Goal: Information Seeking & Learning: Learn about a topic

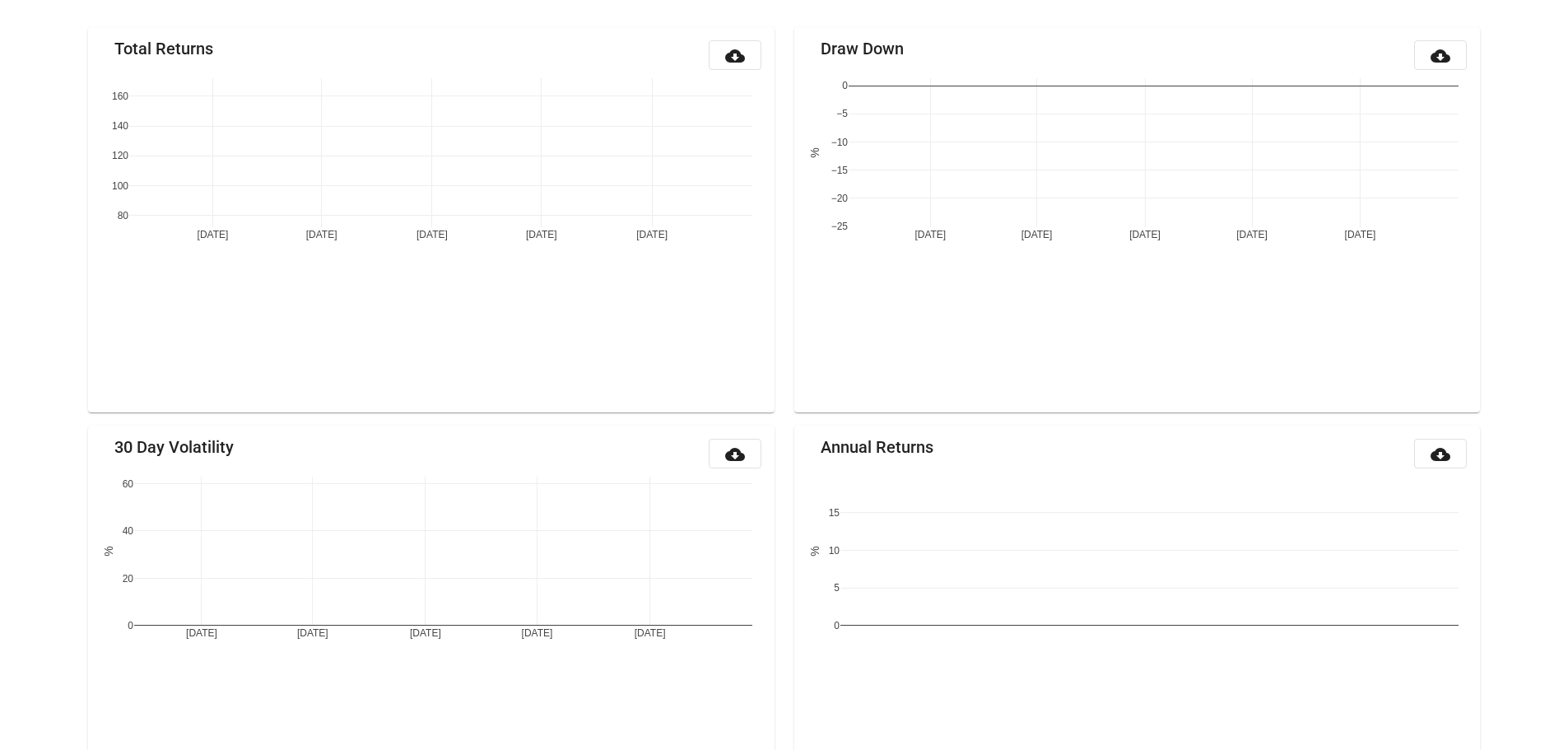
scroll to position [193, 0]
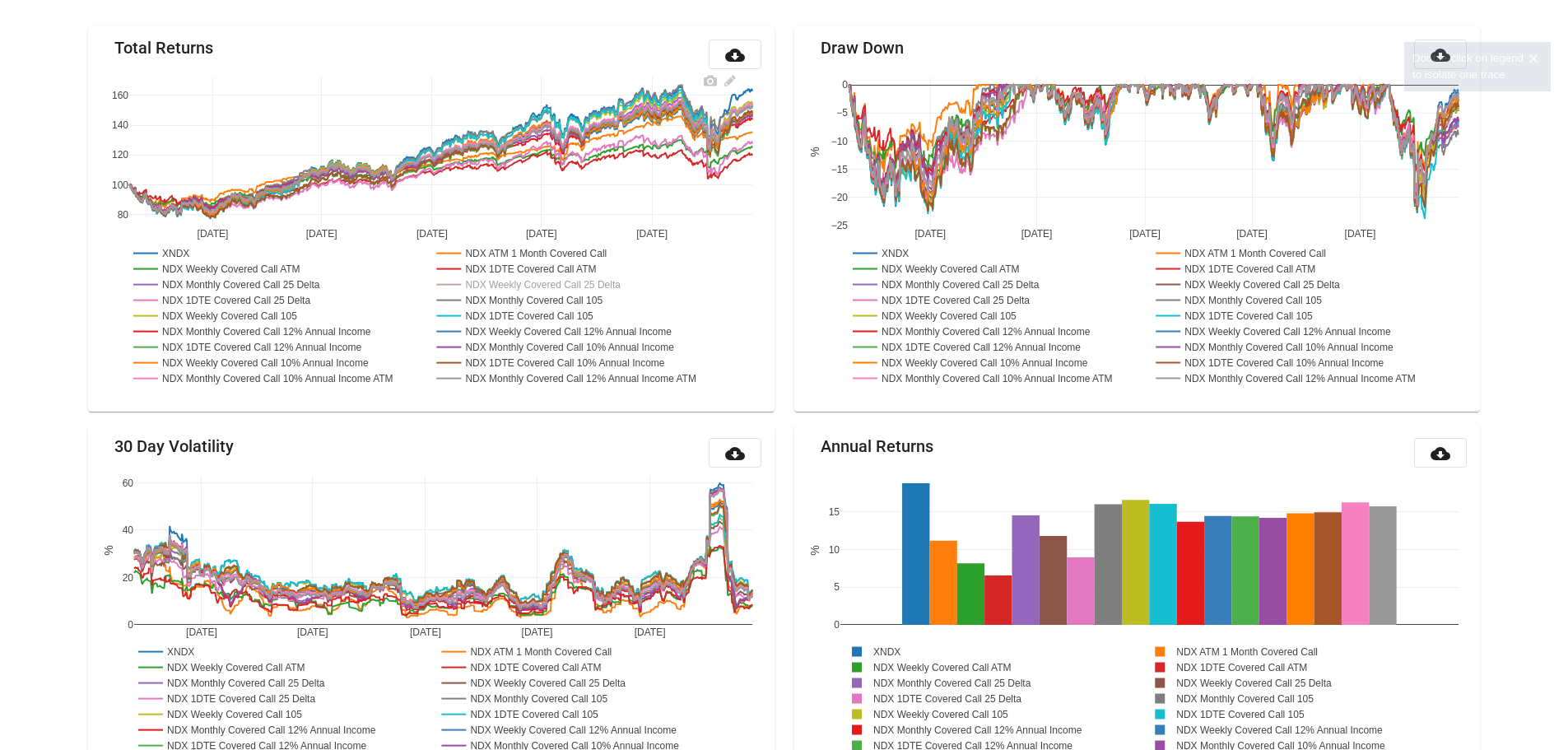
drag, startPoint x: 595, startPoint y: 288, endPoint x: 573, endPoint y: 288, distance: 22.0
click at [573, 288] on rect at bounding box center [538, 285] width 211 height 16
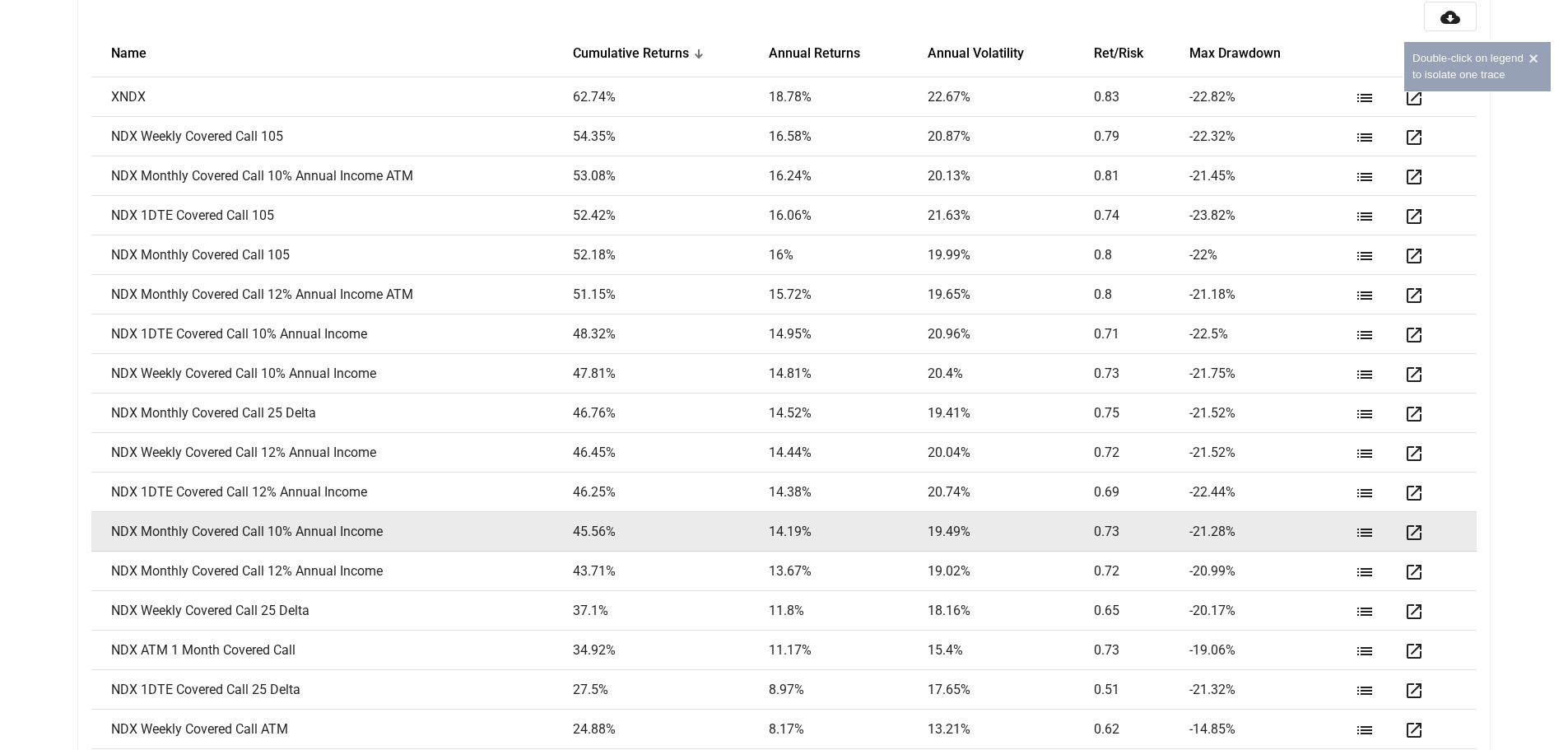
scroll to position [2301, 0]
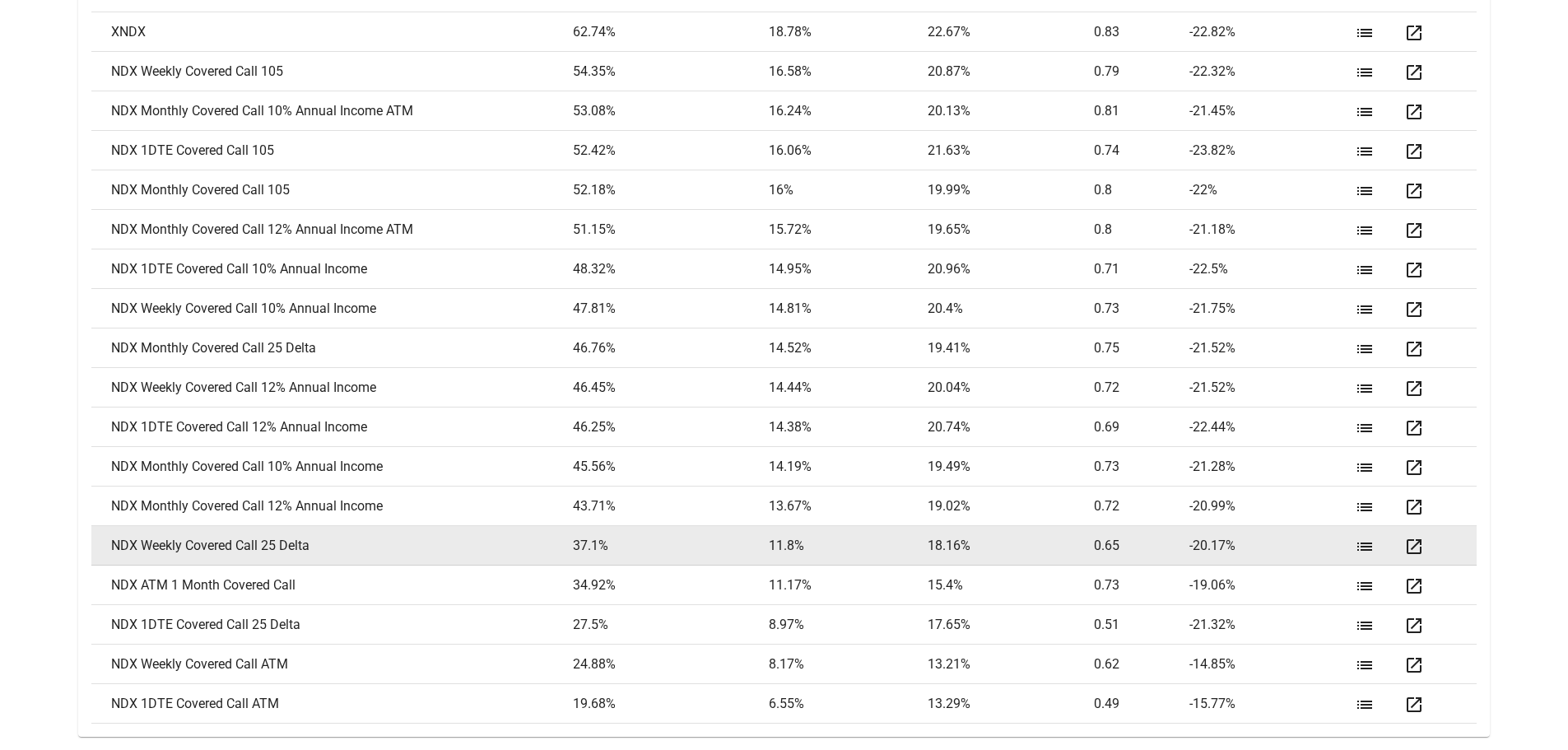
click at [1414, 544] on mat-icon "open_in_new" at bounding box center [1414, 546] width 20 height 20
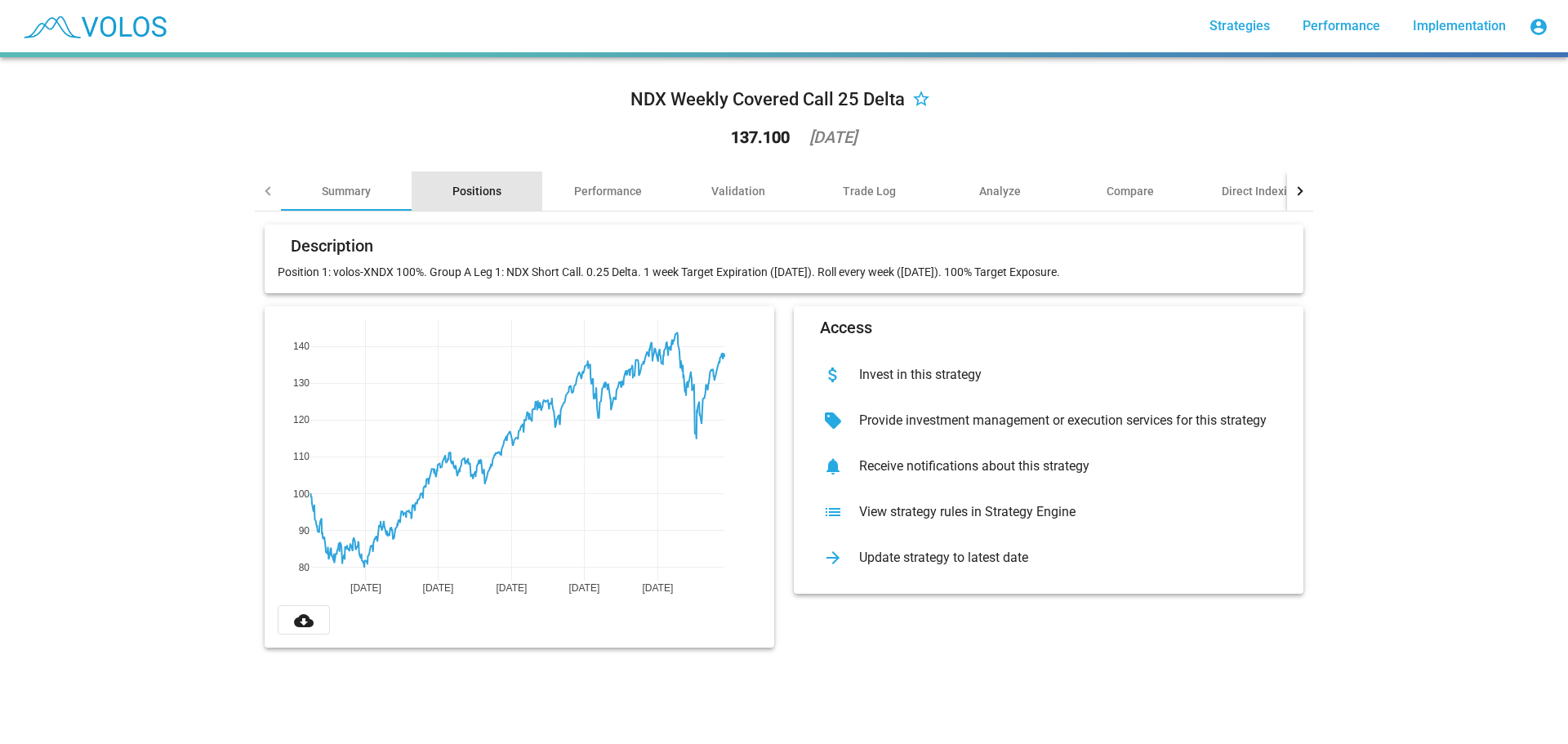
click at [462, 194] on div "Positions" at bounding box center [477, 191] width 49 height 17
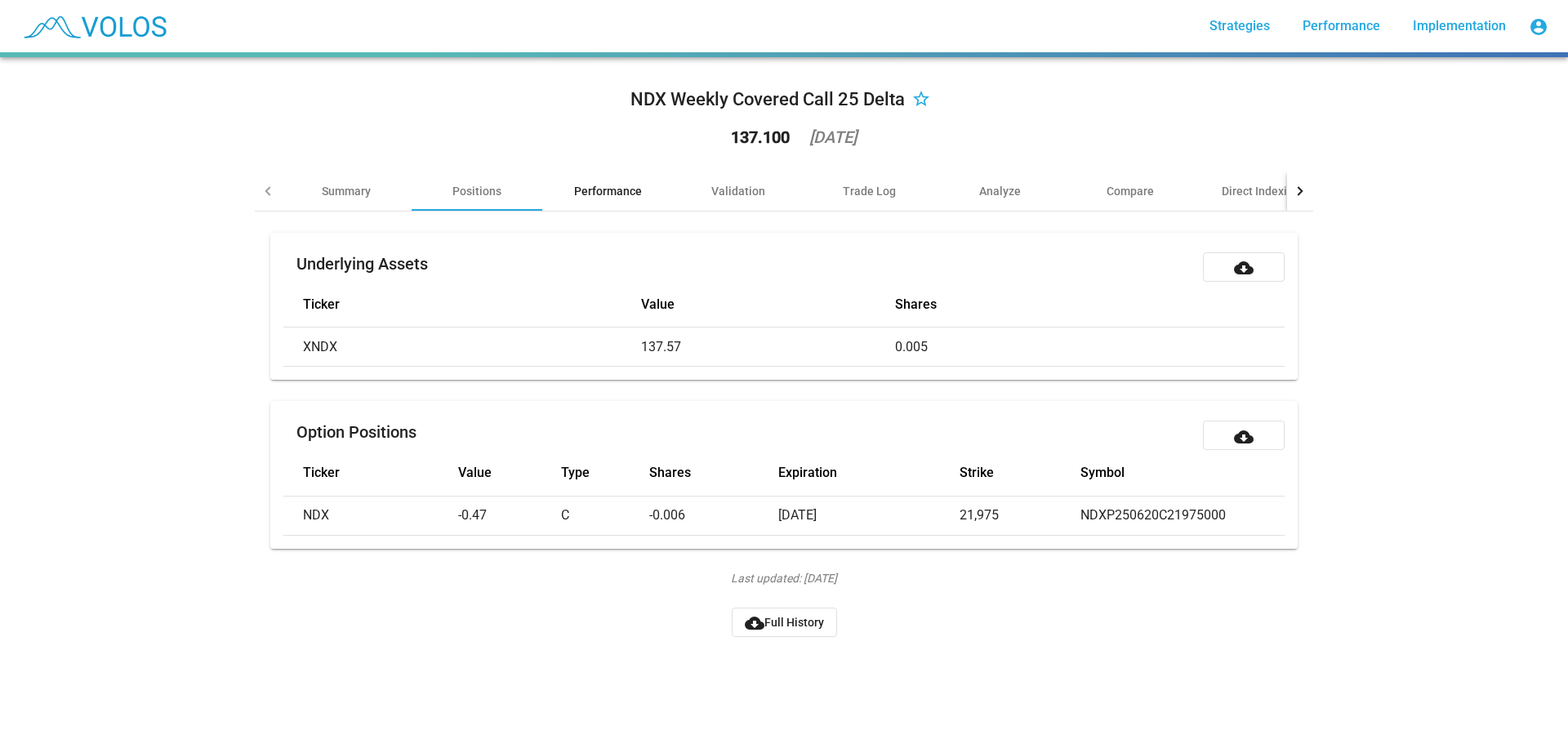
click at [630, 185] on div "Performance" at bounding box center [607, 191] width 68 height 17
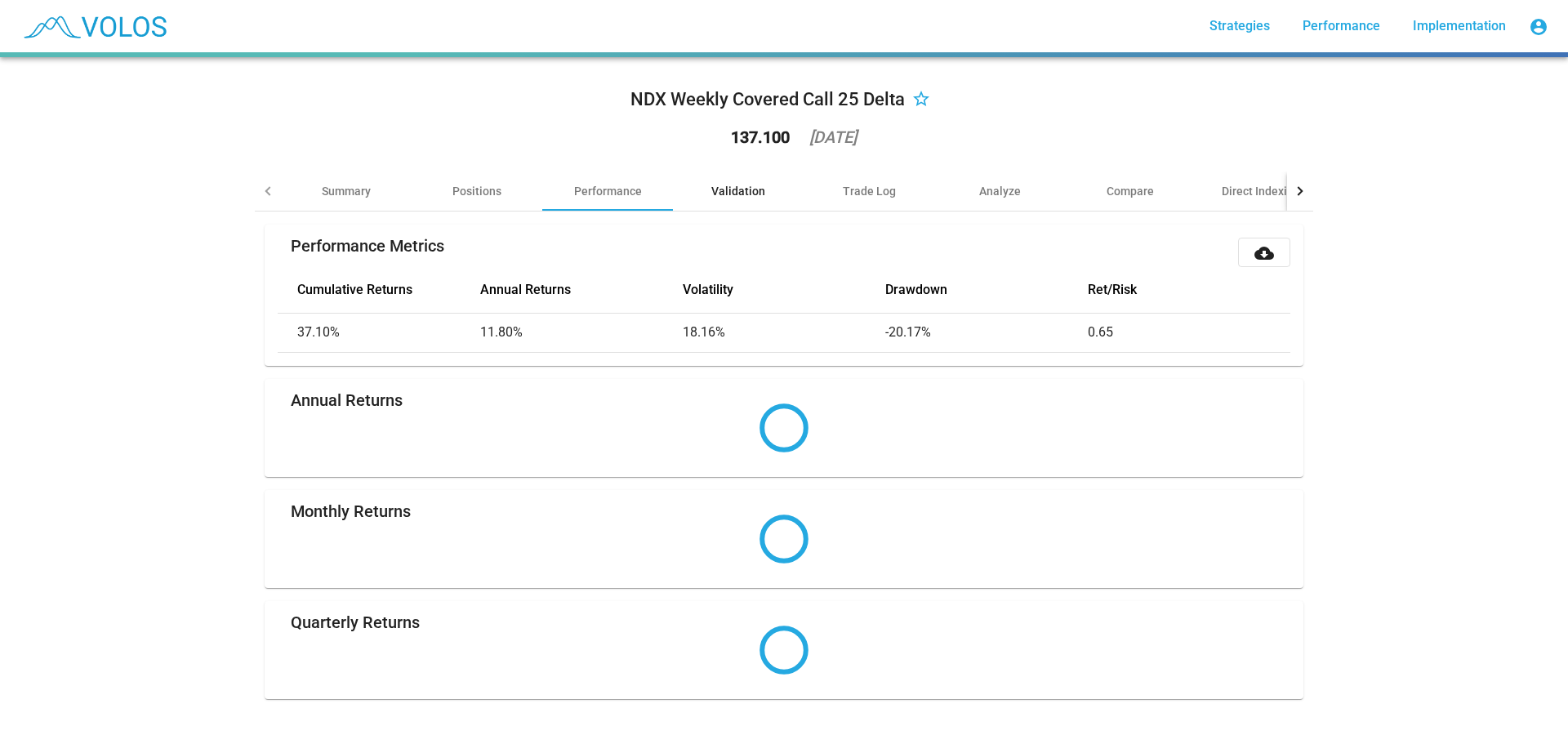
click at [743, 191] on div "Validation" at bounding box center [738, 191] width 54 height 17
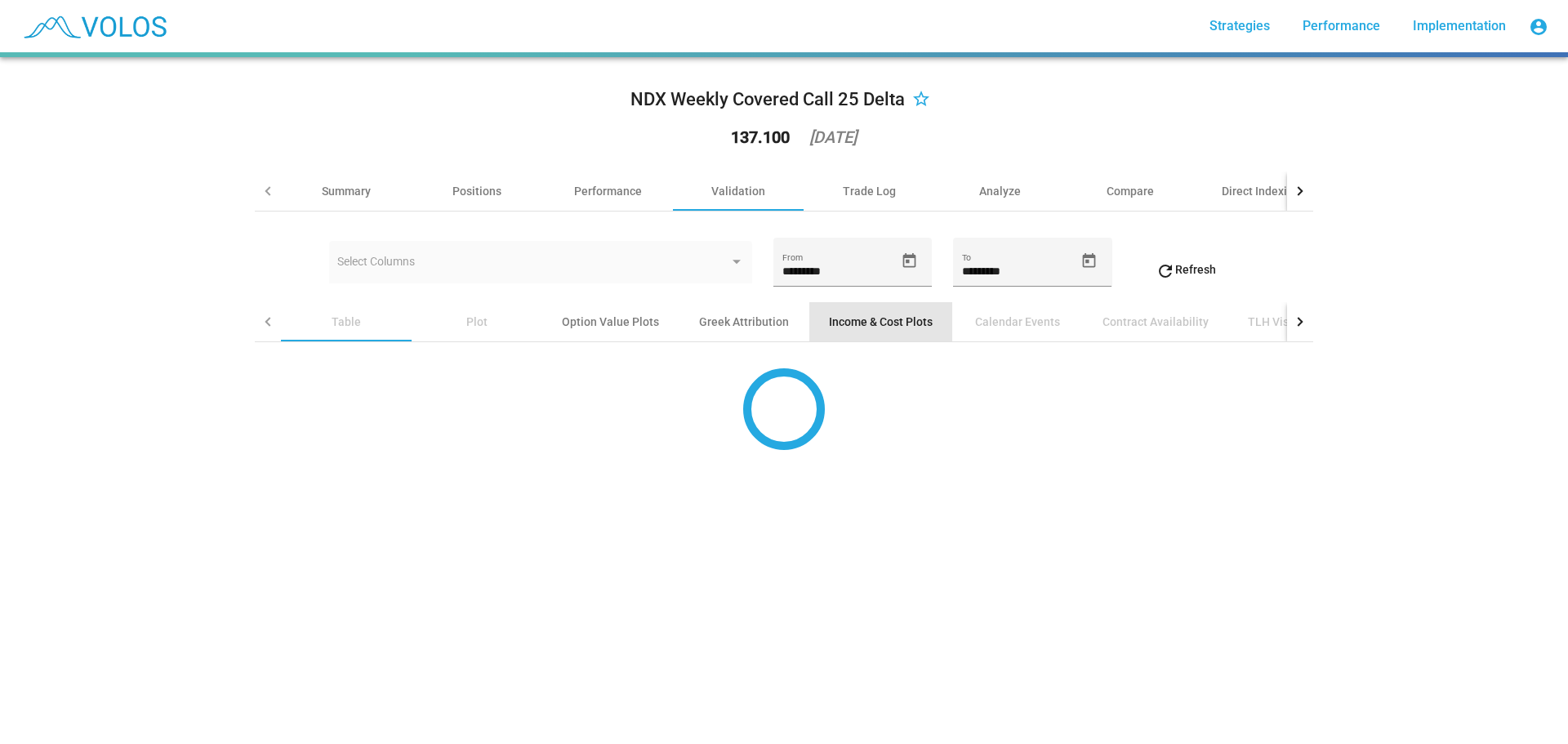
click at [829, 321] on div "Income & Cost Plots" at bounding box center [880, 321] width 103 height 17
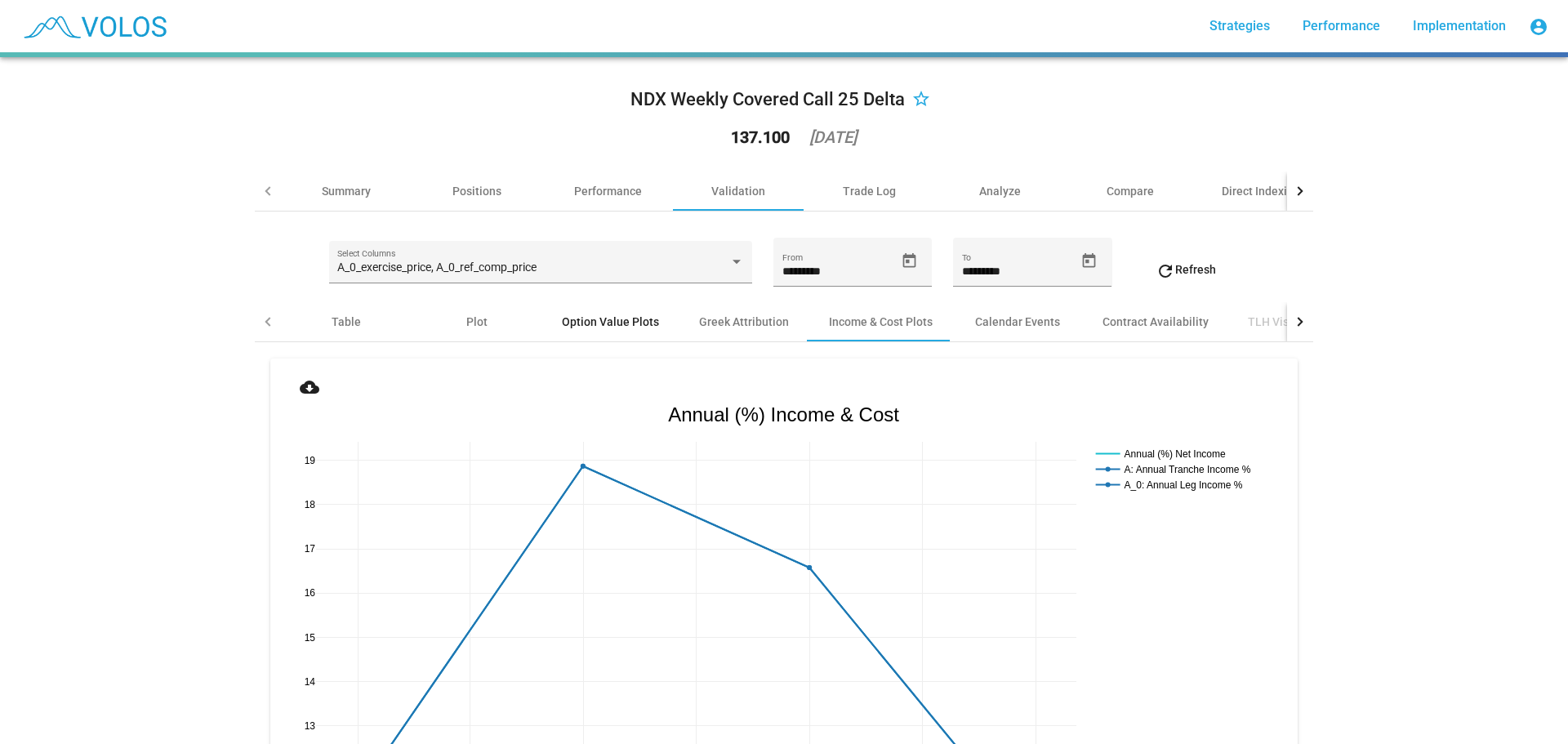
click at [614, 321] on div "Option Value Plots" at bounding box center [610, 321] width 97 height 17
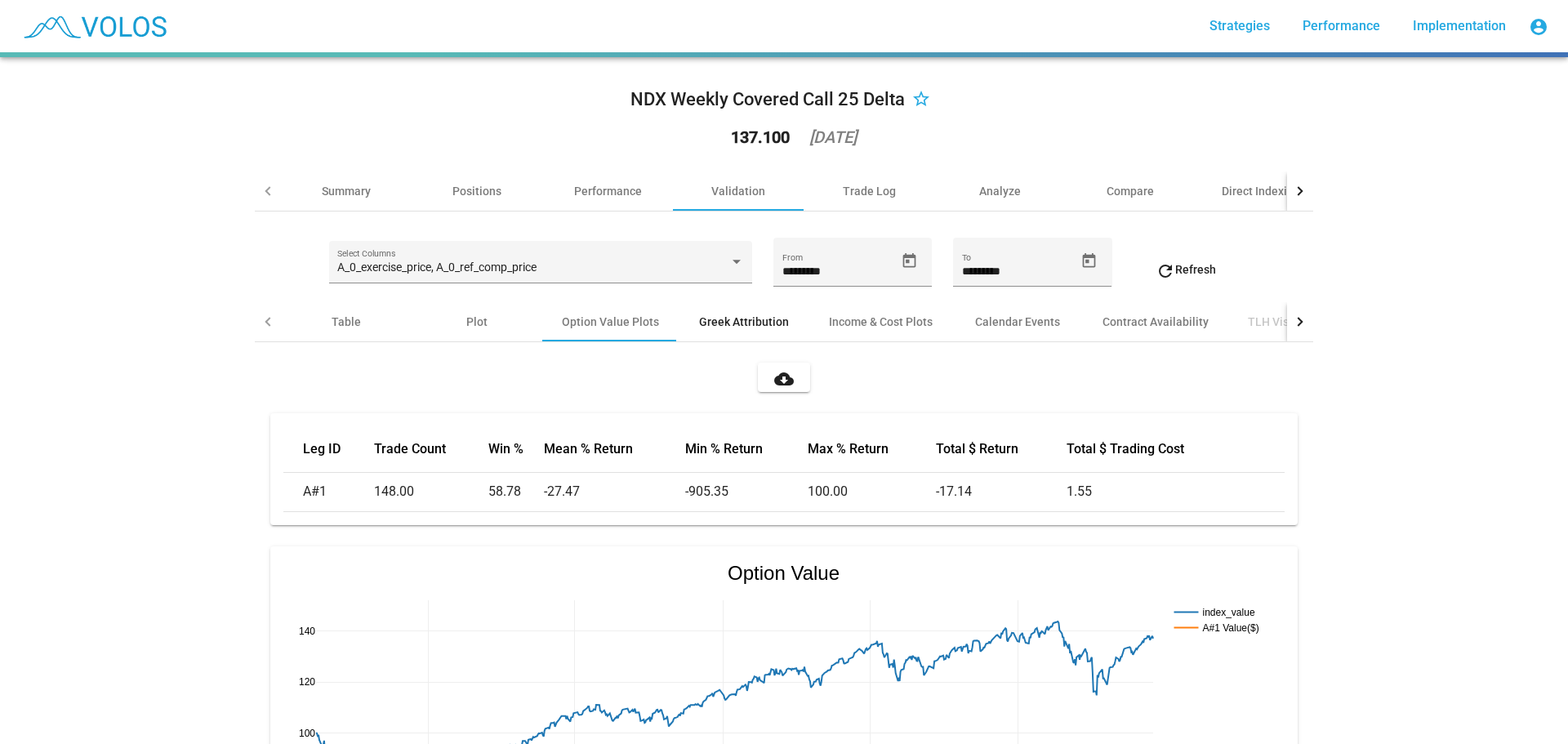
click at [737, 316] on div "Greek Attribution" at bounding box center [744, 321] width 90 height 17
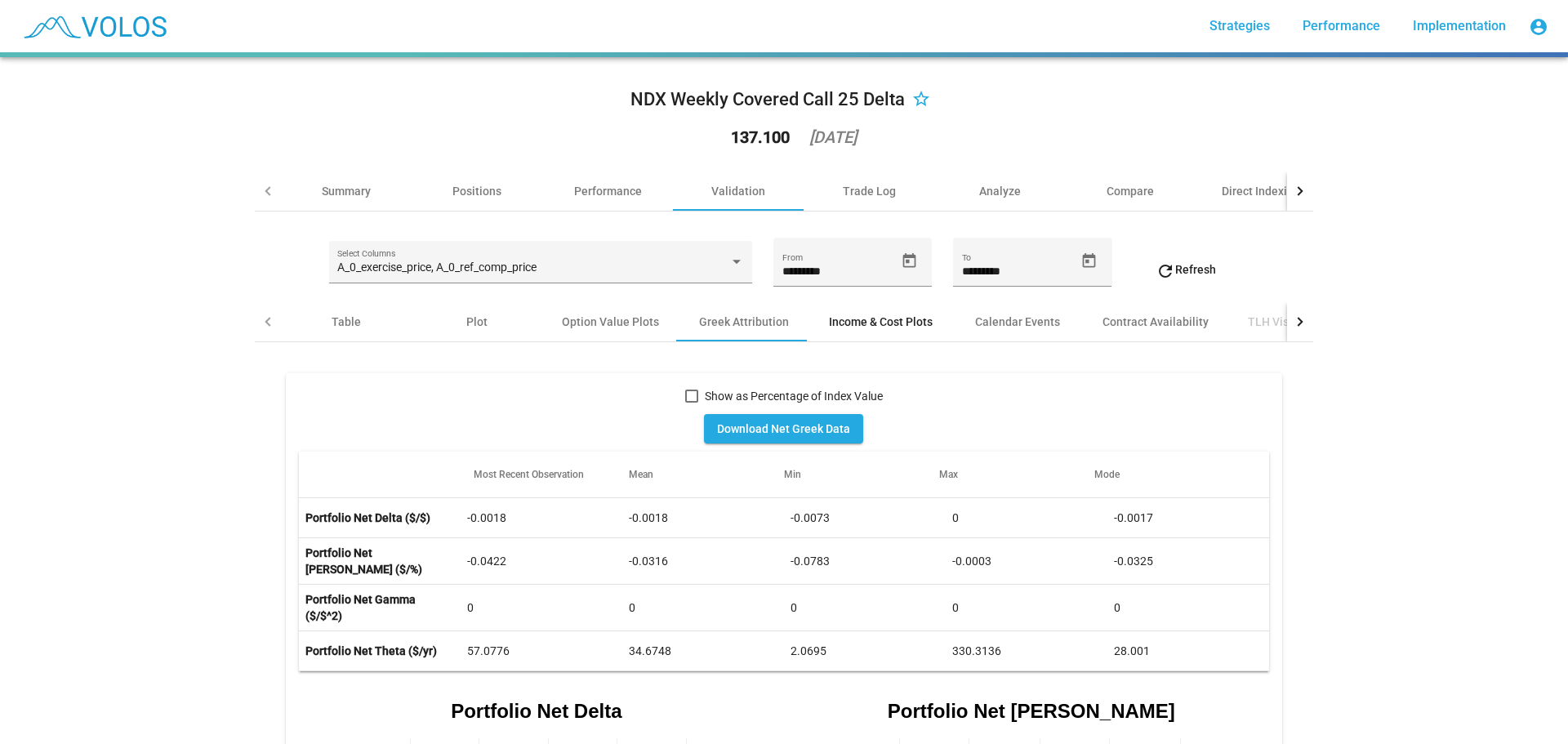
click at [847, 326] on div "Income & Cost Plots" at bounding box center [880, 321] width 103 height 17
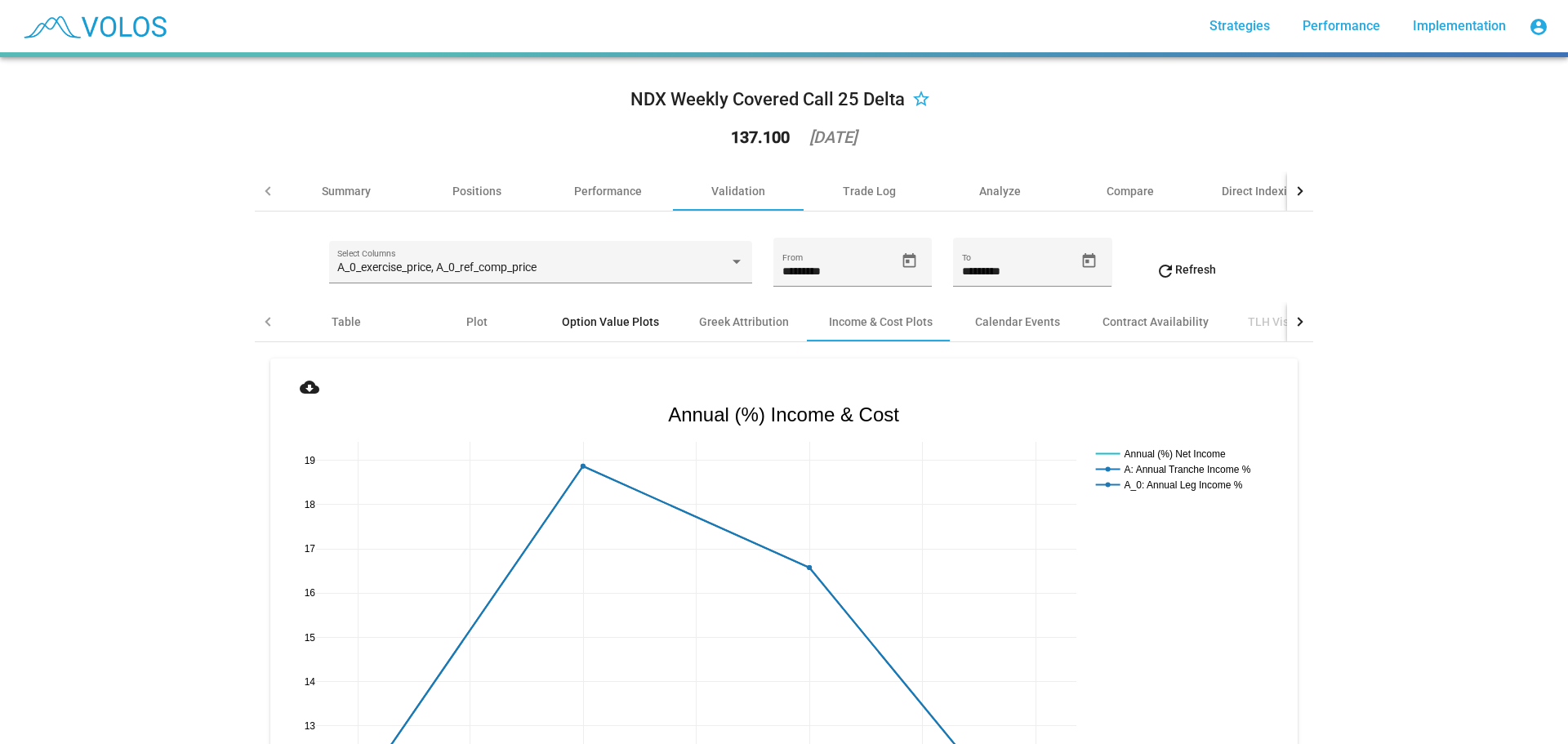
click at [584, 322] on div "Option Value Plots" at bounding box center [610, 321] width 97 height 17
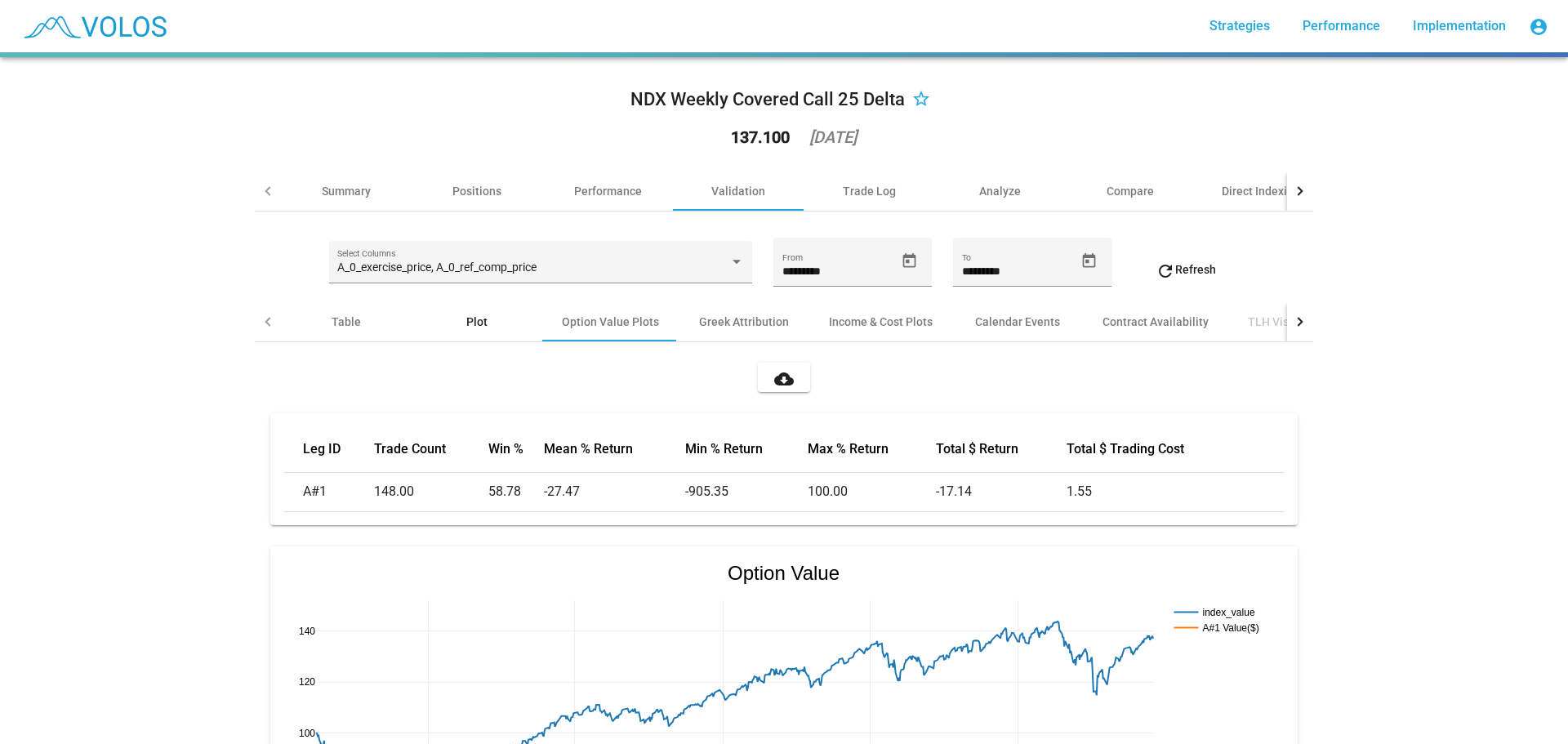
click at [474, 328] on div "Plot" at bounding box center [477, 321] width 21 height 17
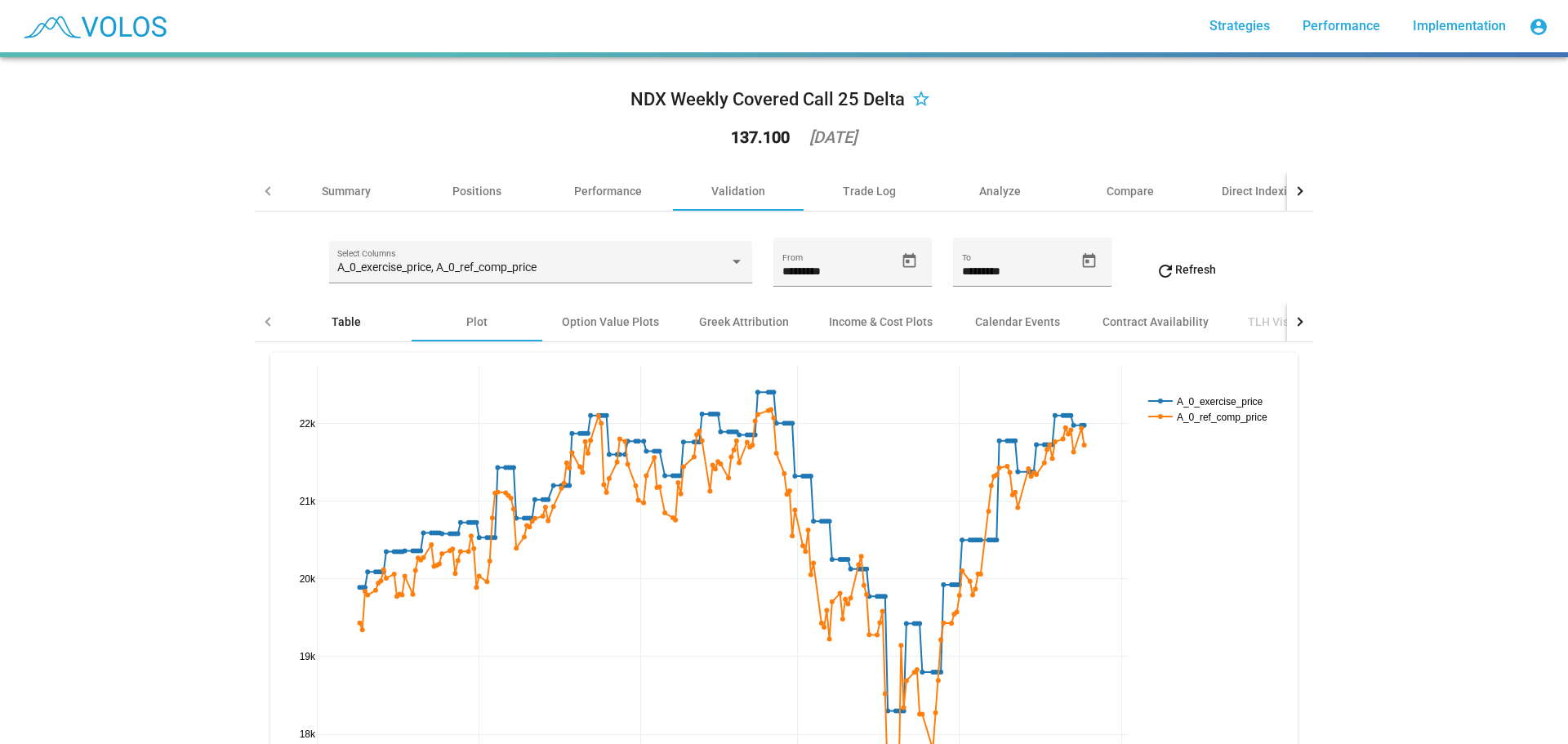
click at [353, 327] on div "Table" at bounding box center [346, 321] width 29 height 17
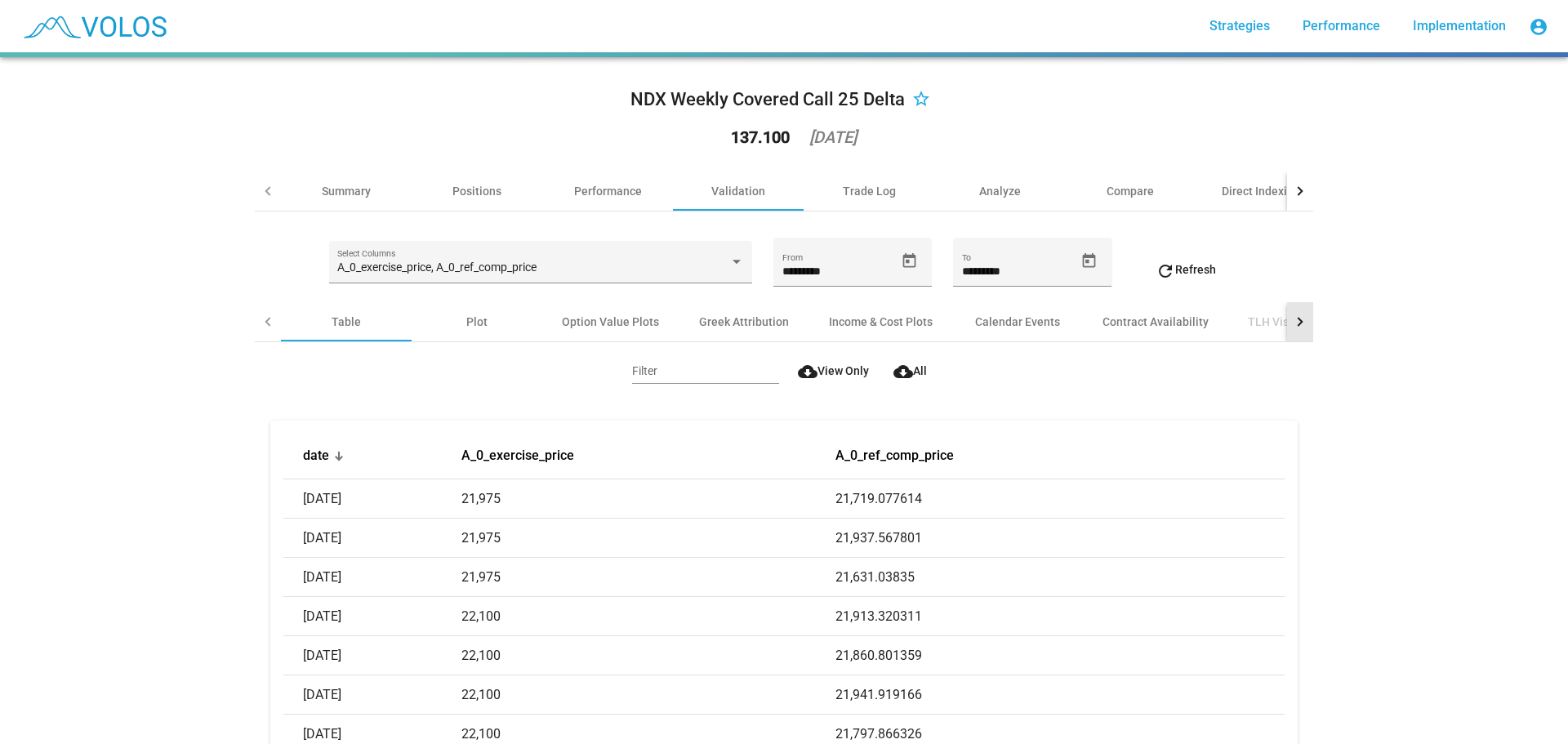
click at [1293, 321] on div at bounding box center [1298, 321] width 9 height 9
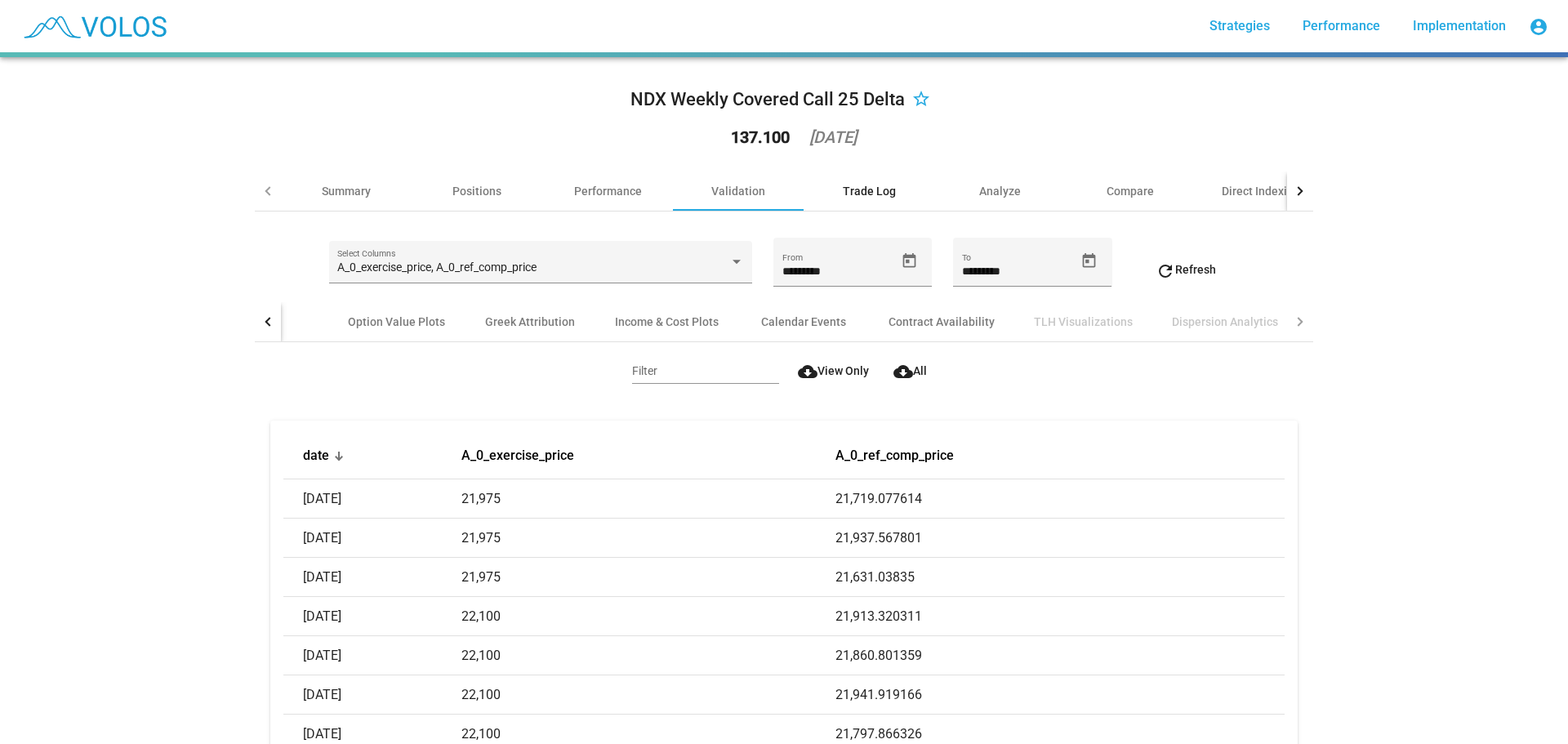
click at [873, 184] on div "Trade Log" at bounding box center [870, 191] width 53 height 17
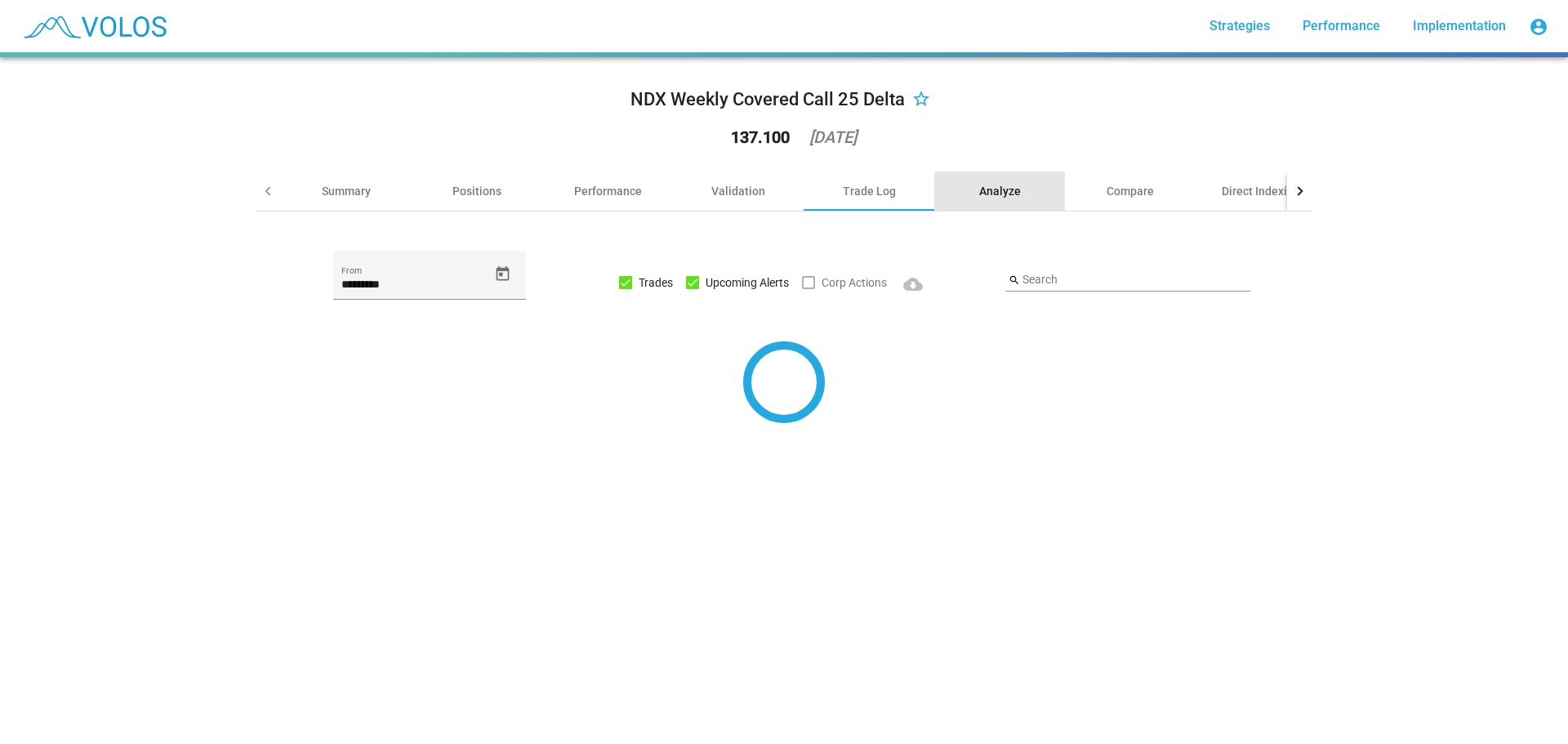
click at [998, 184] on div "Analyze" at bounding box center [999, 191] width 41 height 17
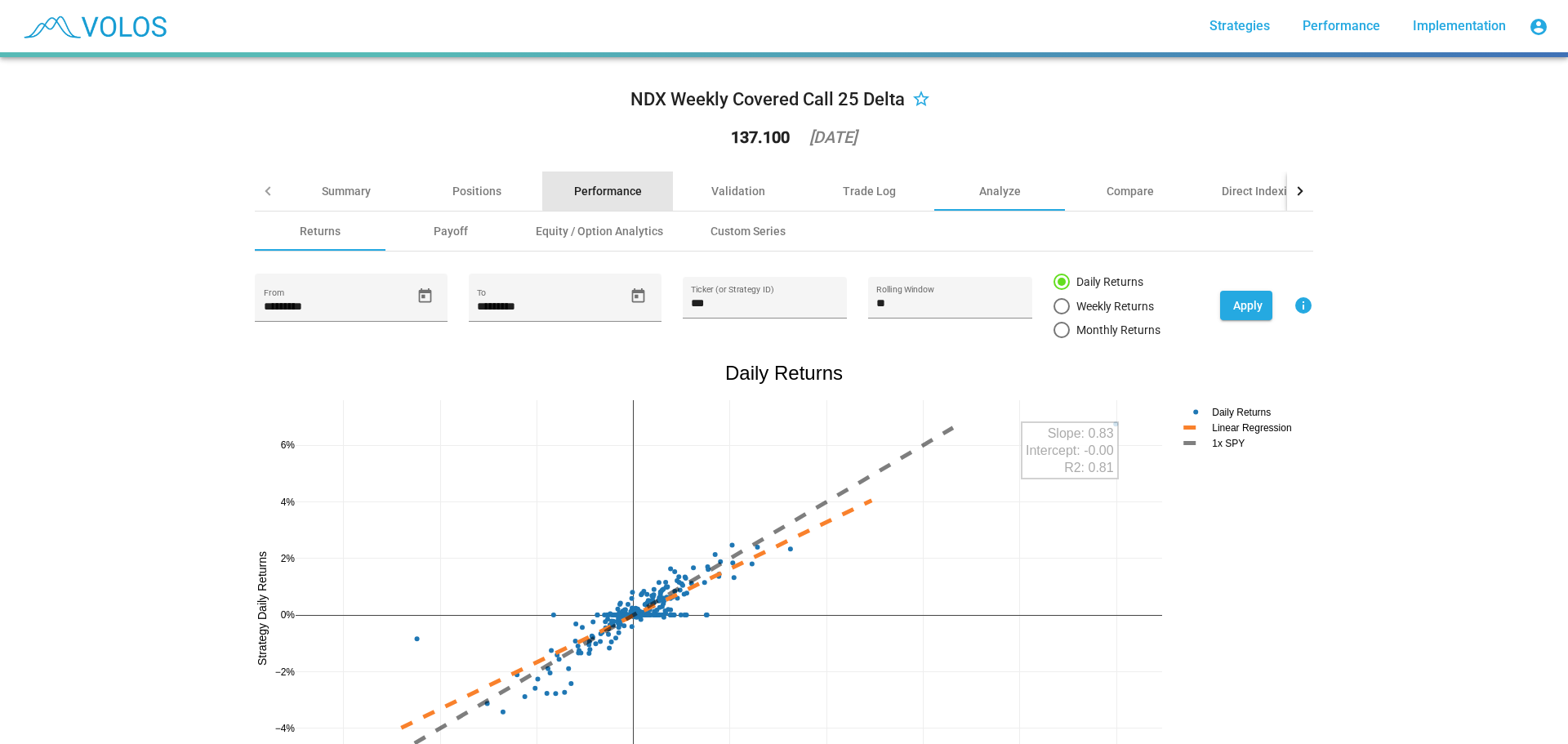
click at [609, 191] on div "Performance" at bounding box center [607, 191] width 68 height 17
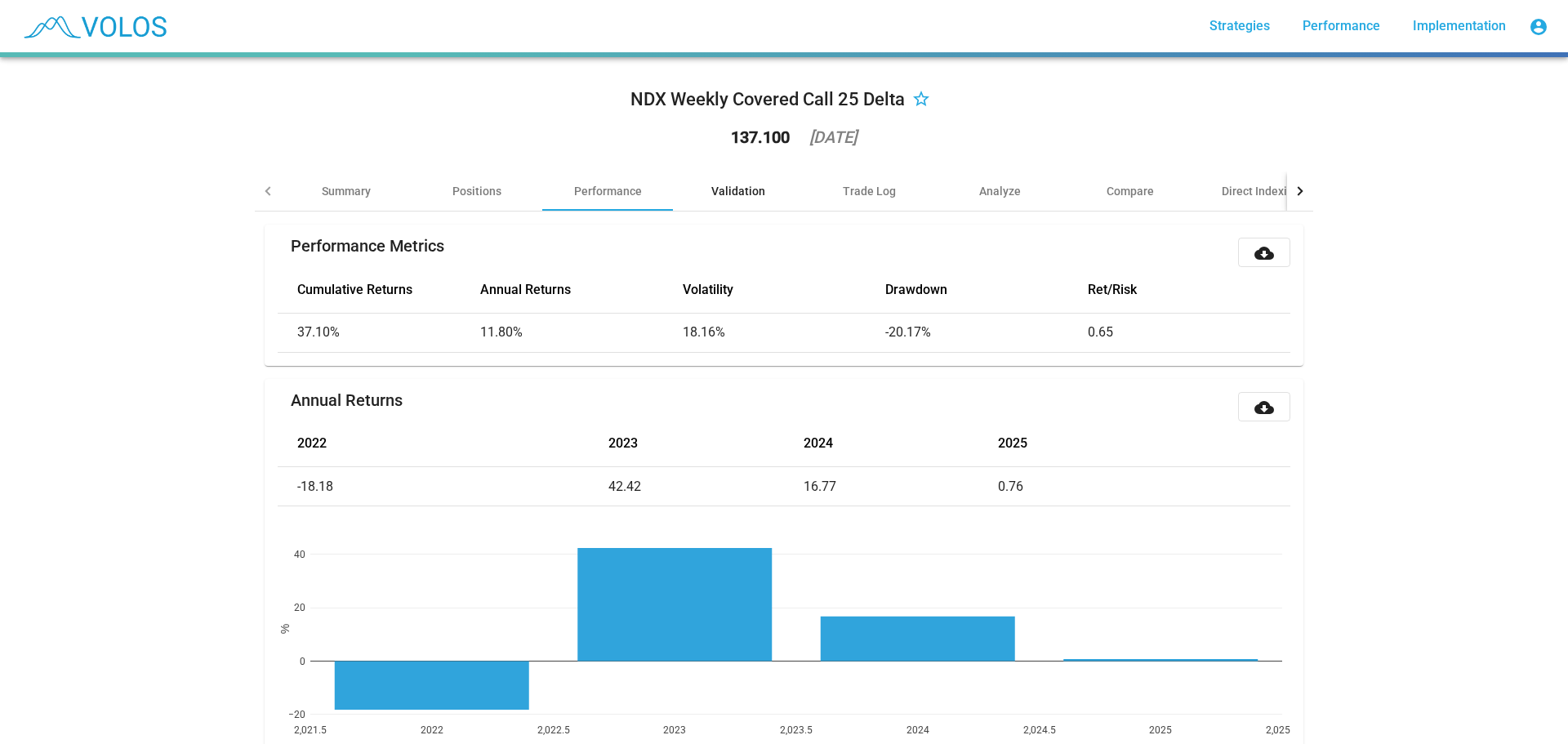
click at [735, 188] on div "Validation" at bounding box center [738, 191] width 54 height 17
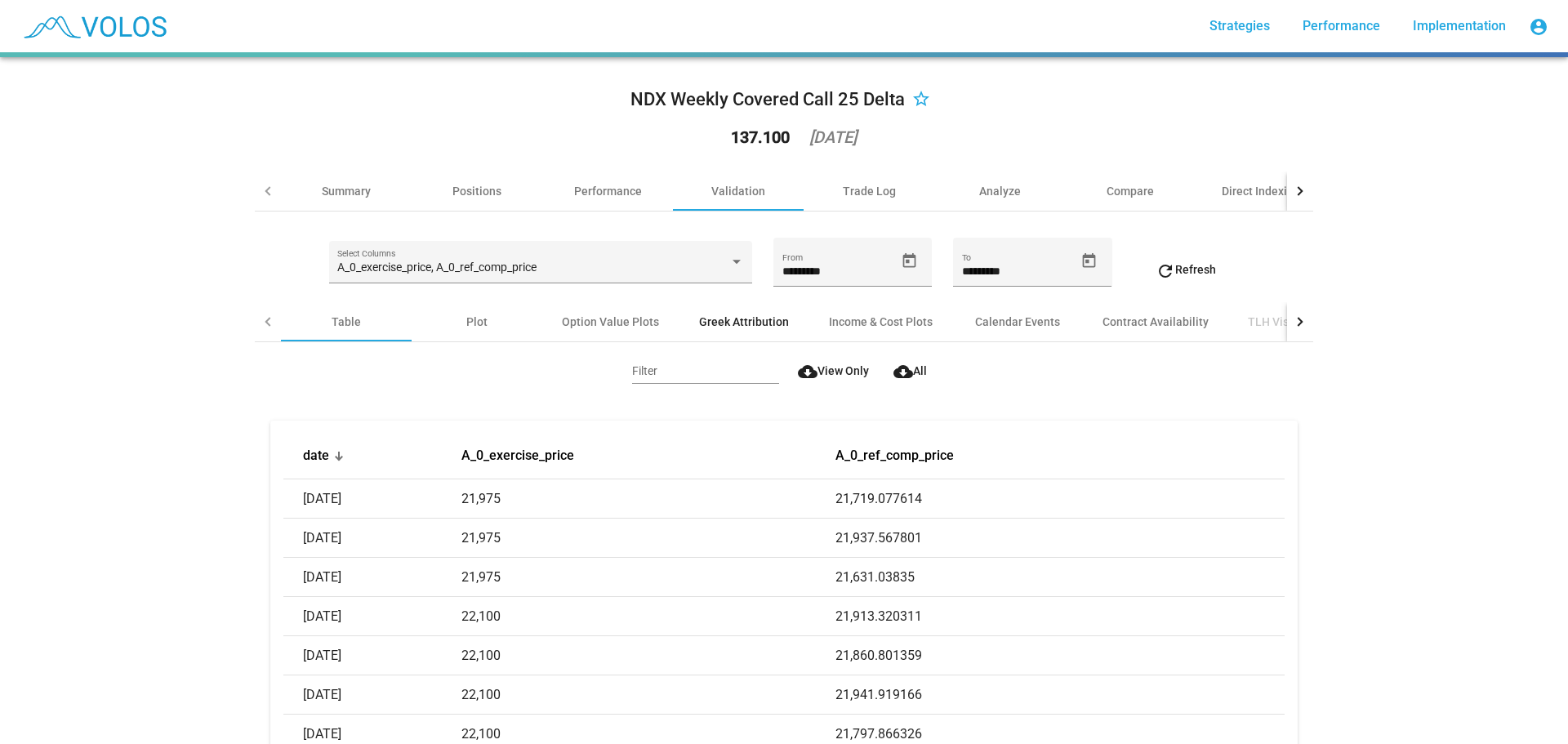
click at [753, 318] on div "Greek Attribution" at bounding box center [744, 321] width 90 height 17
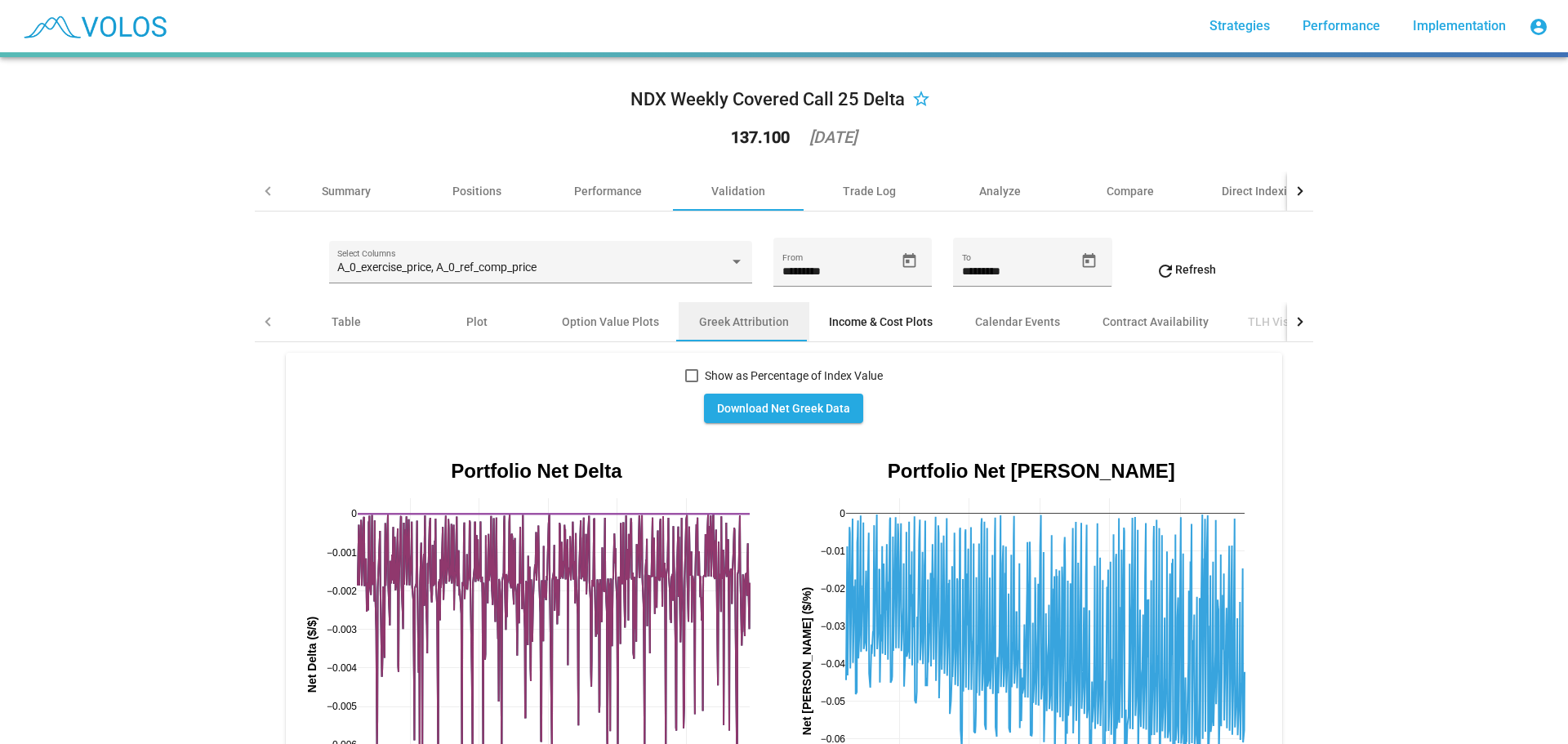
click at [866, 325] on div "Income & Cost Plots" at bounding box center [880, 321] width 103 height 17
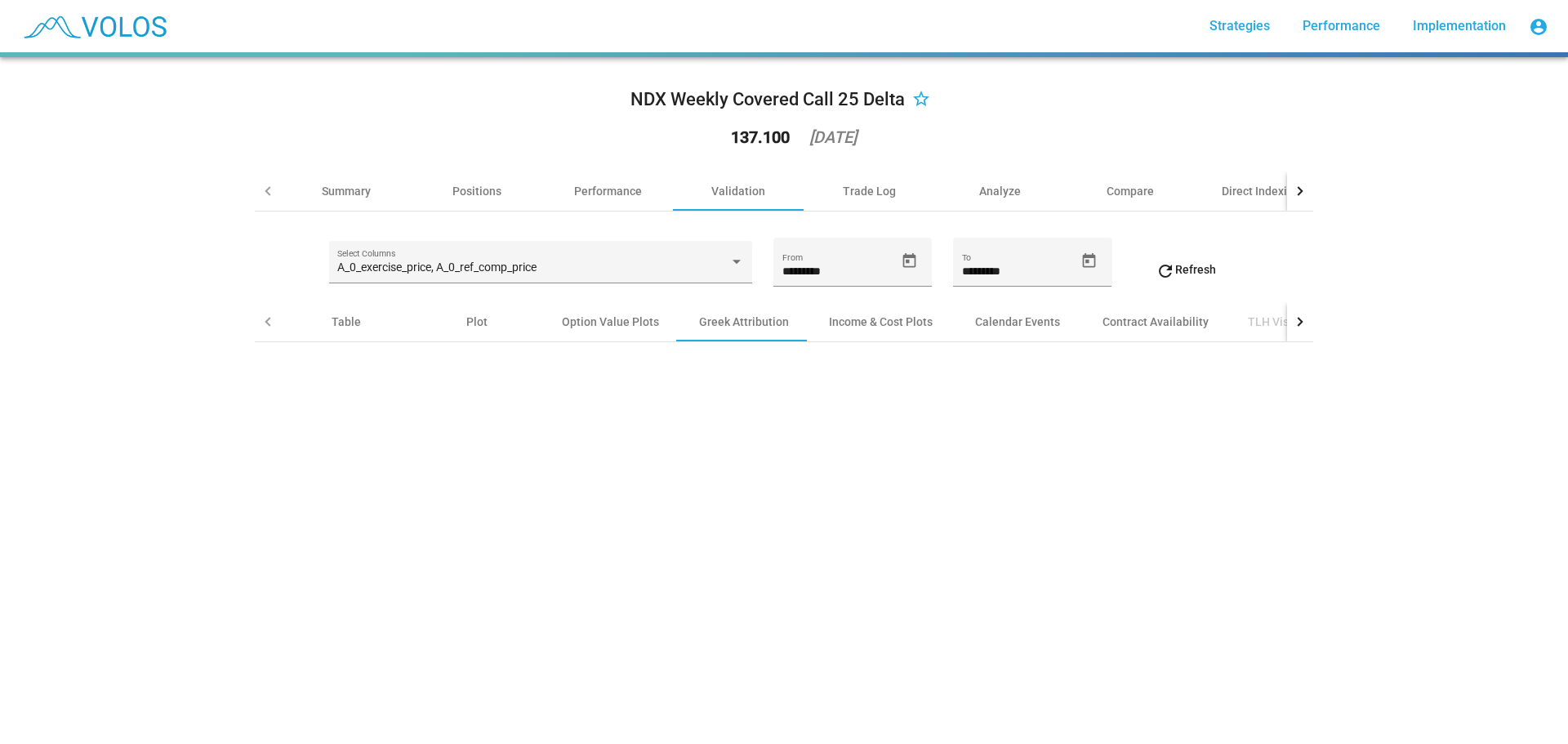
click at [1201, 267] on span "refresh Refresh" at bounding box center [1186, 269] width 60 height 13
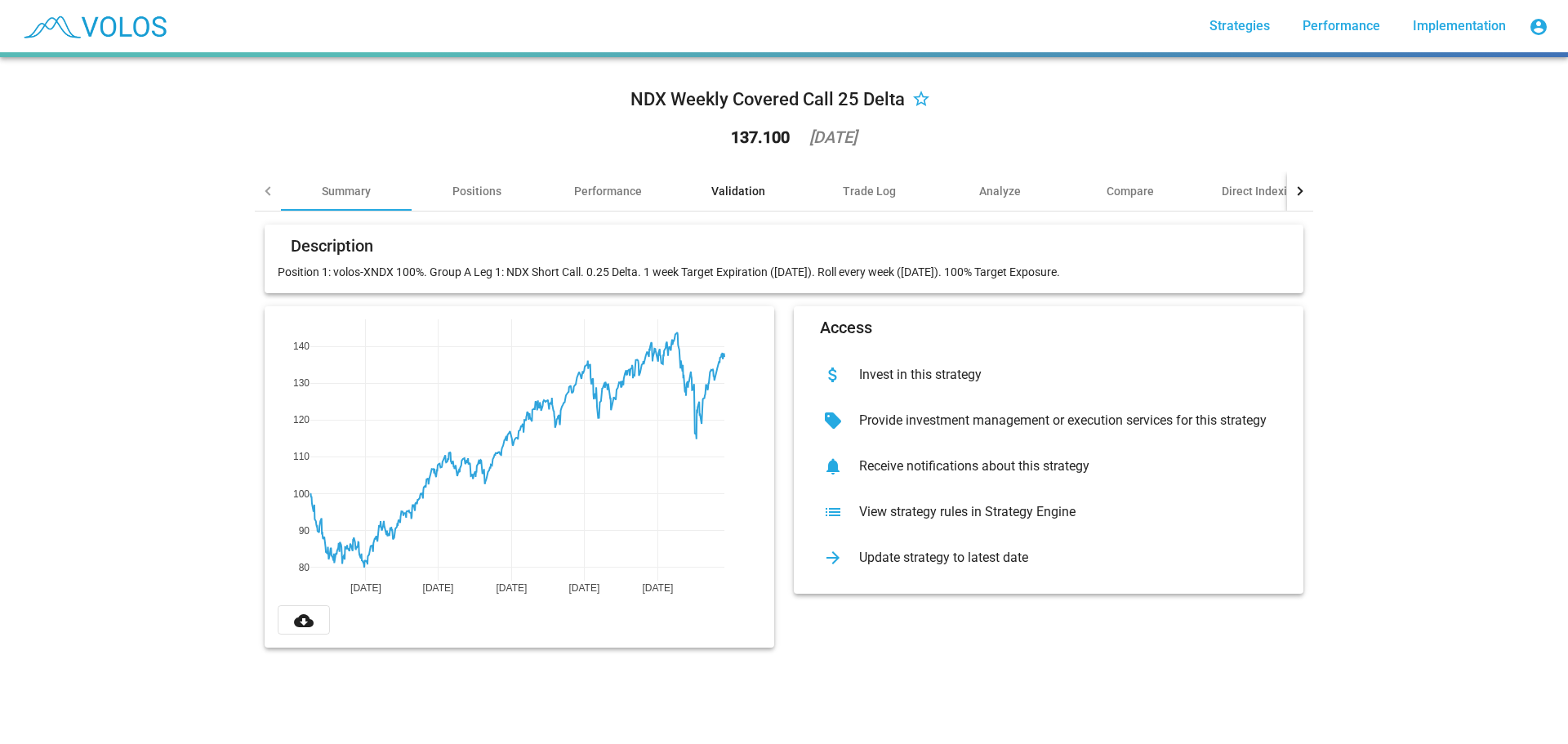
click at [735, 195] on div "Validation" at bounding box center [738, 191] width 54 height 17
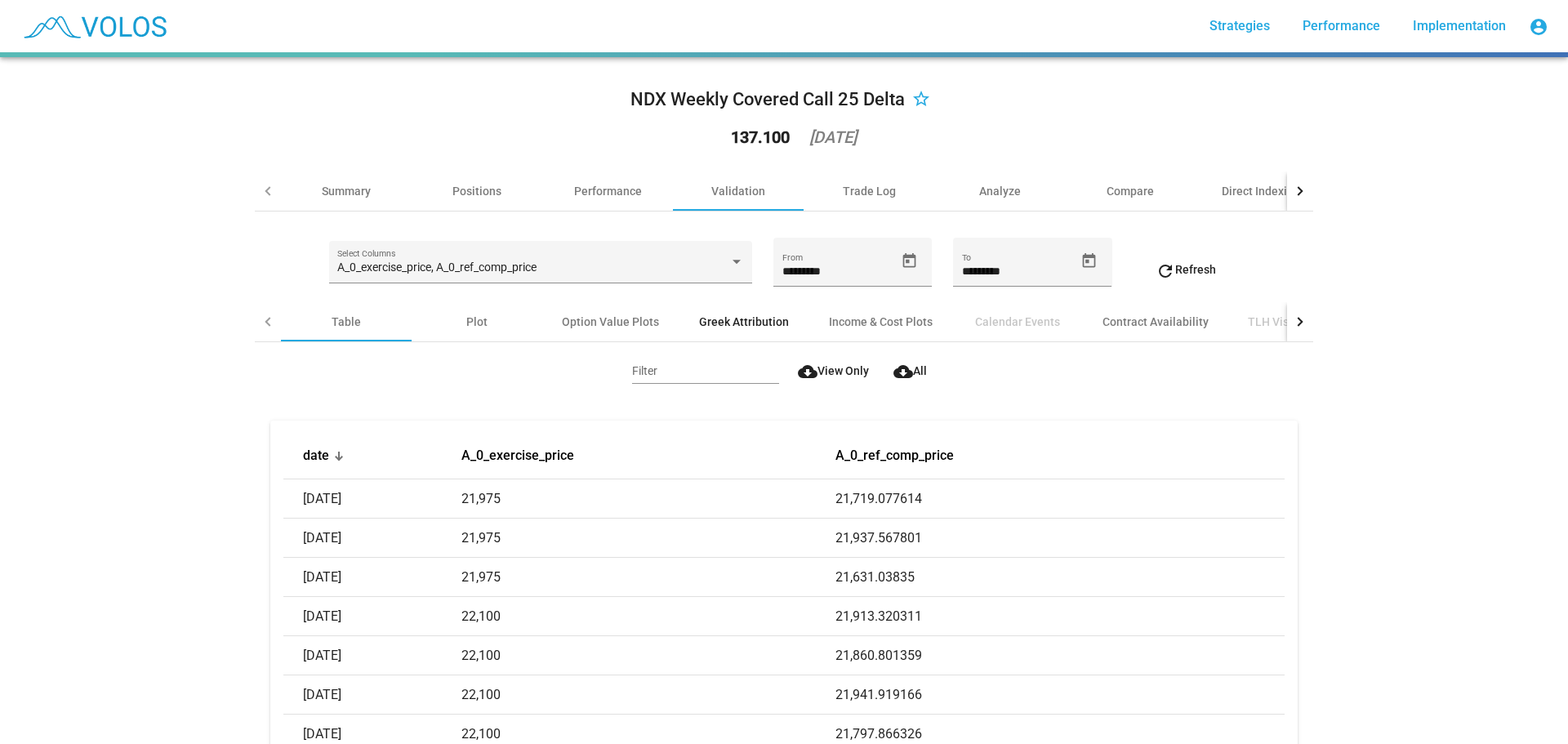
click at [727, 317] on div "Greek Attribution" at bounding box center [744, 321] width 90 height 17
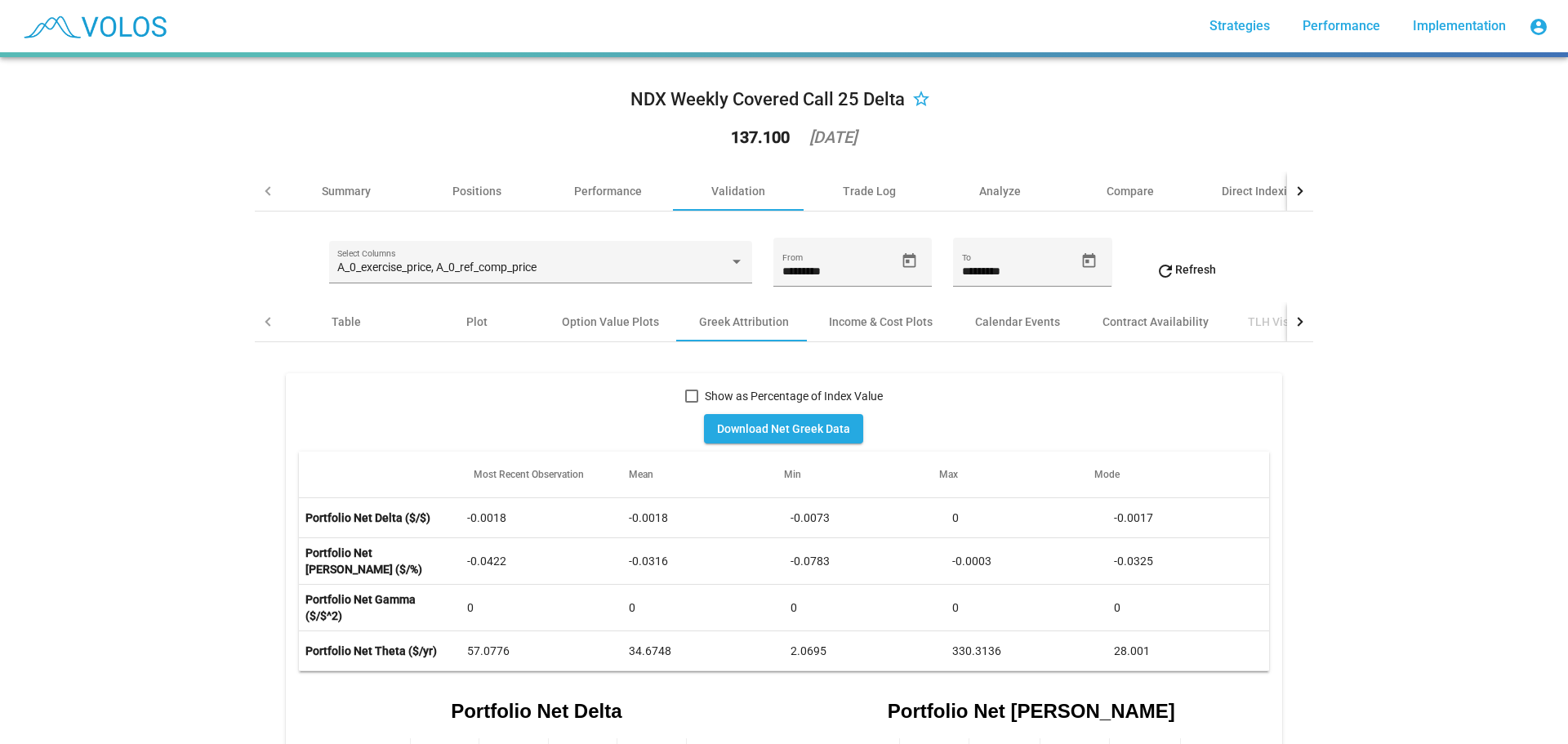
click at [685, 401] on label "Show as Percentage of Index Value" at bounding box center [784, 396] width 198 height 19
click at [623, 325] on div "Option Value Plots" at bounding box center [610, 321] width 97 height 17
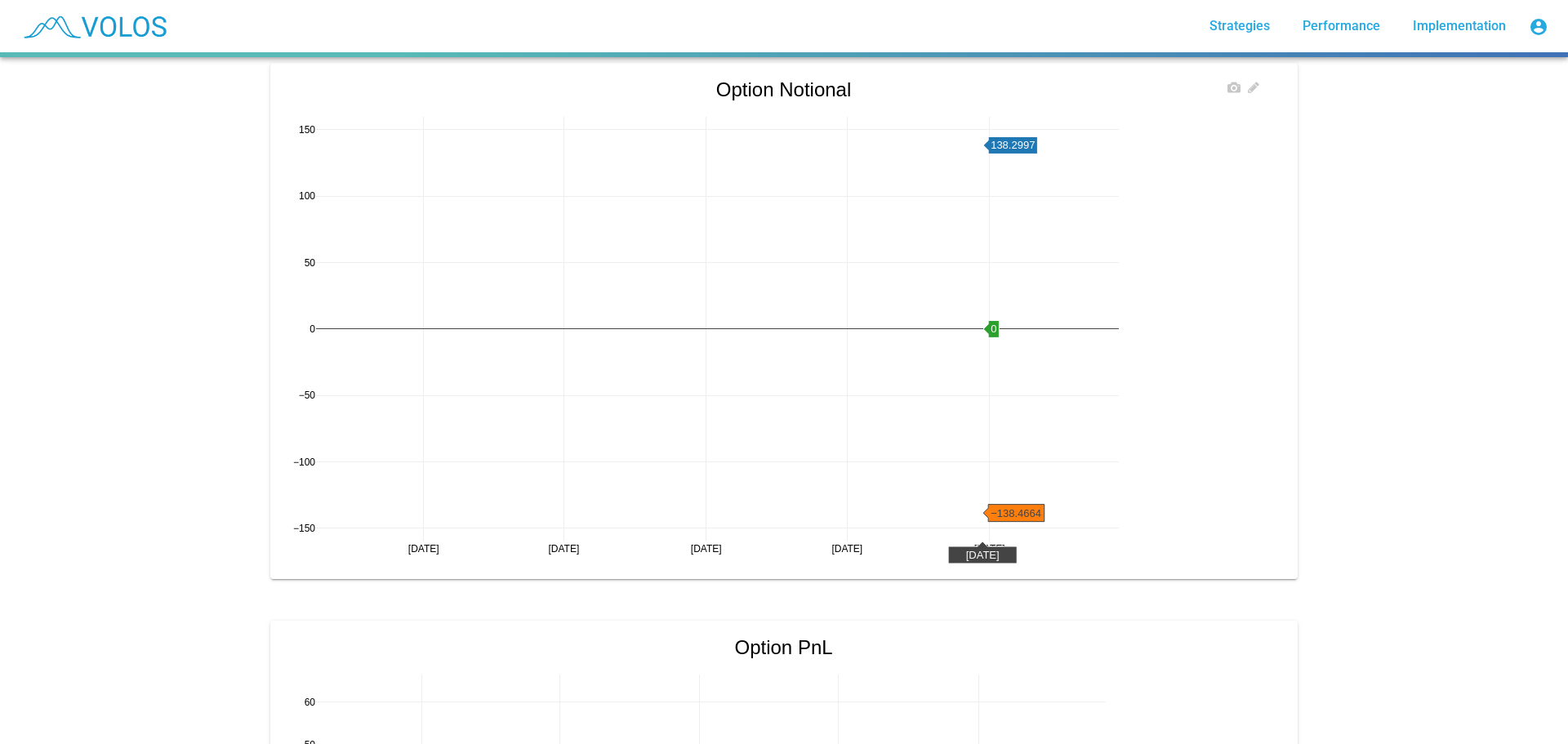
scroll to position [980, 0]
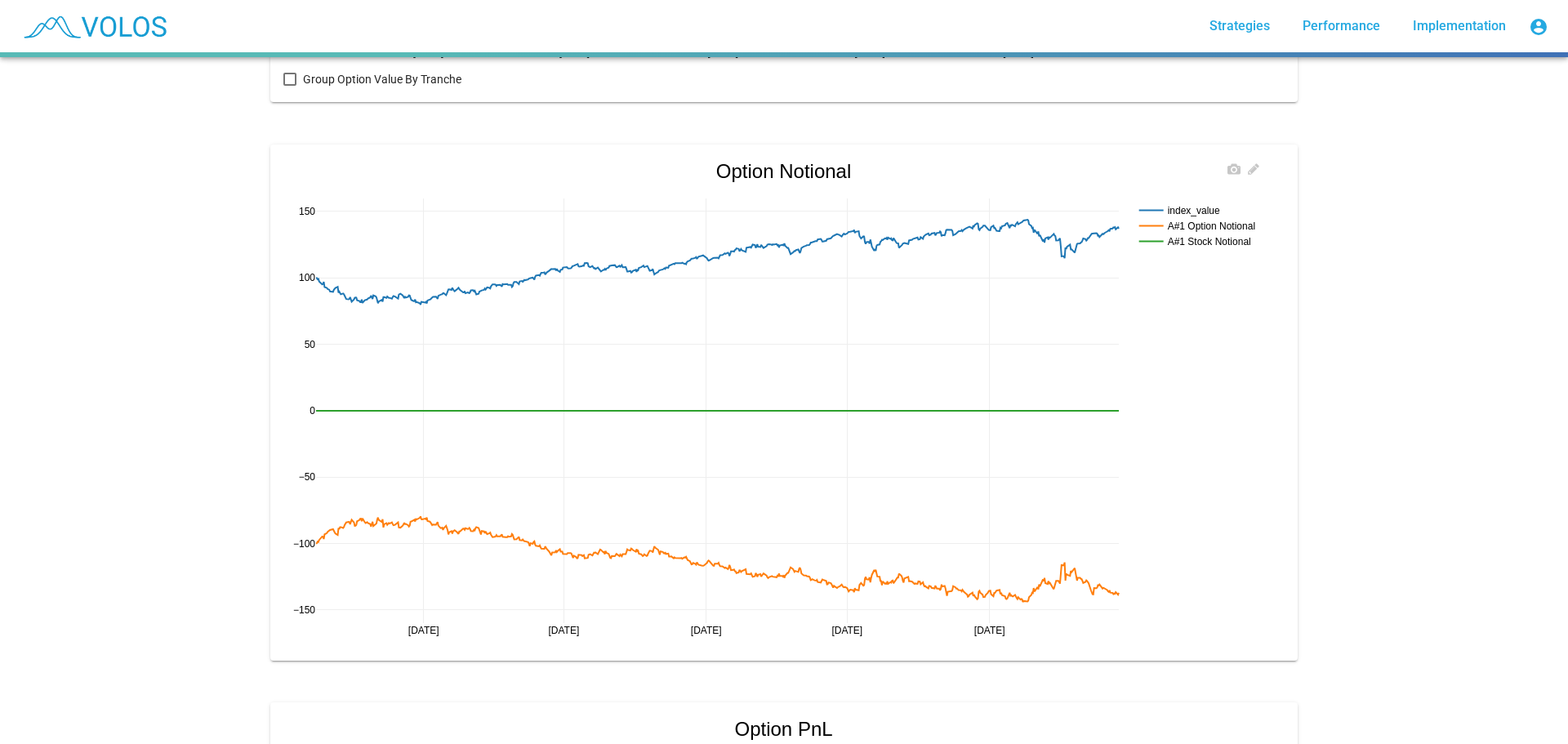
click at [1192, 223] on rect at bounding box center [1202, 226] width 135 height 16
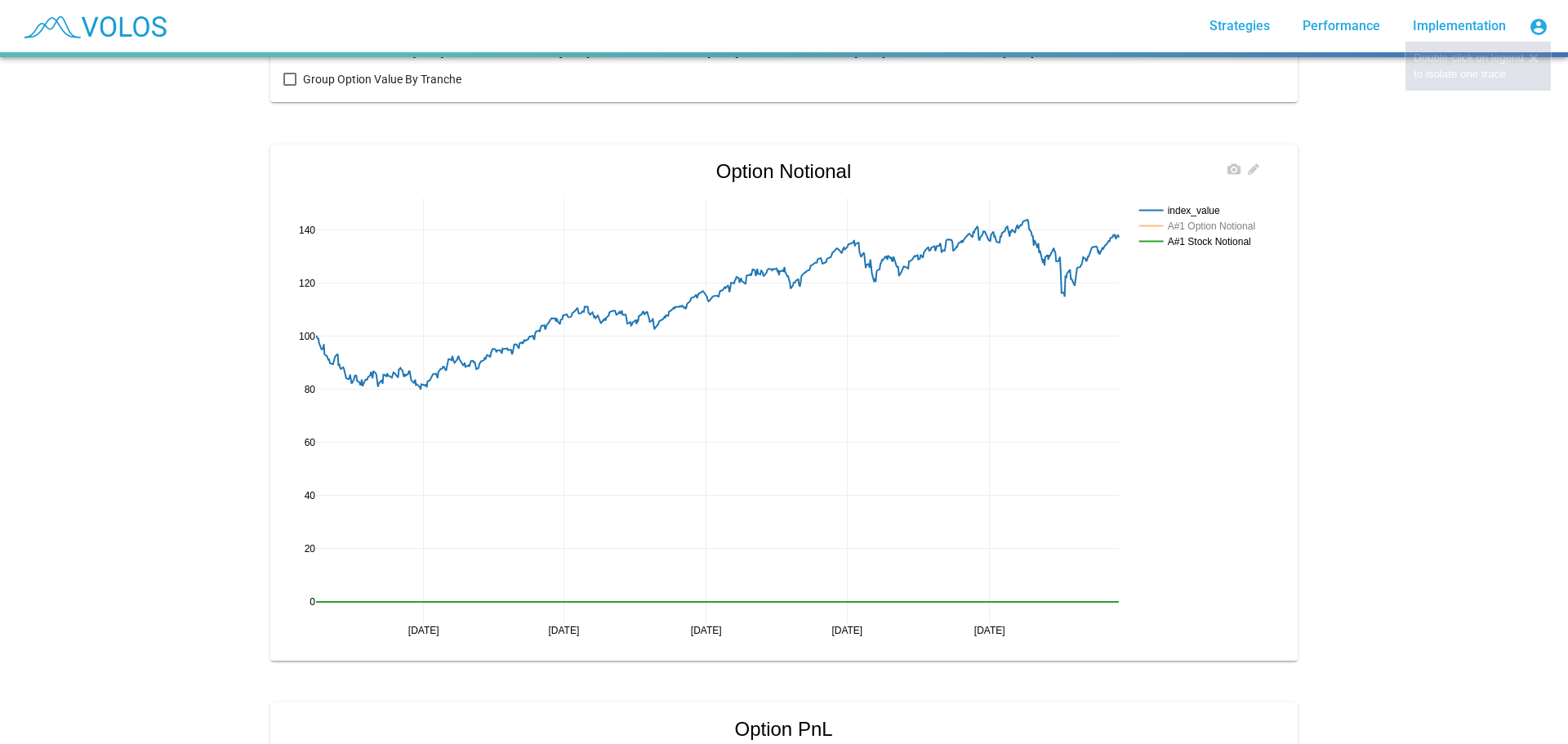
click at [1187, 208] on rect at bounding box center [1202, 210] width 135 height 16
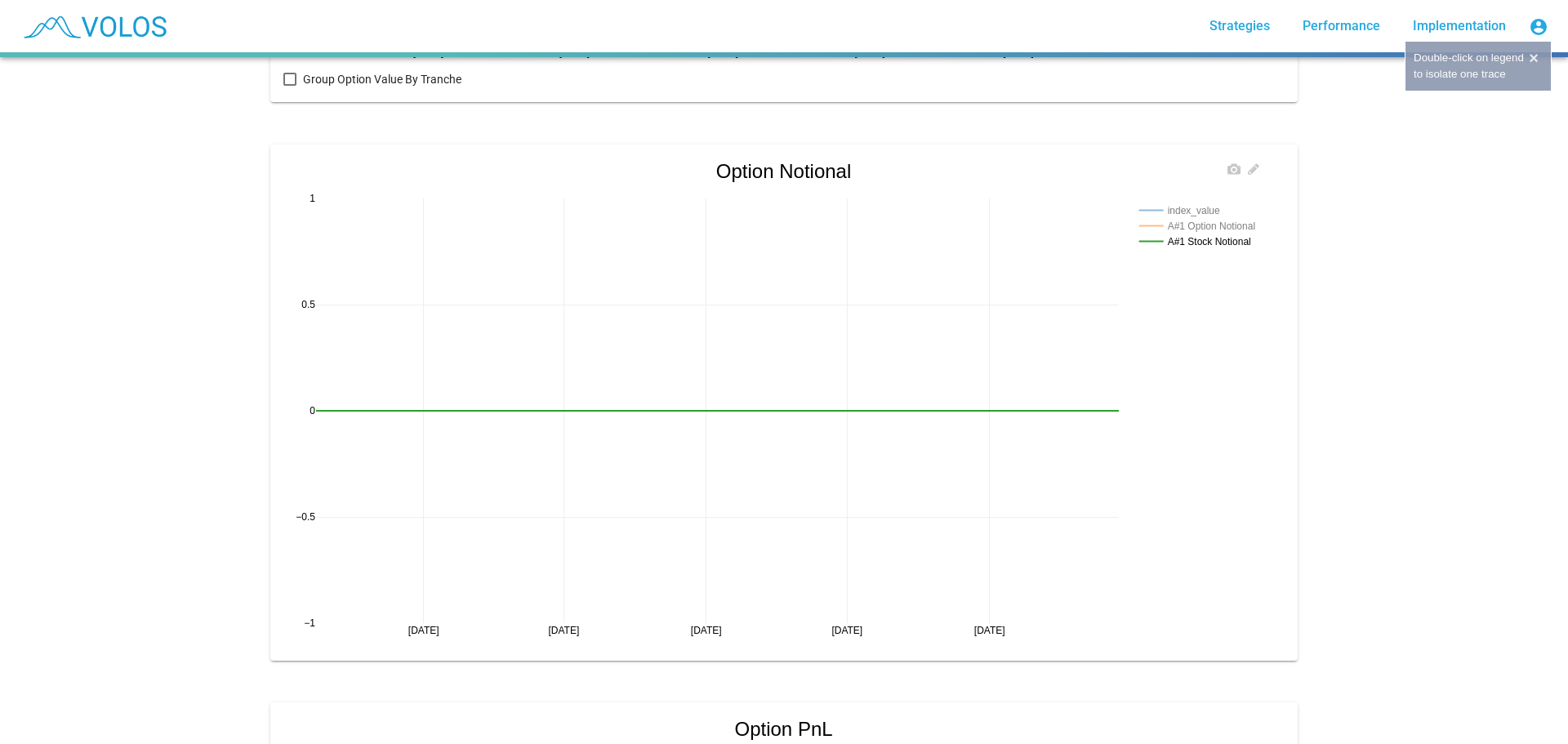
click at [1187, 208] on rect at bounding box center [1202, 210] width 135 height 16
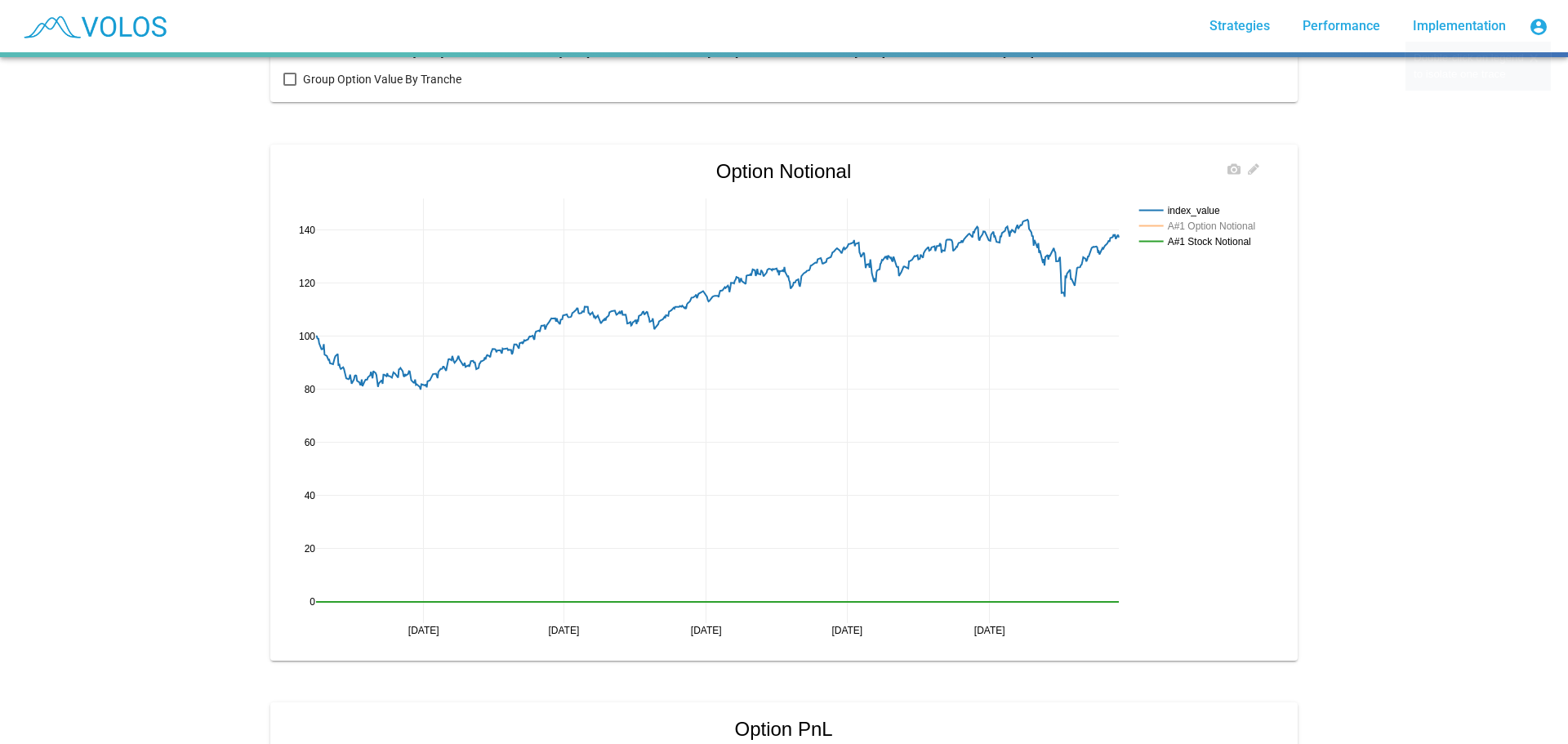
click at [1187, 223] on rect at bounding box center [1202, 226] width 135 height 16
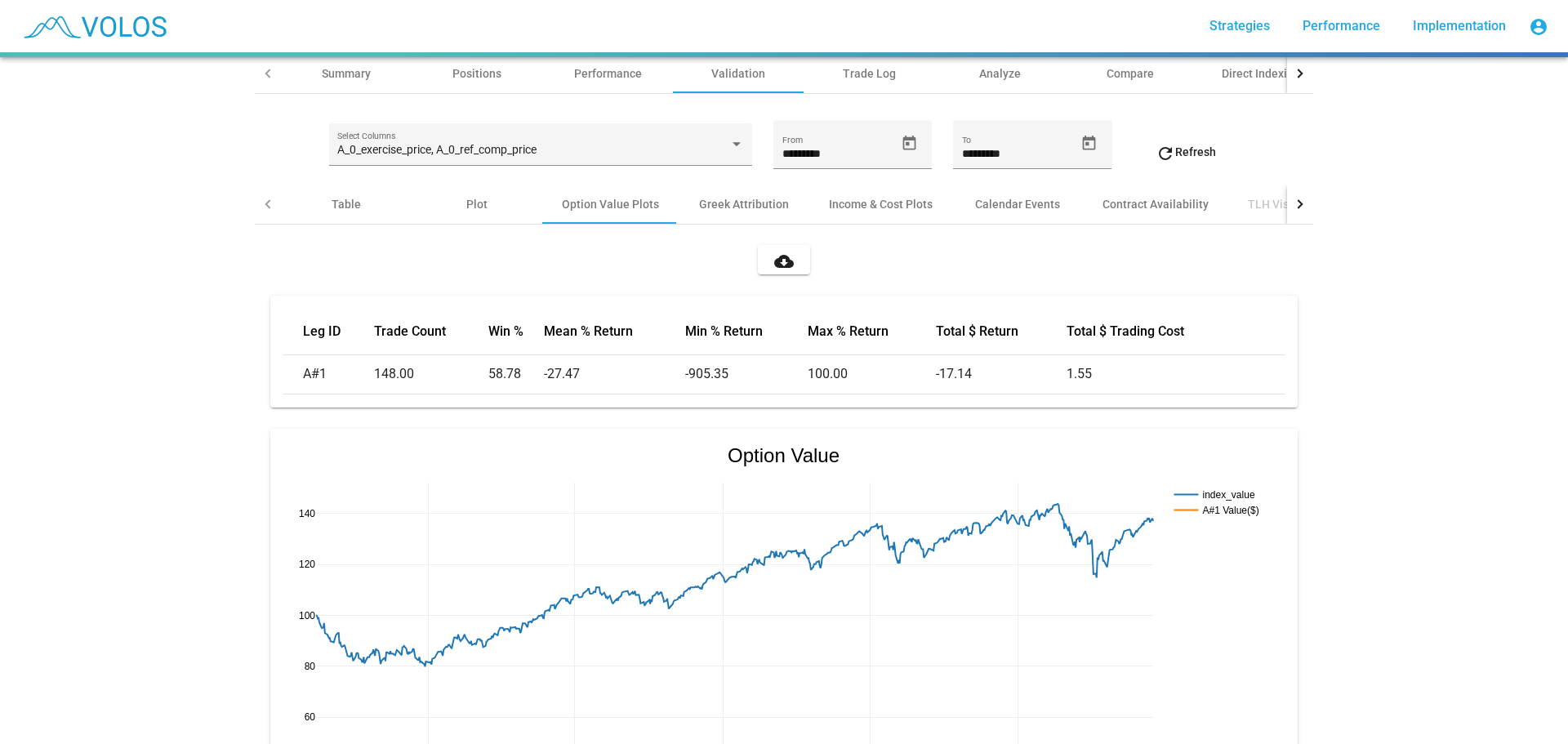
scroll to position [0, 0]
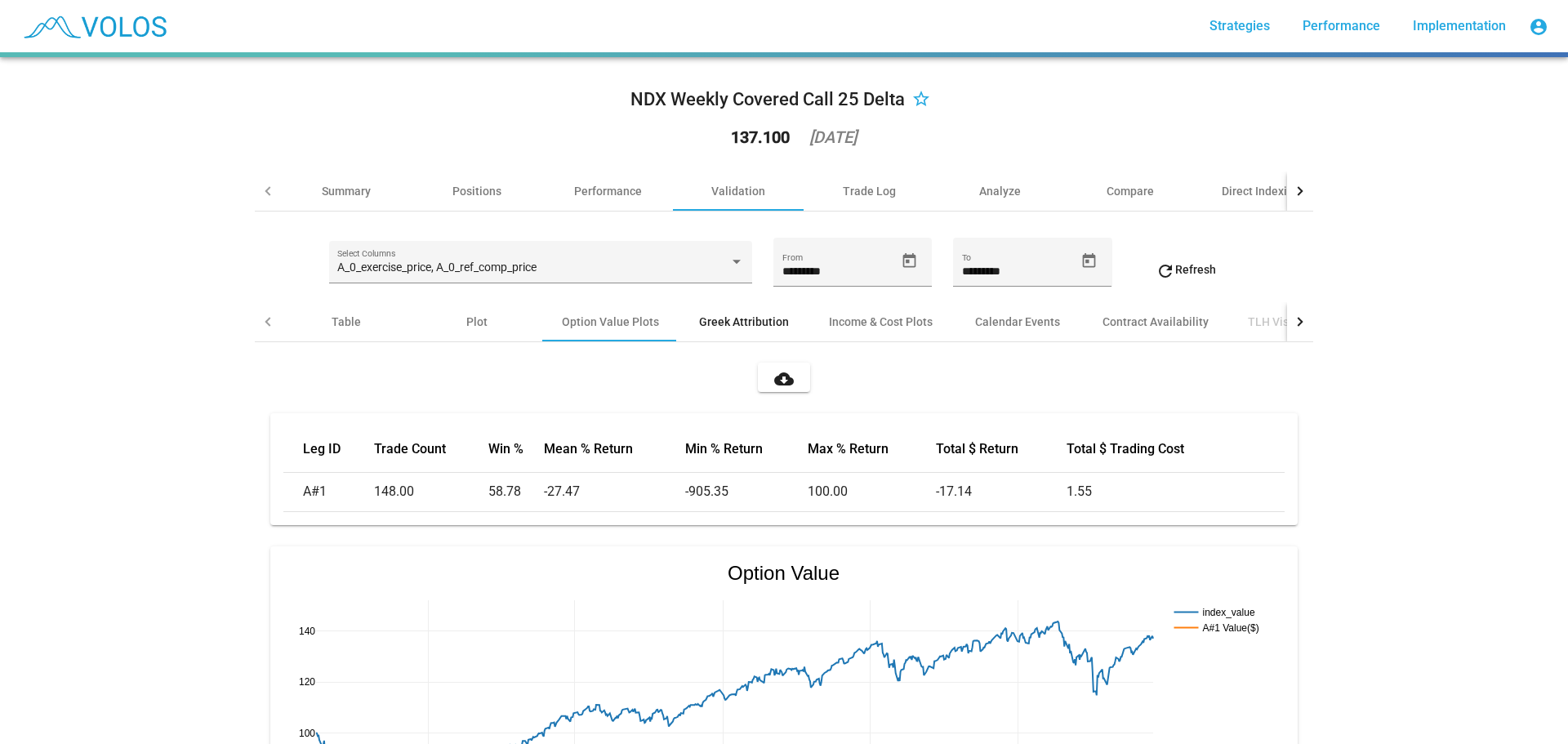
click at [747, 319] on div "Greek Attribution" at bounding box center [744, 321] width 90 height 17
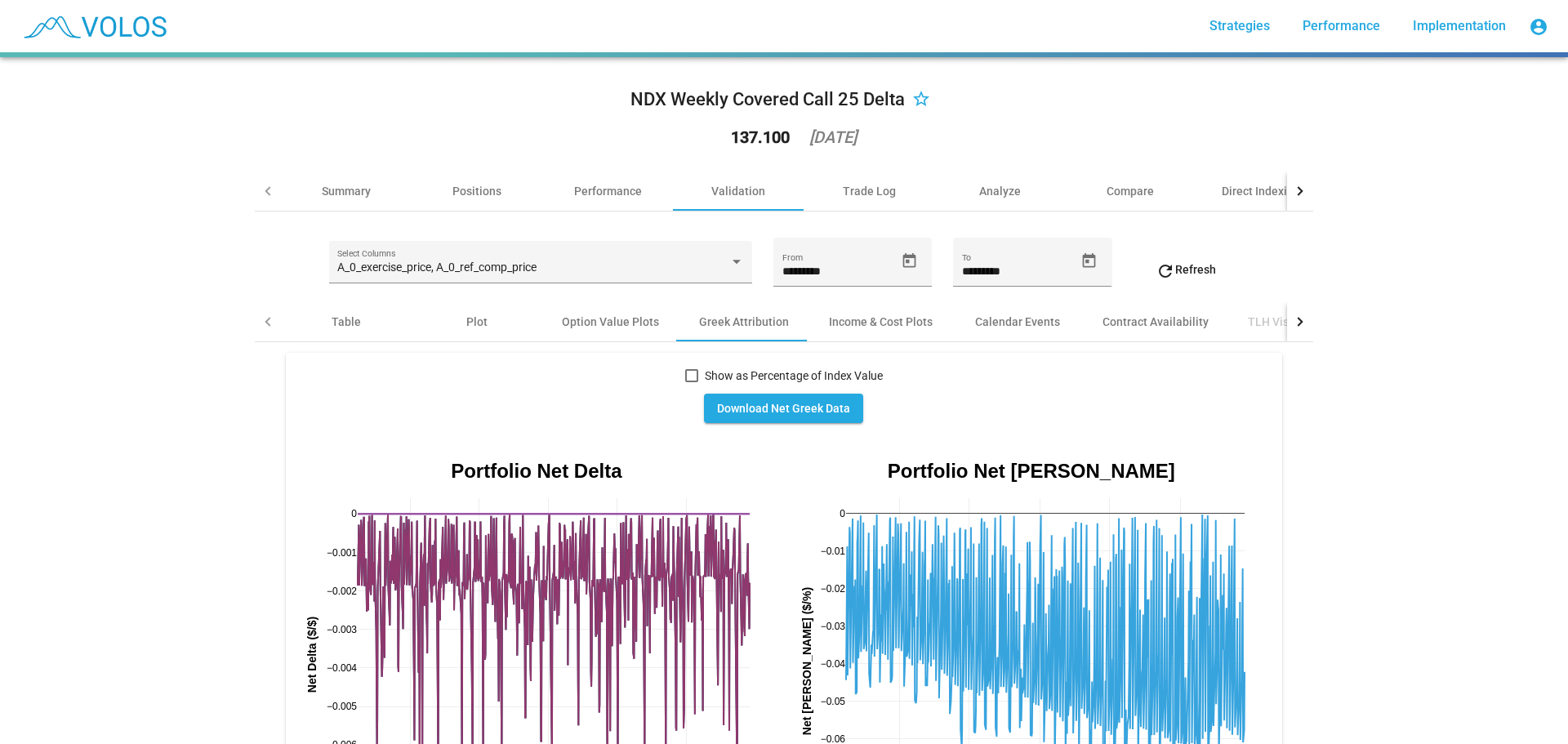
drag, startPoint x: 862, startPoint y: 126, endPoint x: 727, endPoint y: 103, distance: 136.9
click at [727, 103] on div "NDX Weekly Covered Call 25 Delta star_border 137.100 2025-06-17" at bounding box center [784, 121] width 1059 height 101
click at [396, 103] on div "NDX Weekly Covered Call 25 Delta star_border 137.100 2025-06-17" at bounding box center [784, 121] width 1059 height 101
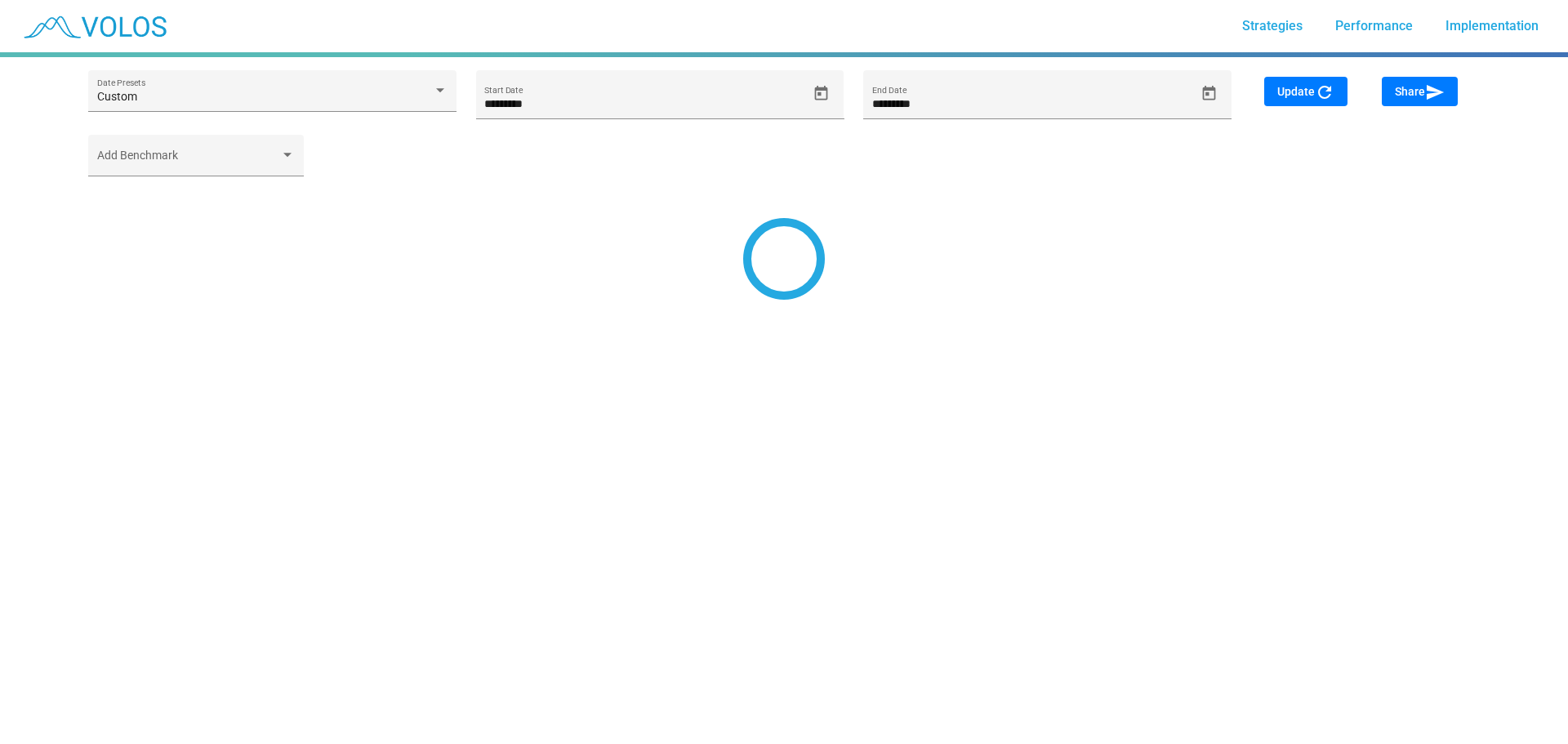
type input "********"
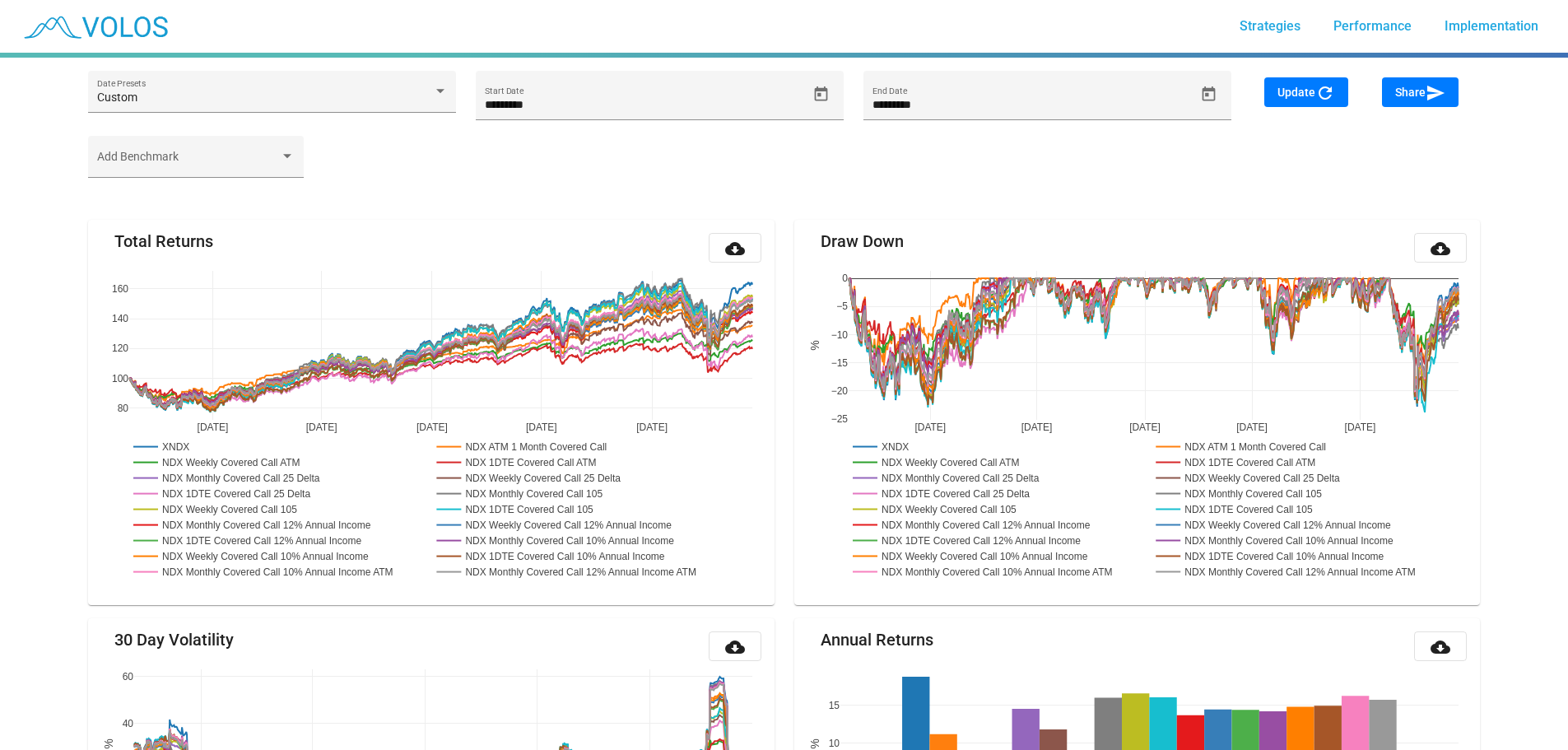
scroll to position [2301, 0]
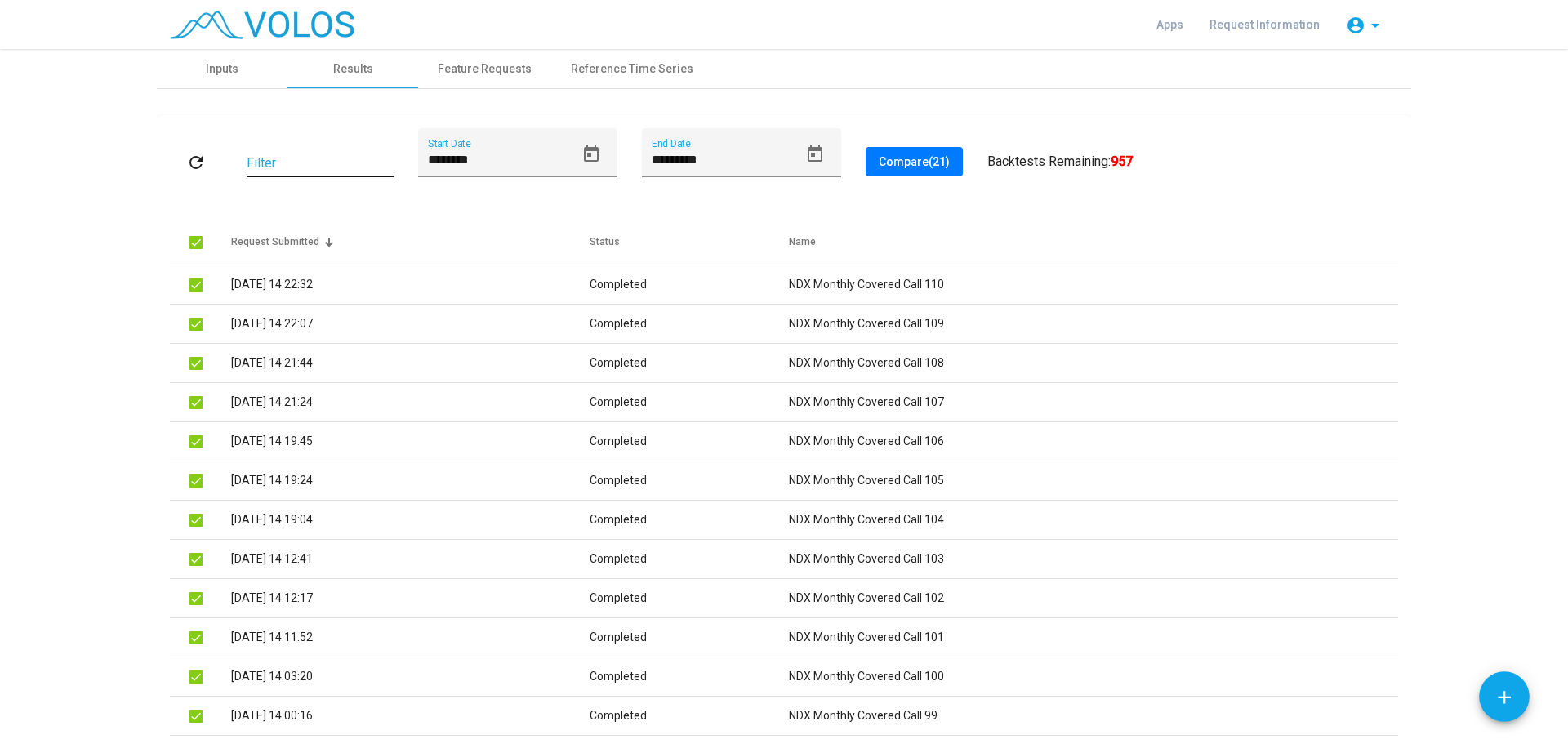
click at [281, 165] on input "Filter" at bounding box center [320, 163] width 147 height 15
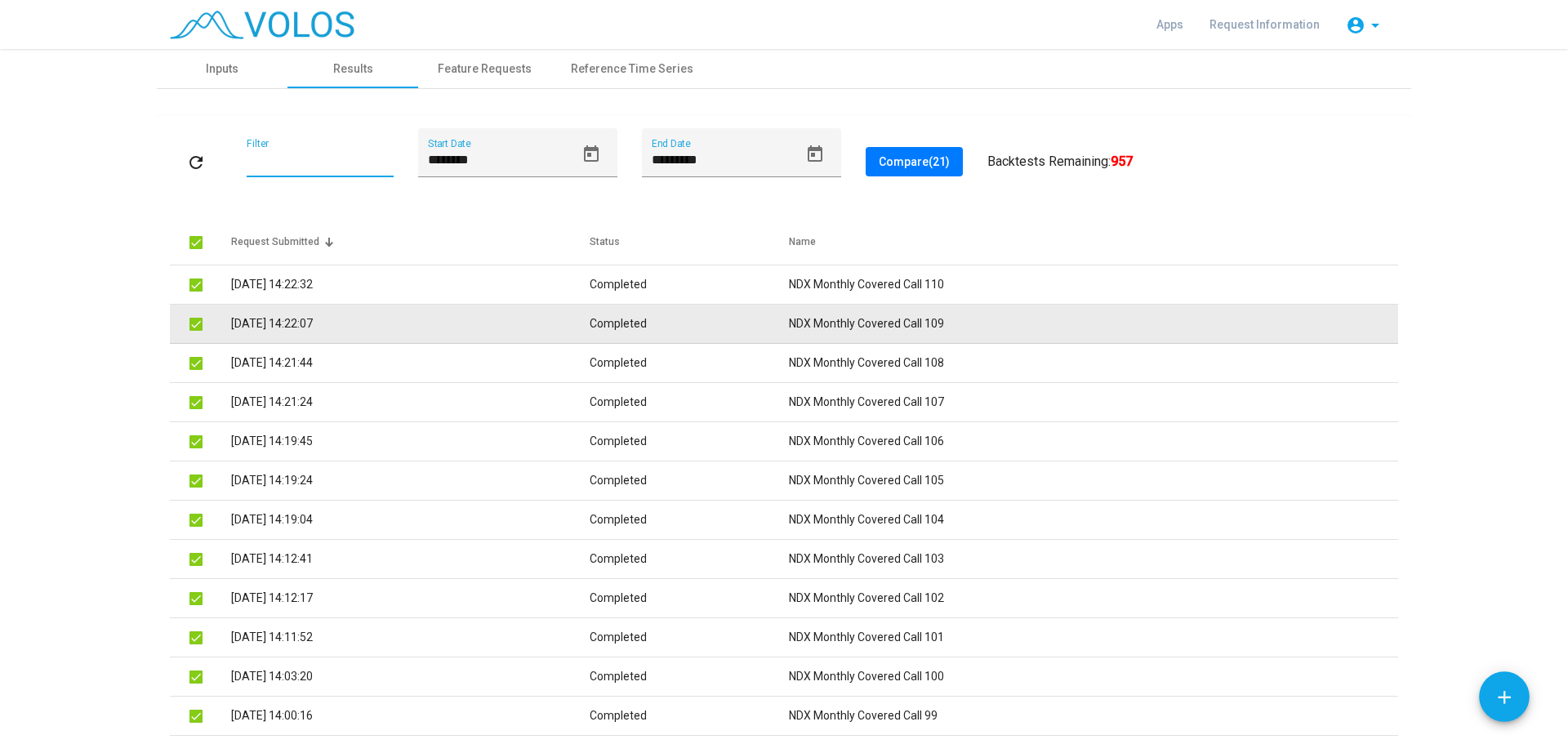
click at [673, 327] on td "Completed" at bounding box center [690, 324] width 200 height 39
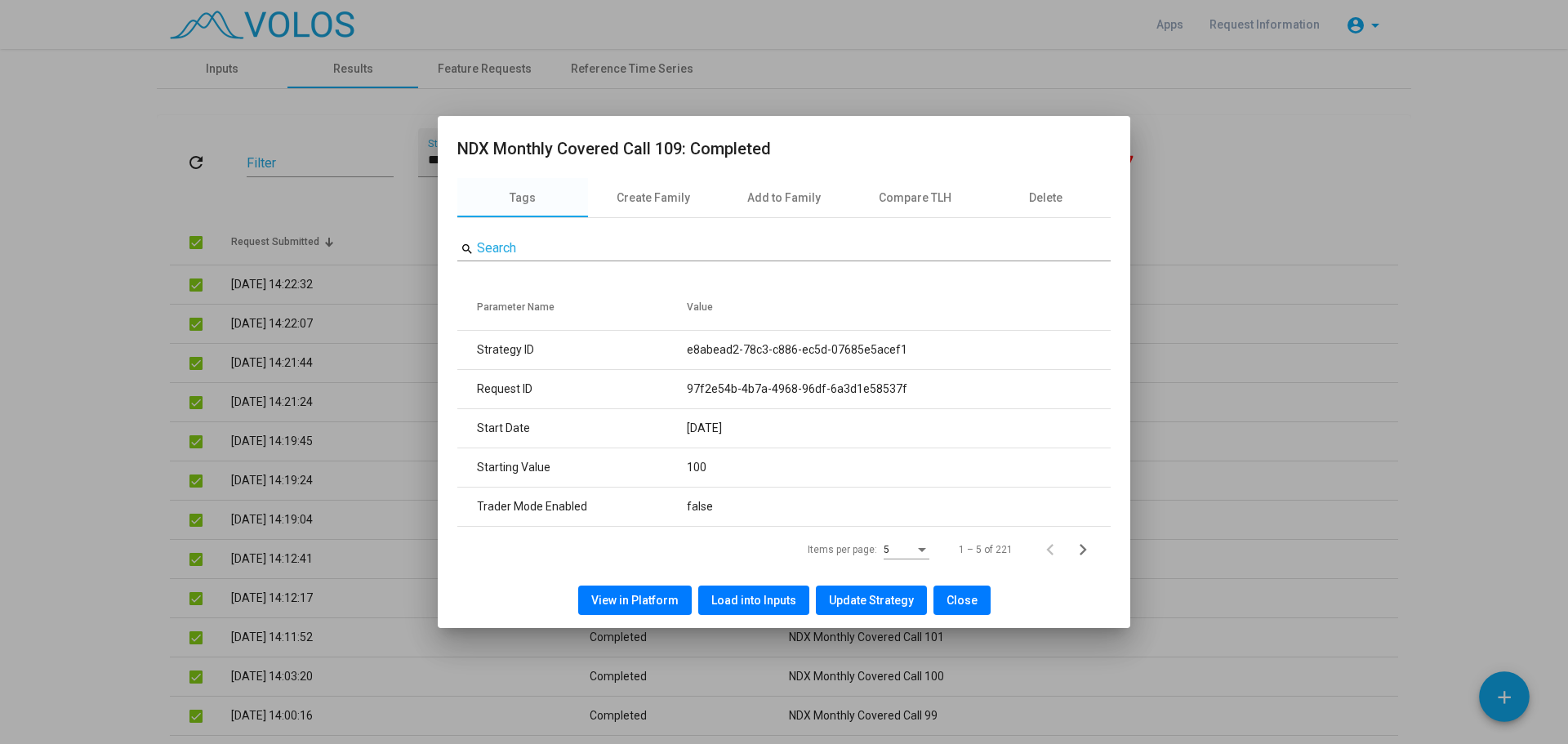
click at [641, 597] on span "View in Platform" at bounding box center [635, 600] width 87 height 13
click at [1387, 372] on div at bounding box center [784, 372] width 1568 height 744
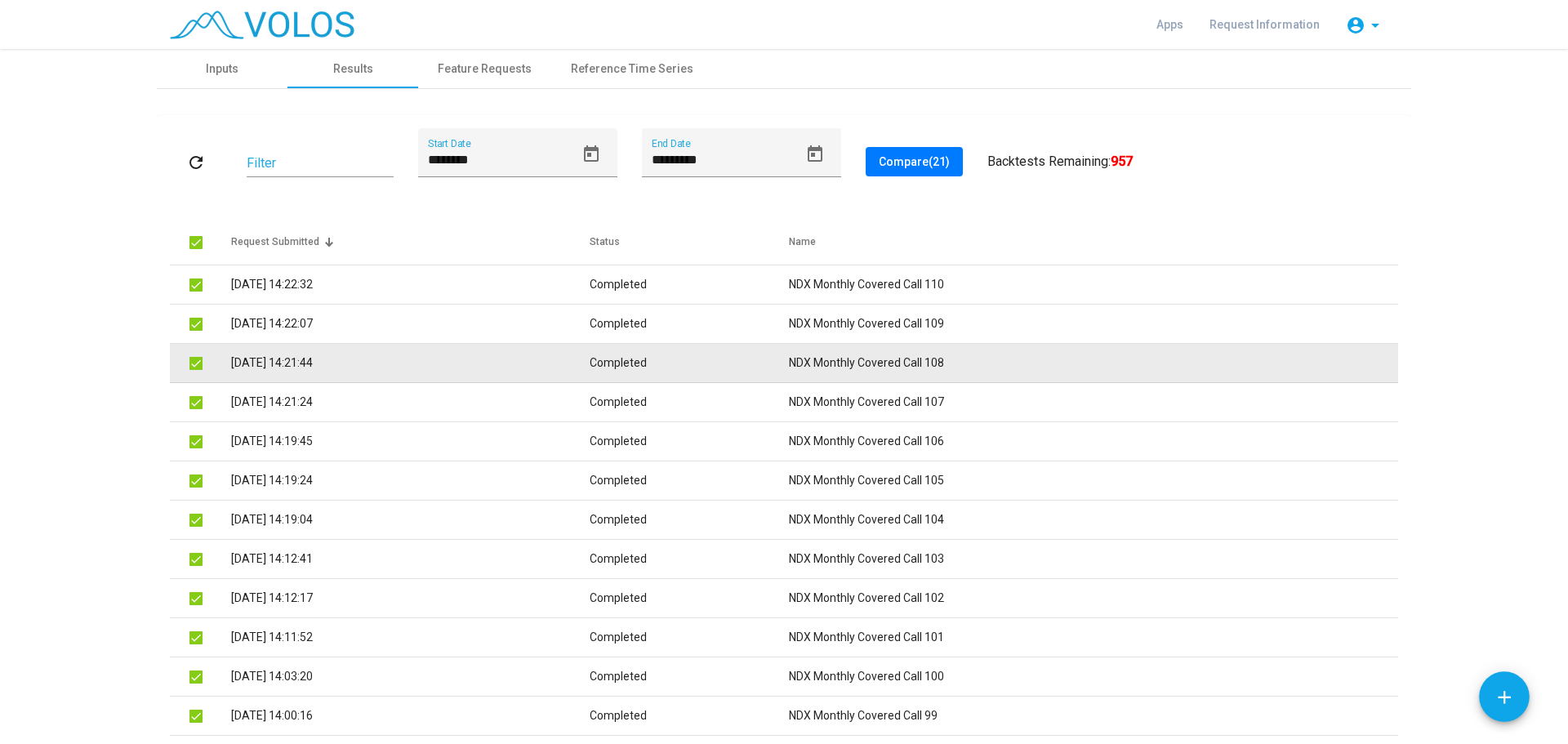
click at [864, 356] on td "NDX Monthly Covered Call 108" at bounding box center [1094, 363] width 609 height 39
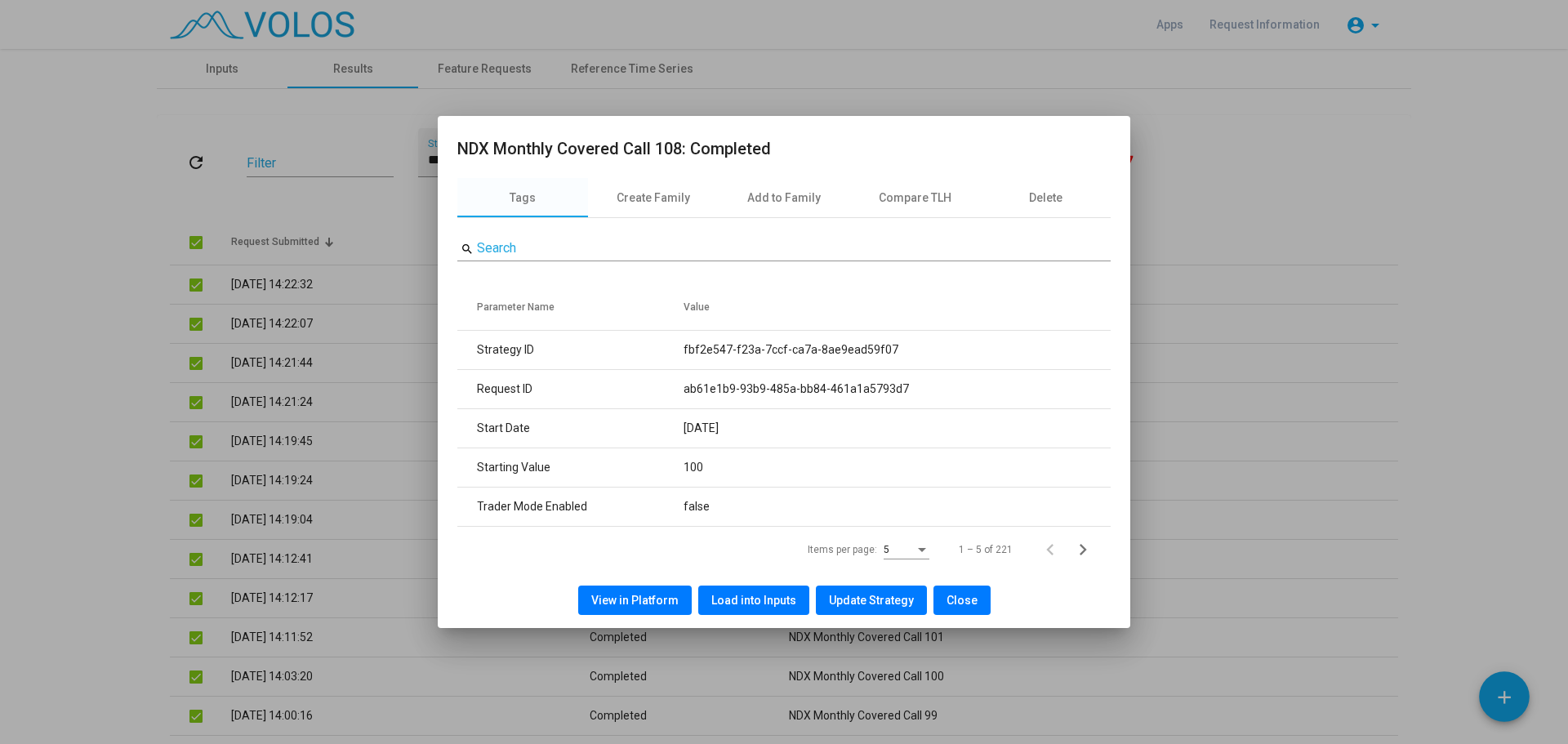
click at [627, 606] on button "View in Platform" at bounding box center [635, 599] width 114 height 29
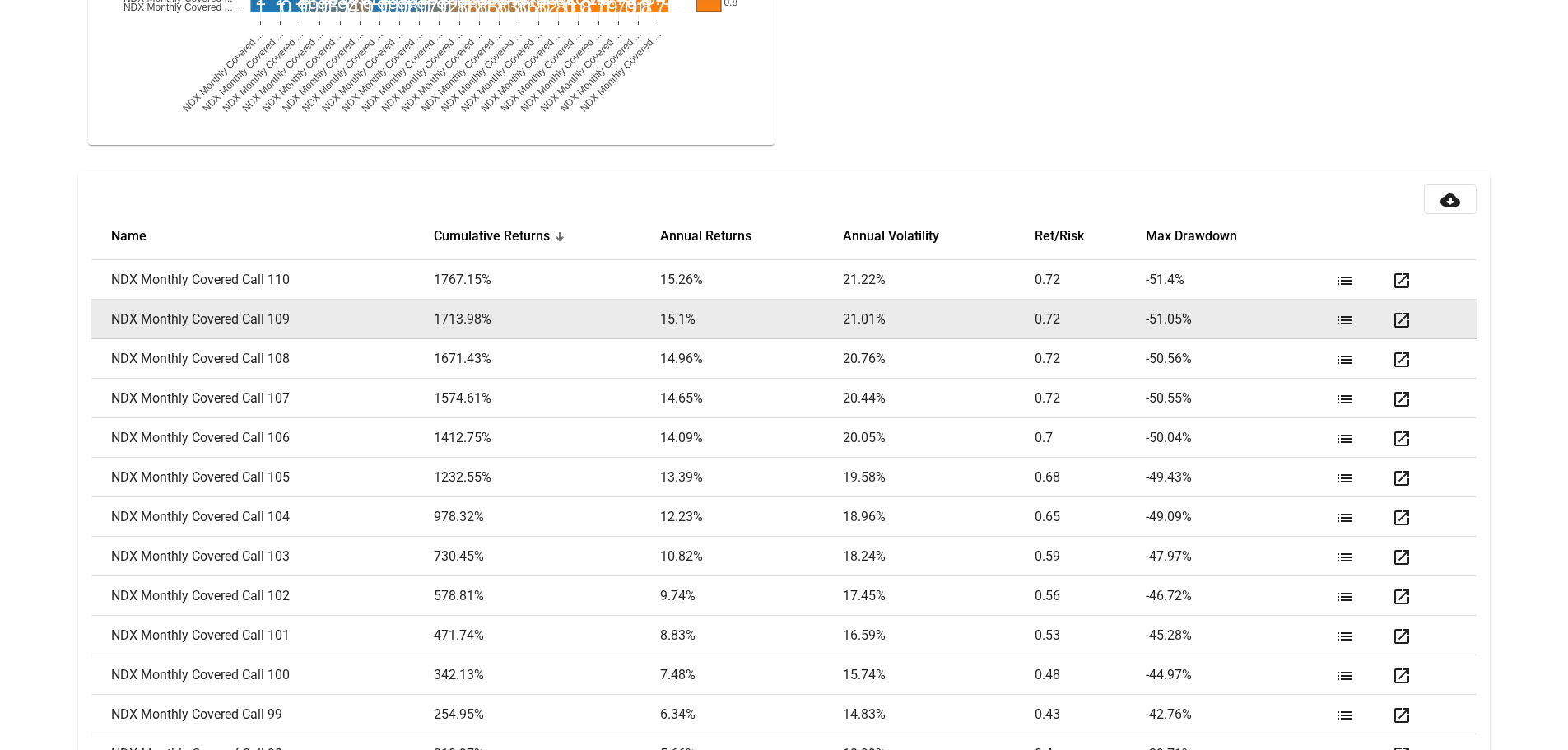
scroll to position [2008, 0]
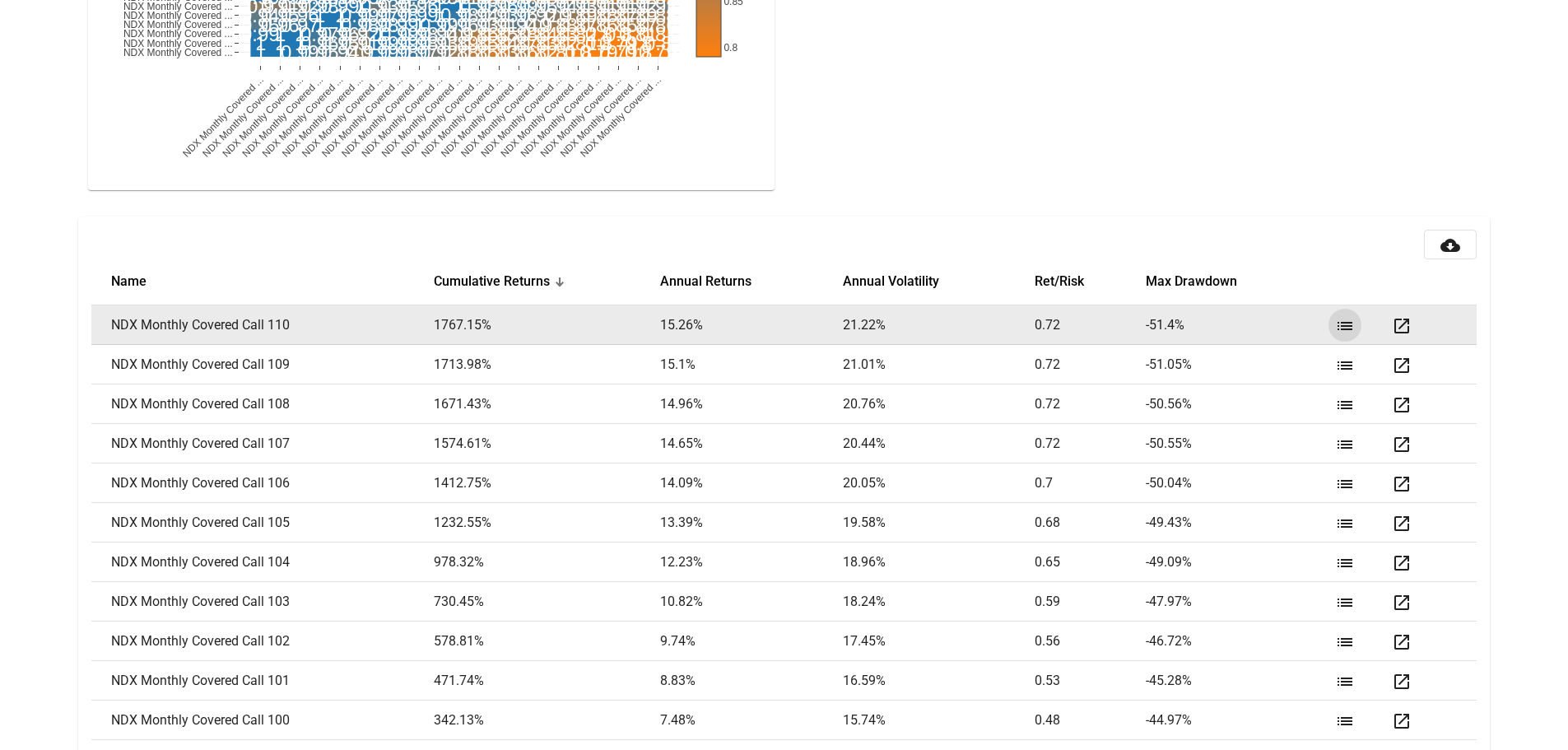
click at [1345, 324] on mat-icon "list" at bounding box center [1345, 326] width 20 height 20
click at [1402, 322] on mat-icon "open_in_new" at bounding box center [1402, 326] width 20 height 20
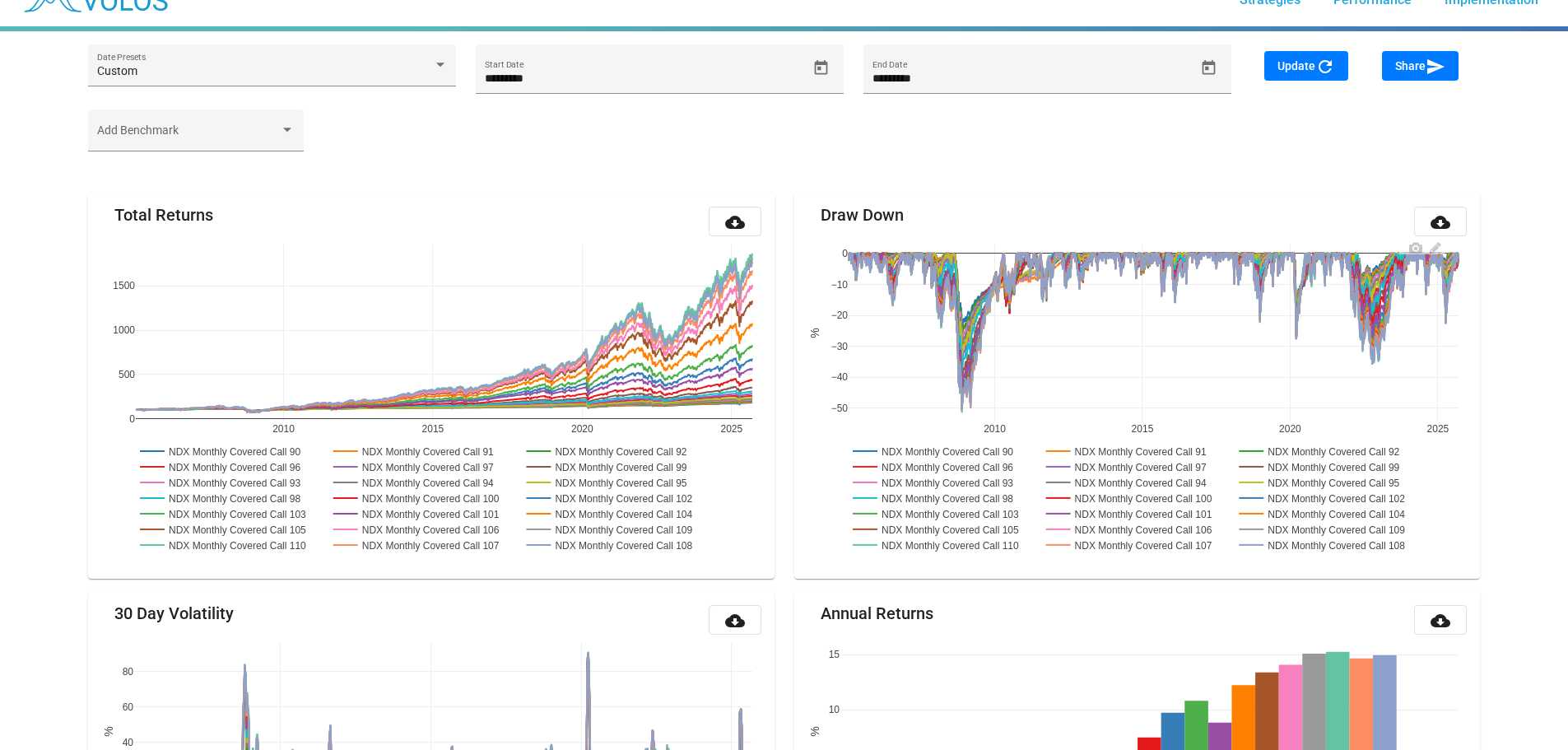
scroll to position [0, 0]
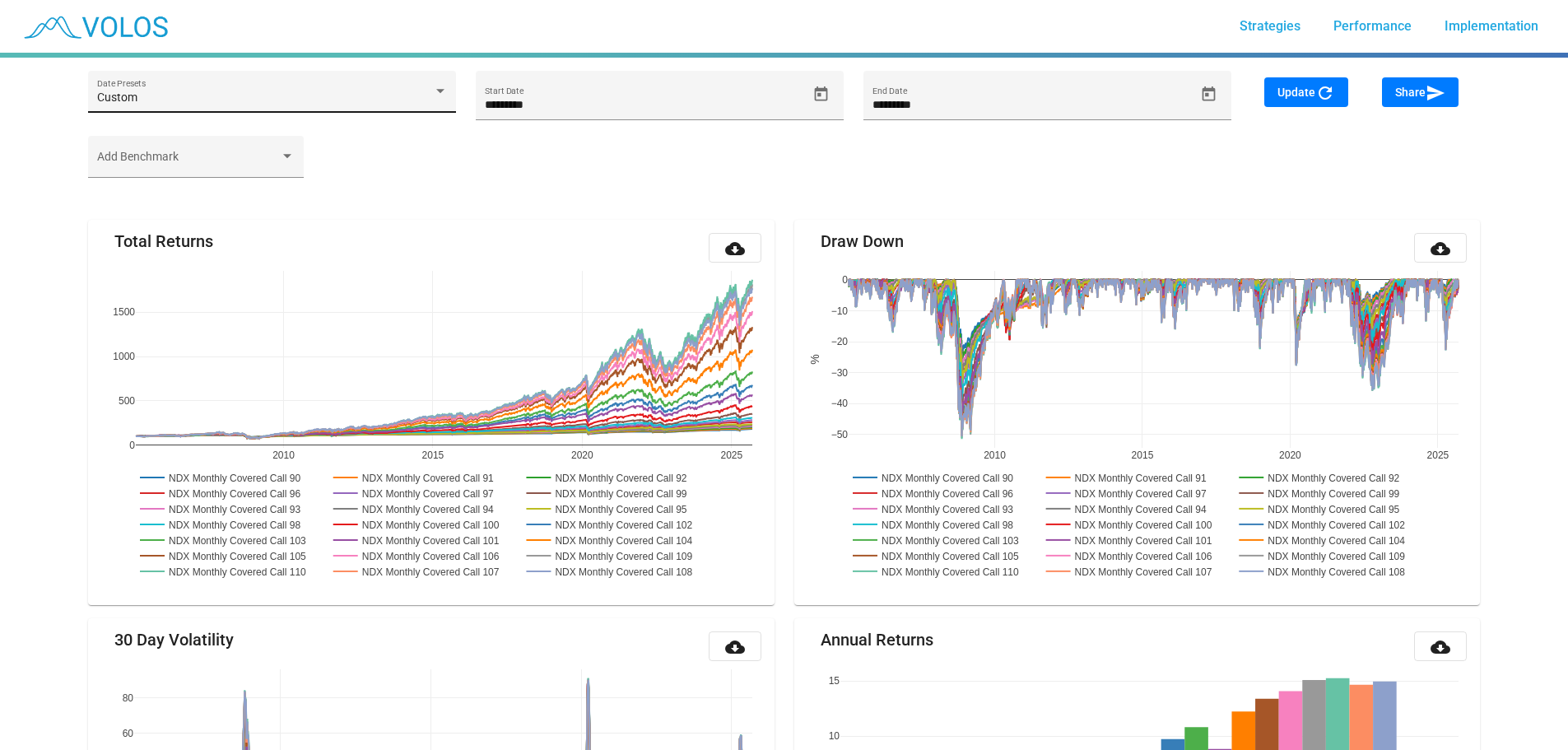
click at [445, 93] on div at bounding box center [440, 91] width 15 height 13
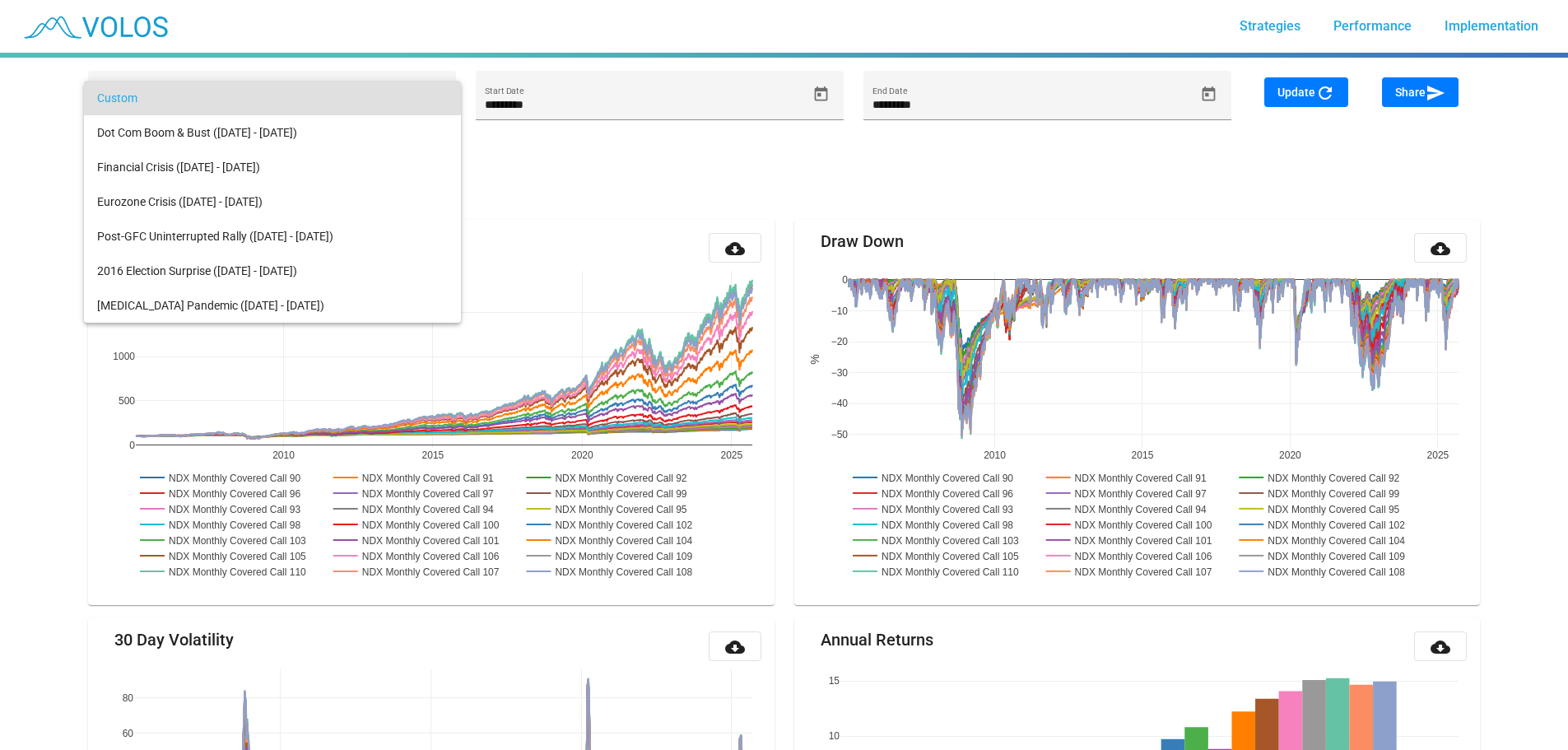
click at [667, 171] on div at bounding box center [784, 375] width 1568 height 750
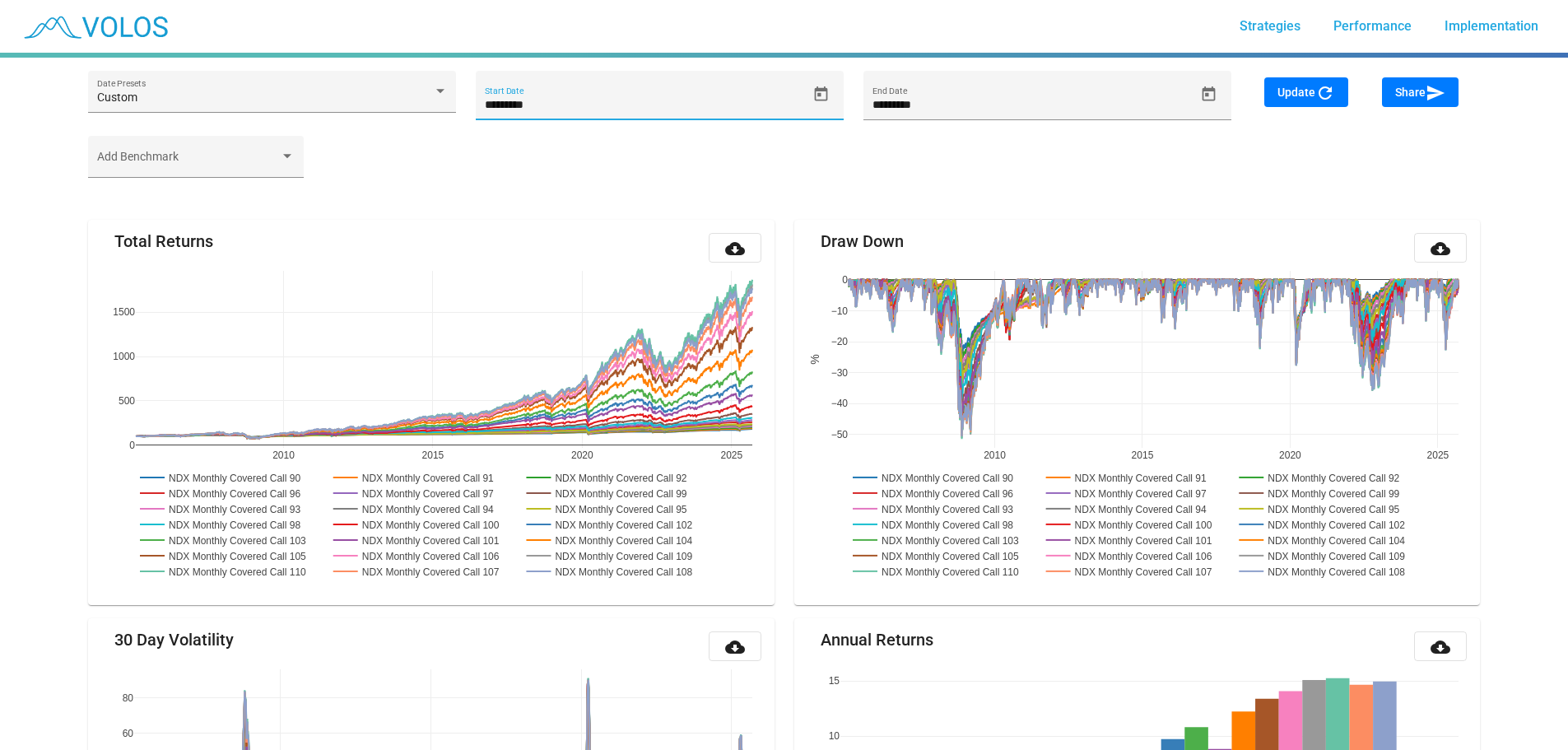
click at [485, 105] on input "*********" at bounding box center [646, 105] width 322 height 13
click at [1301, 87] on span "Update refresh" at bounding box center [1306, 92] width 58 height 13
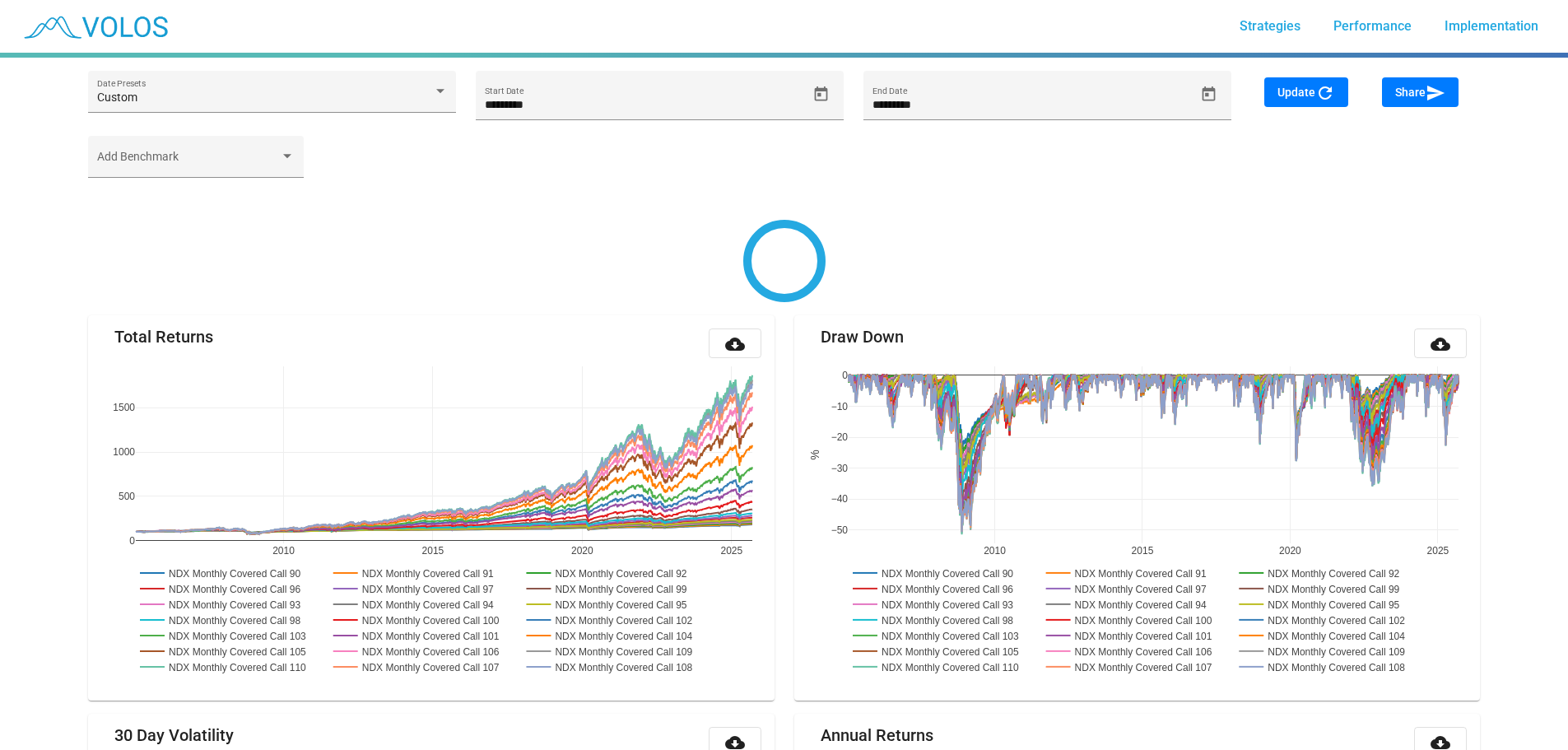
type input "*********"
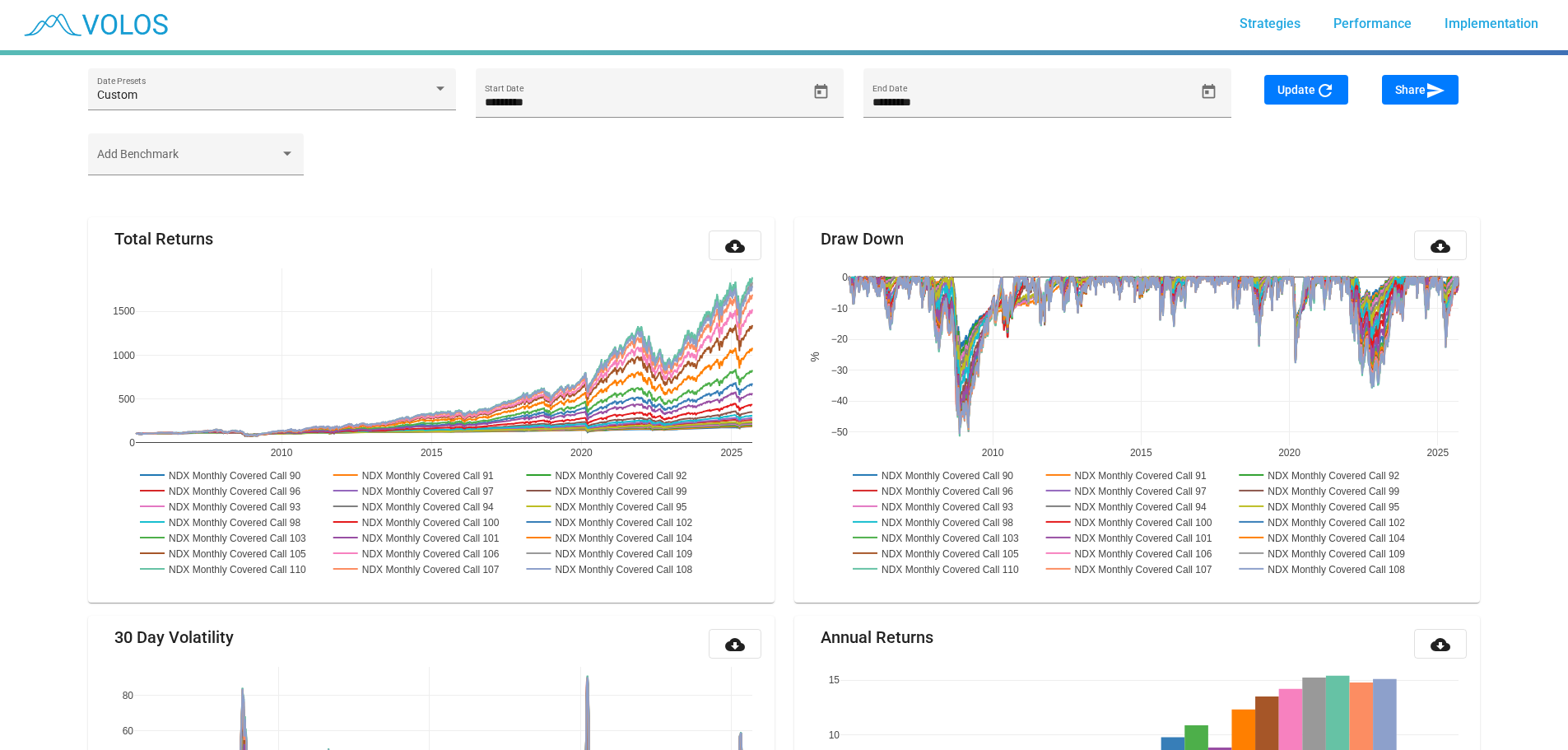
scroll to position [193, 0]
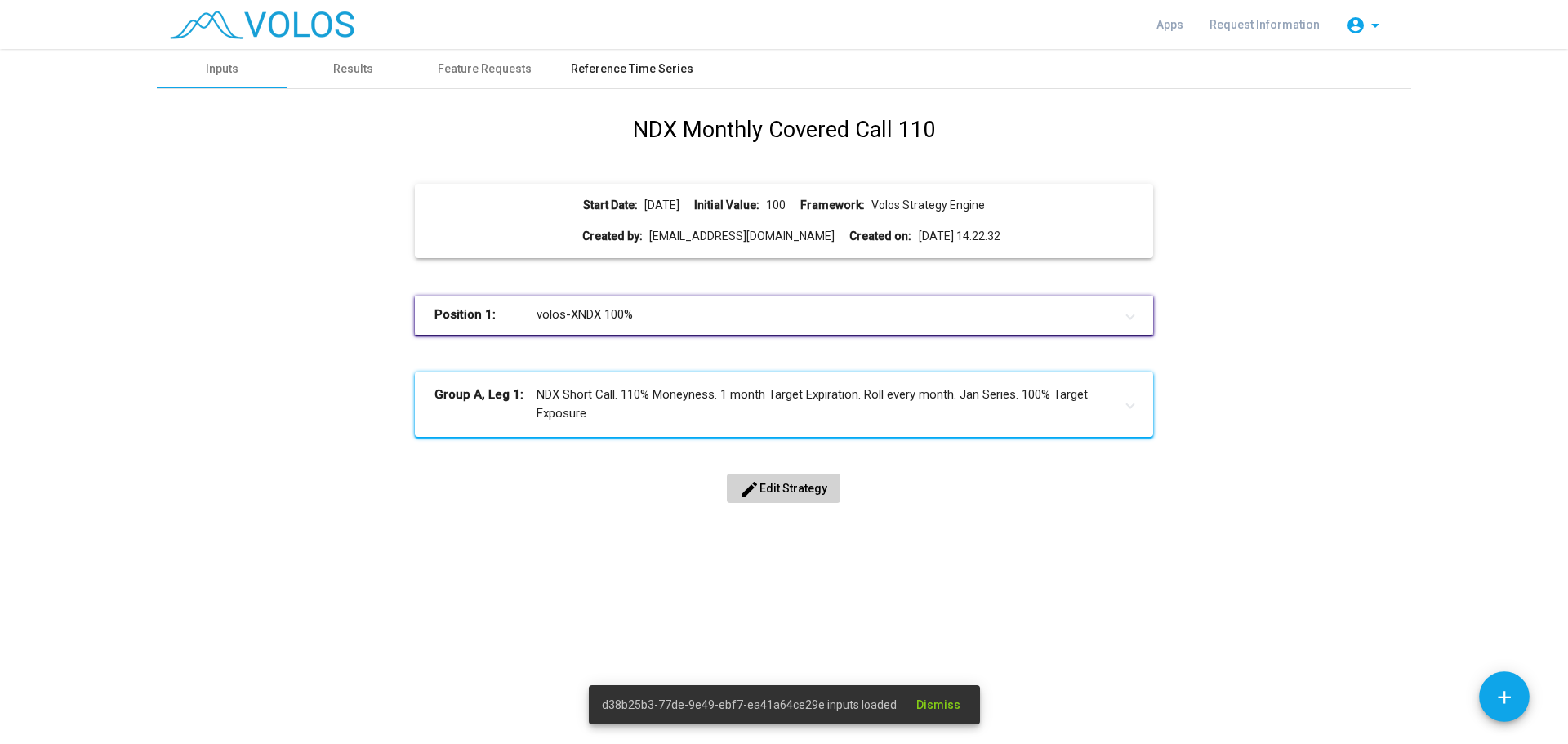
click at [628, 67] on div "Reference Time Series" at bounding box center [632, 68] width 123 height 17
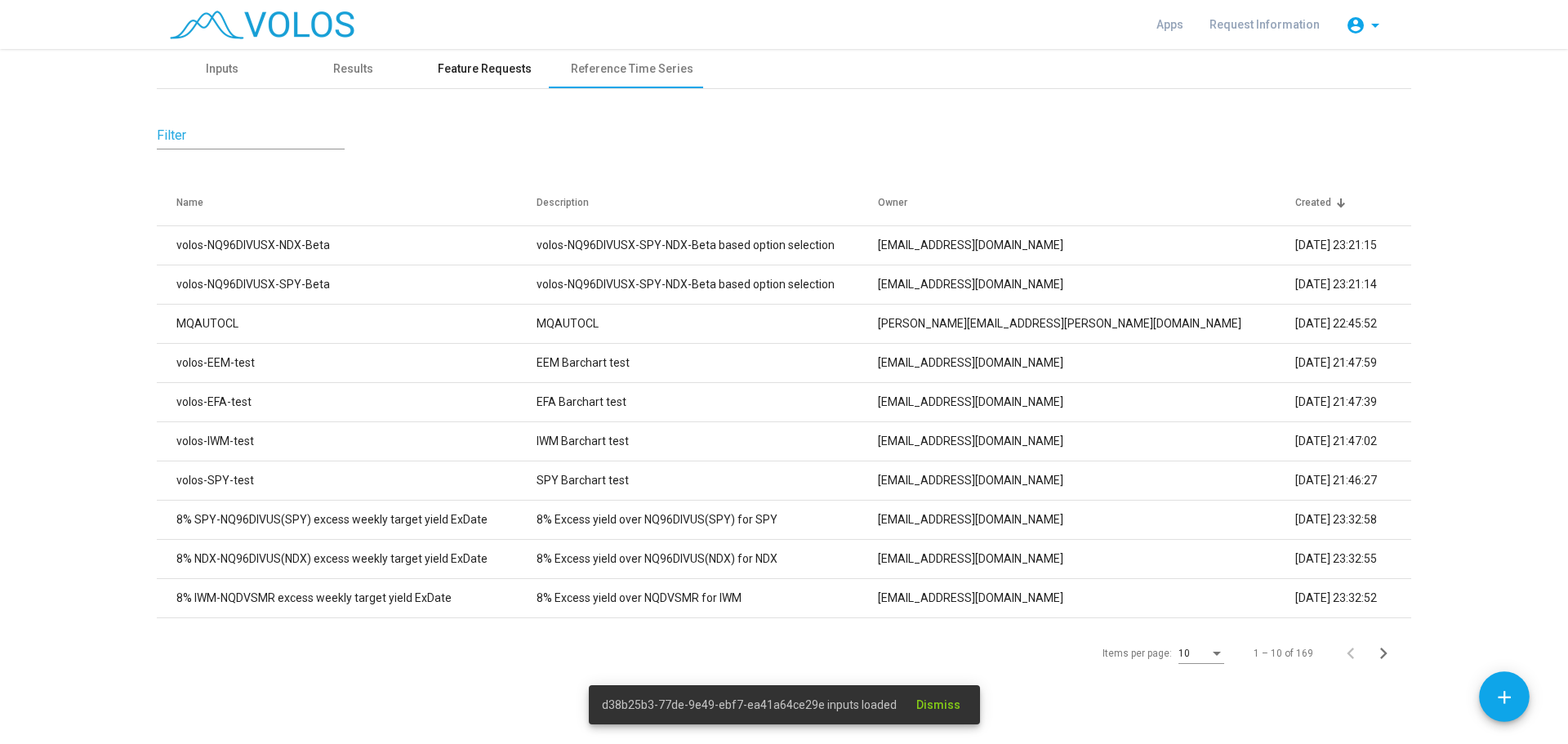
click at [517, 58] on div "Feature Requests" at bounding box center [485, 69] width 133 height 39
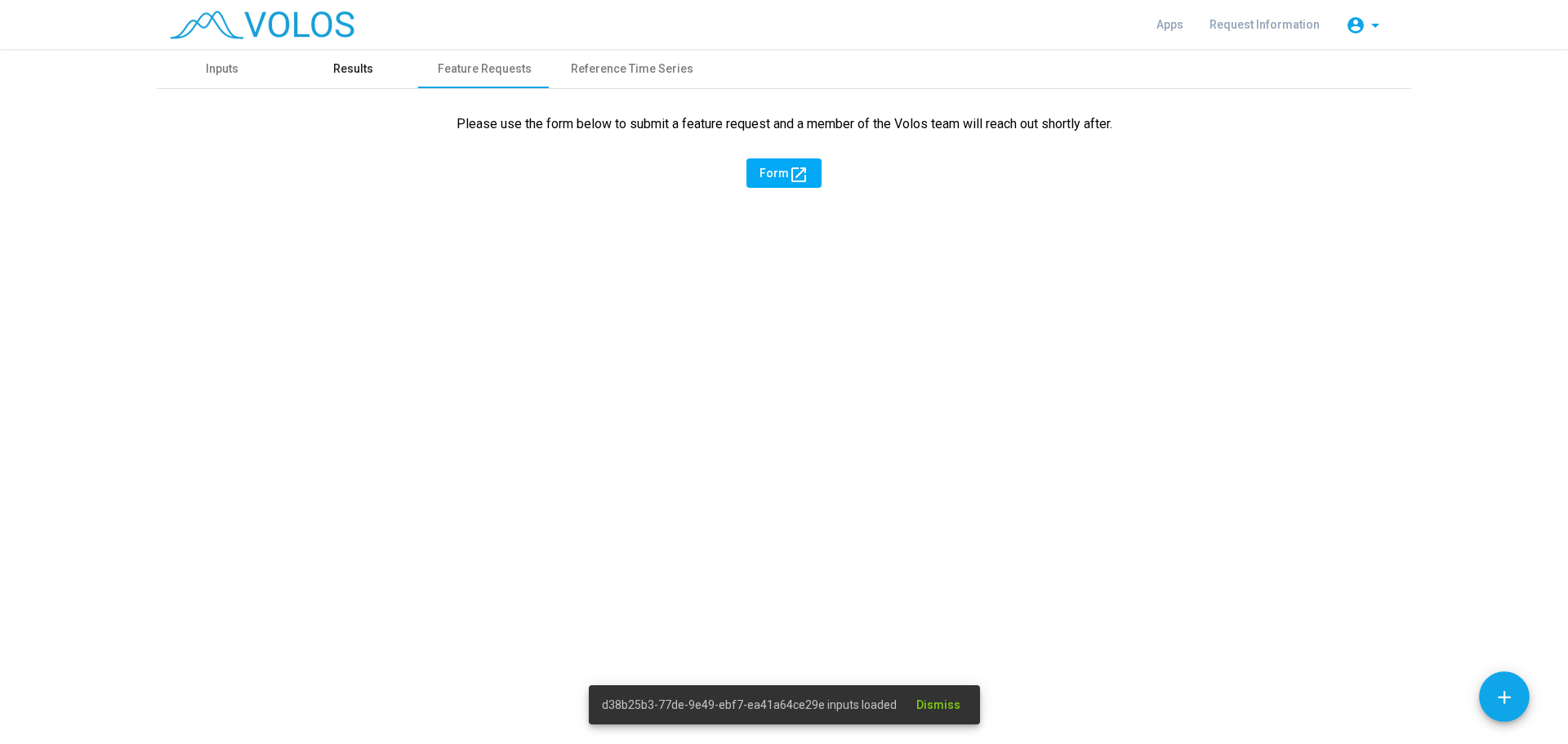
click at [345, 69] on div "Results" at bounding box center [352, 68] width 40 height 17
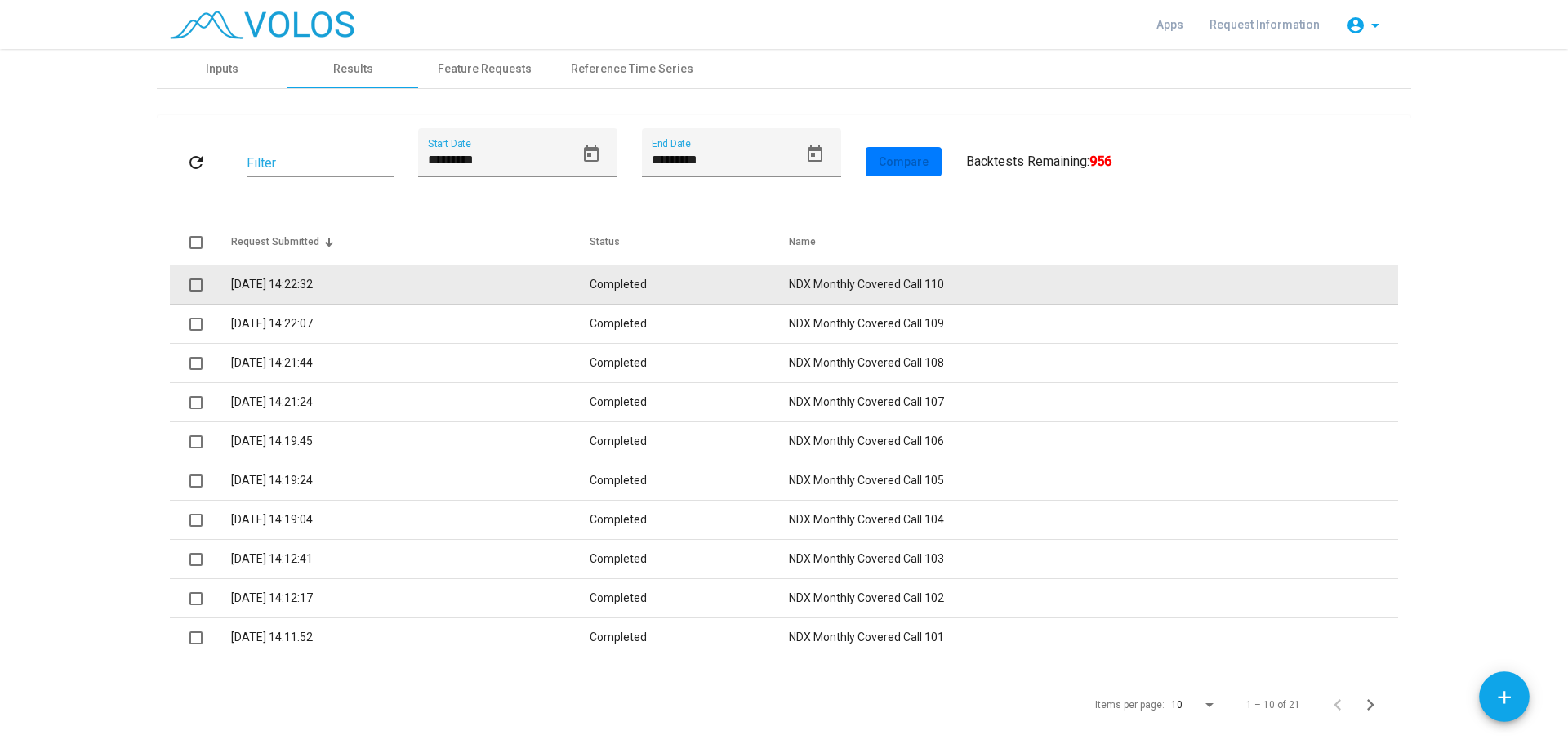
click at [824, 282] on td "NDX Monthly Covered Call 110" at bounding box center [1094, 285] width 609 height 39
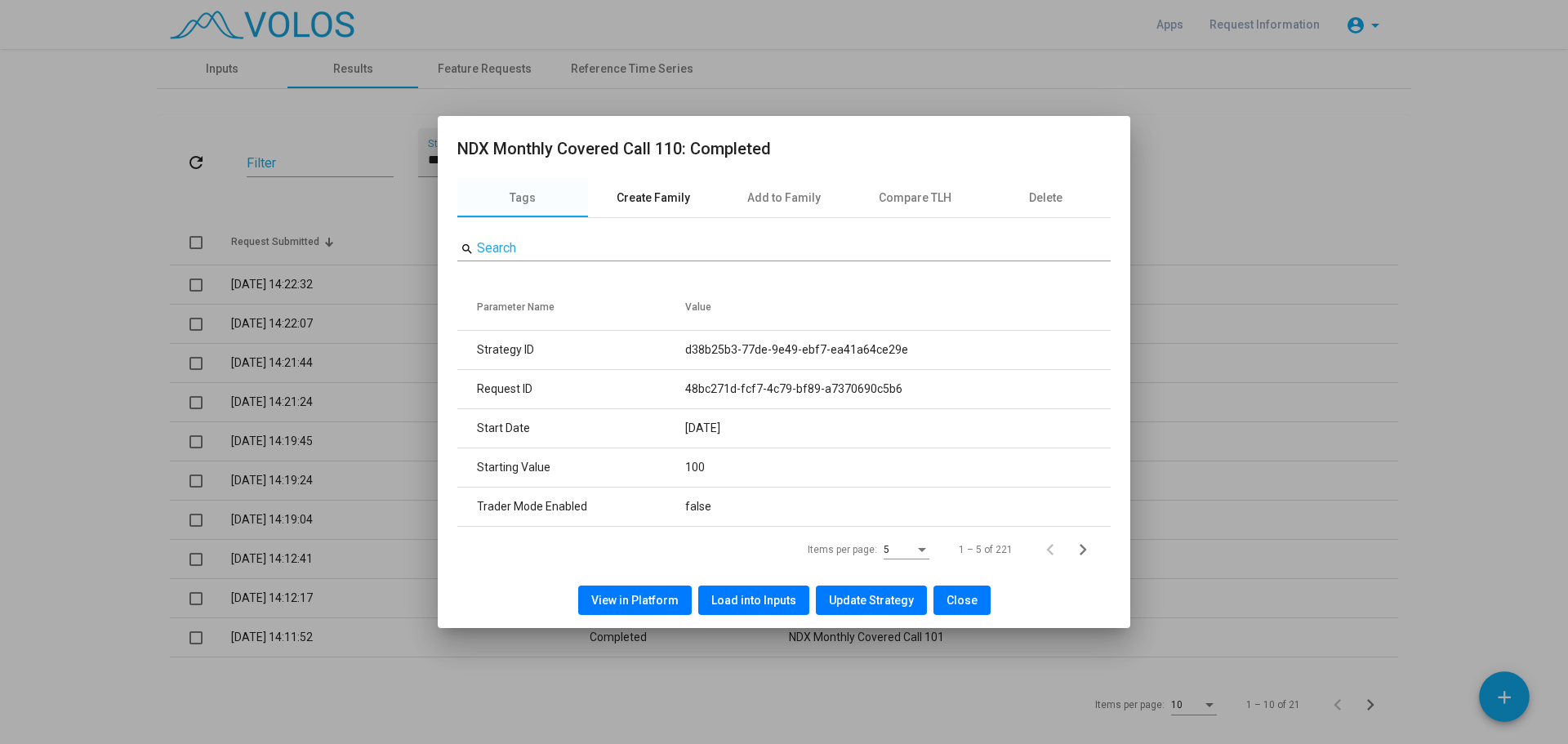
click at [658, 202] on div "Create Family" at bounding box center [652, 198] width 73 height 17
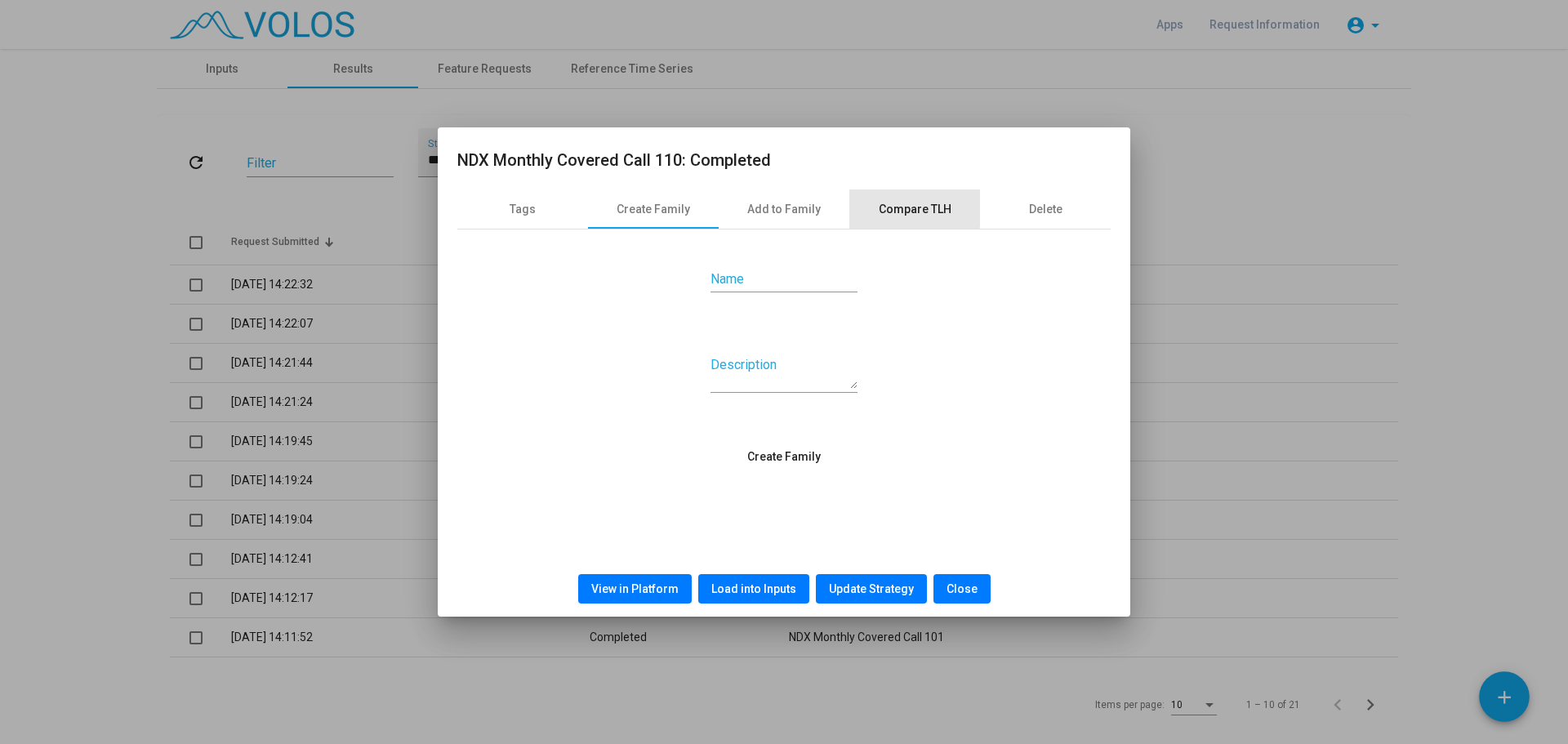
click at [913, 193] on div "Compare TLH" at bounding box center [915, 209] width 131 height 39
click at [667, 205] on div "Create Family" at bounding box center [652, 208] width 73 height 17
click at [1380, 364] on div at bounding box center [784, 372] width 1568 height 744
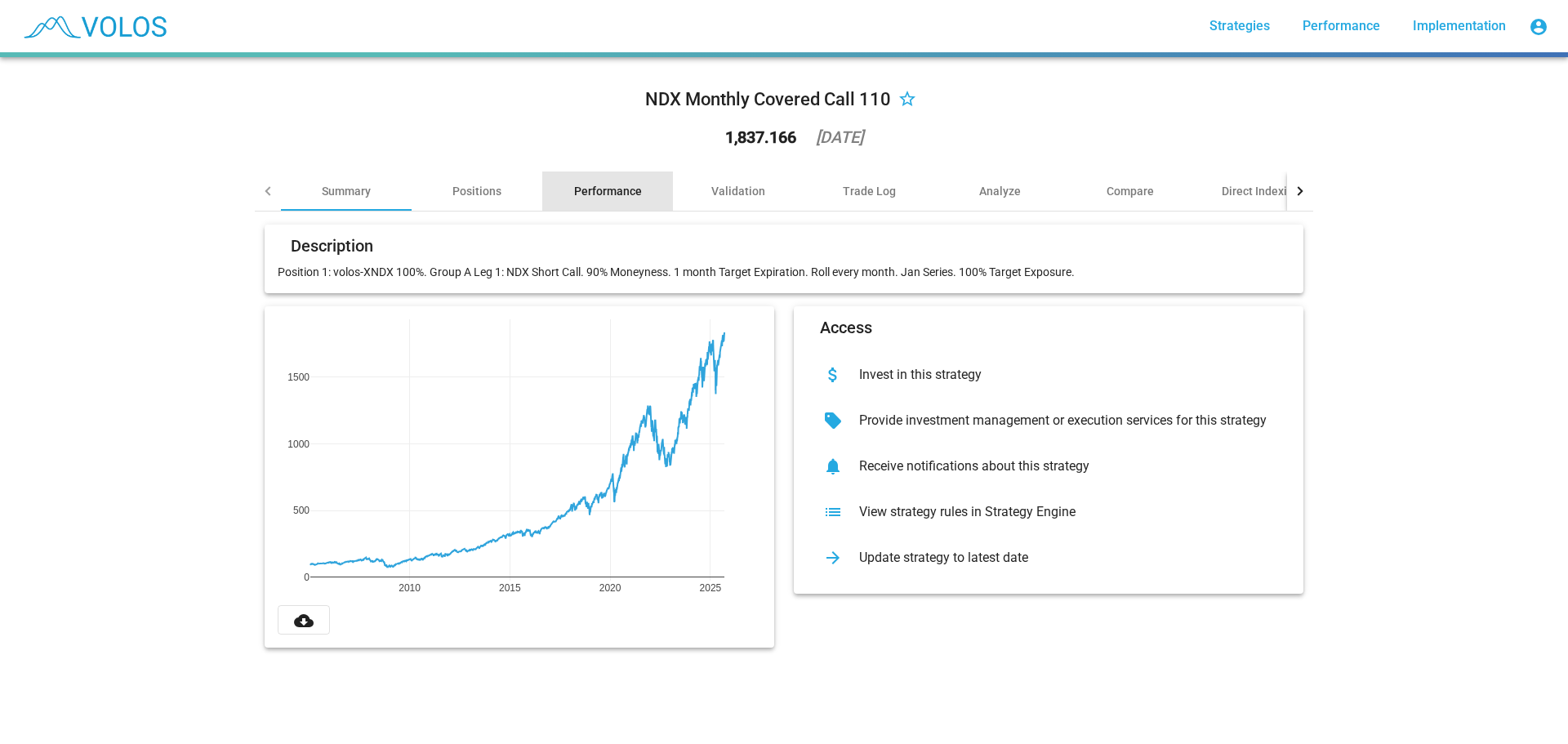
click at [595, 192] on div "Performance" at bounding box center [607, 191] width 68 height 17
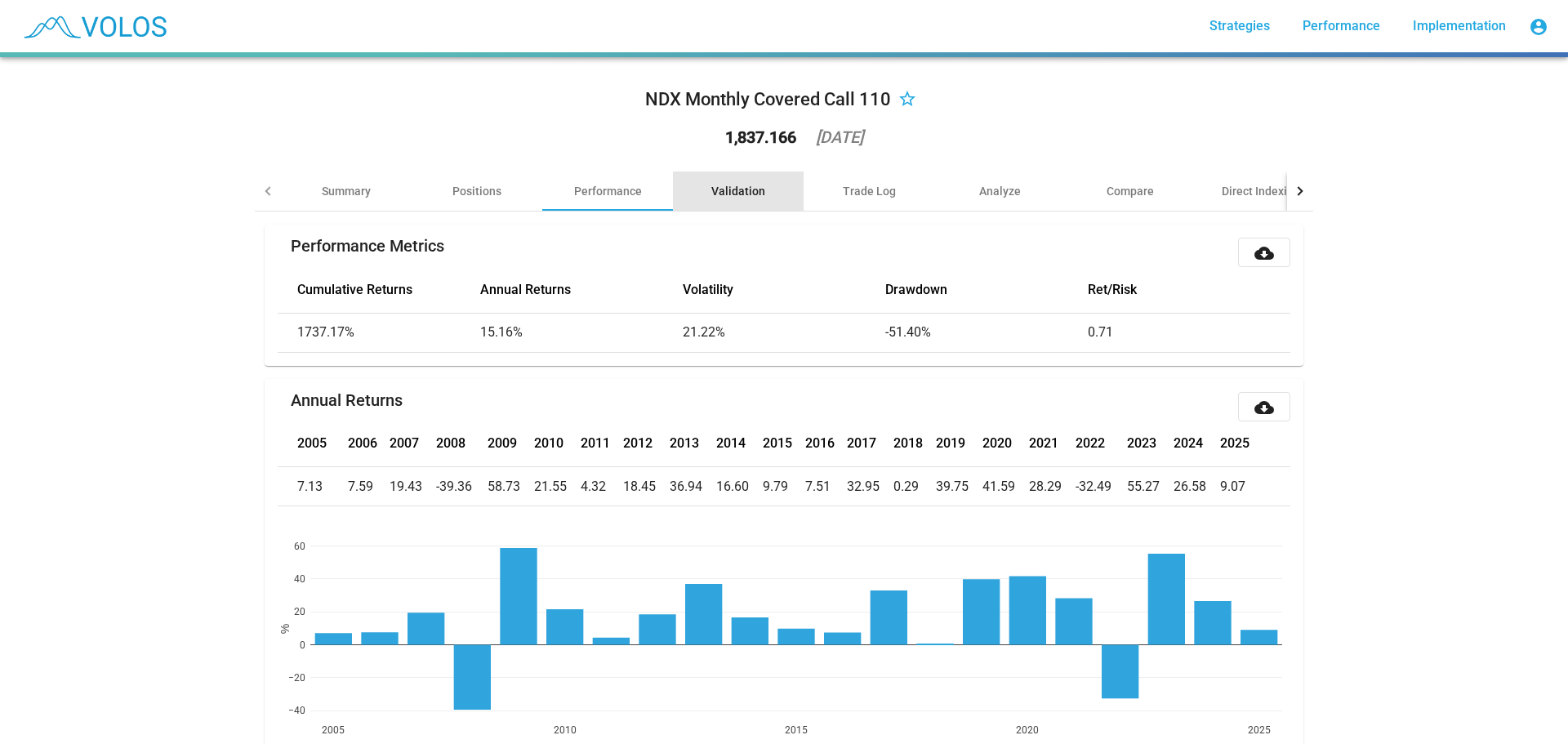
click at [735, 197] on div "Validation" at bounding box center [738, 191] width 54 height 17
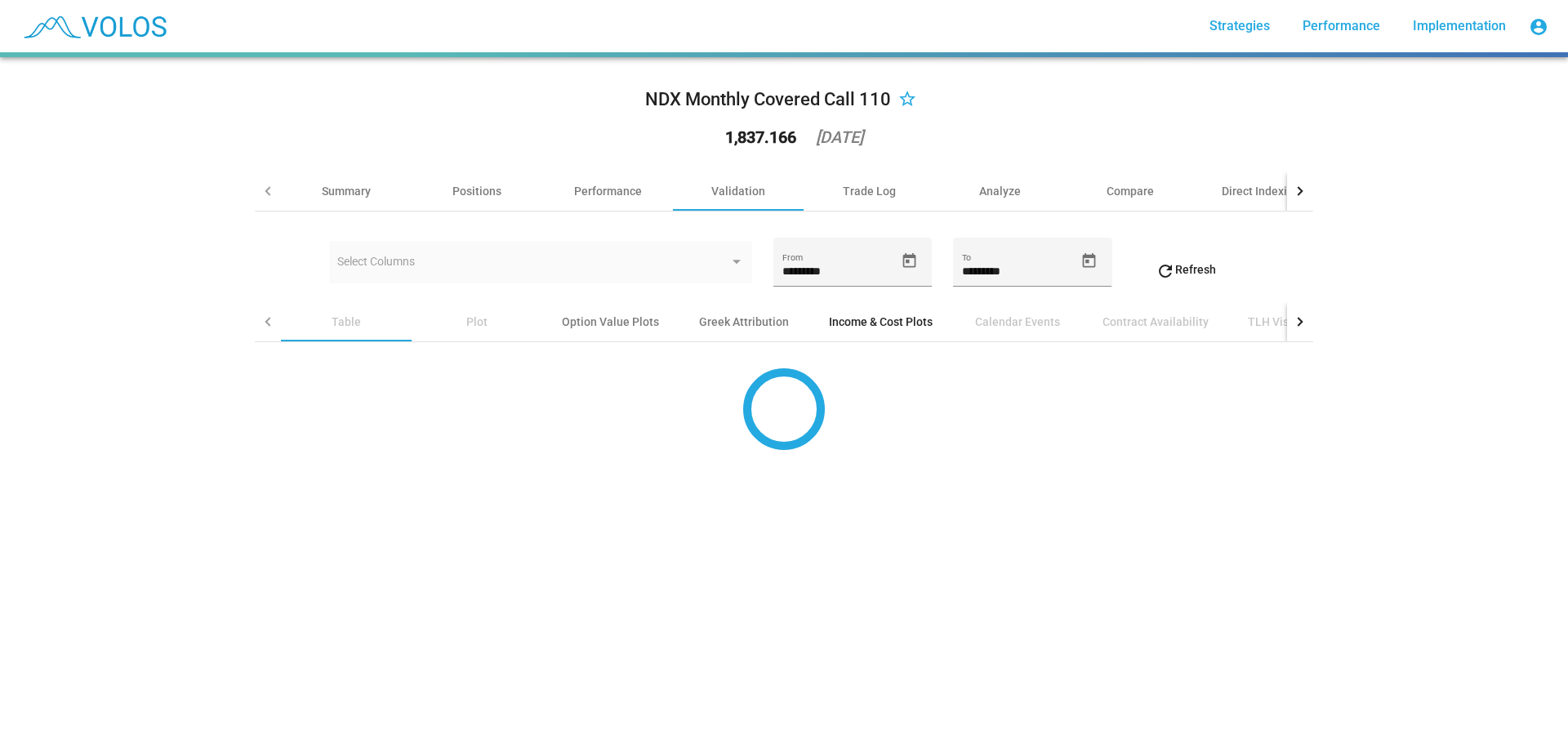
click at [893, 316] on div "Income & Cost Plots" at bounding box center [880, 321] width 103 height 17
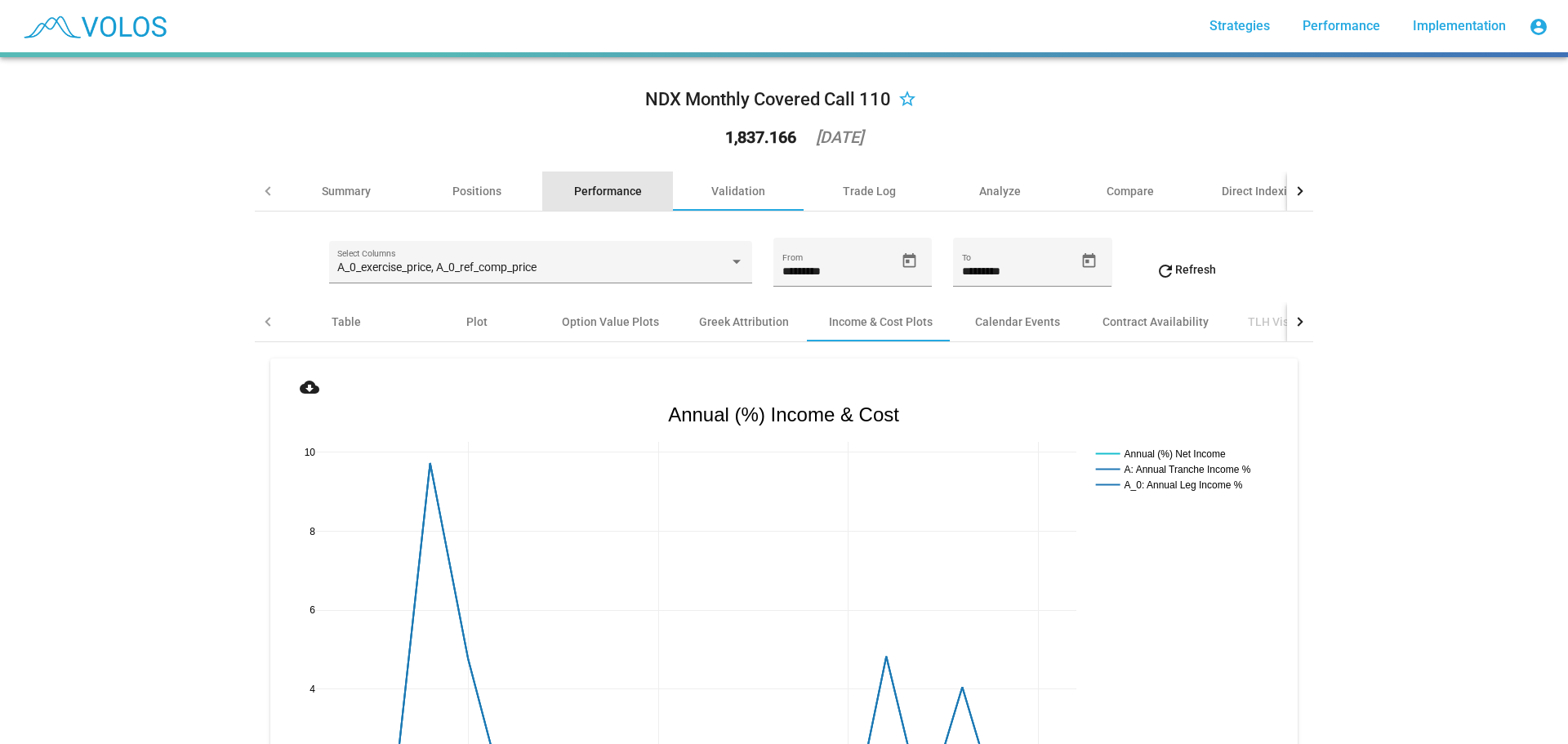
click at [602, 186] on div "Performance" at bounding box center [607, 191] width 68 height 17
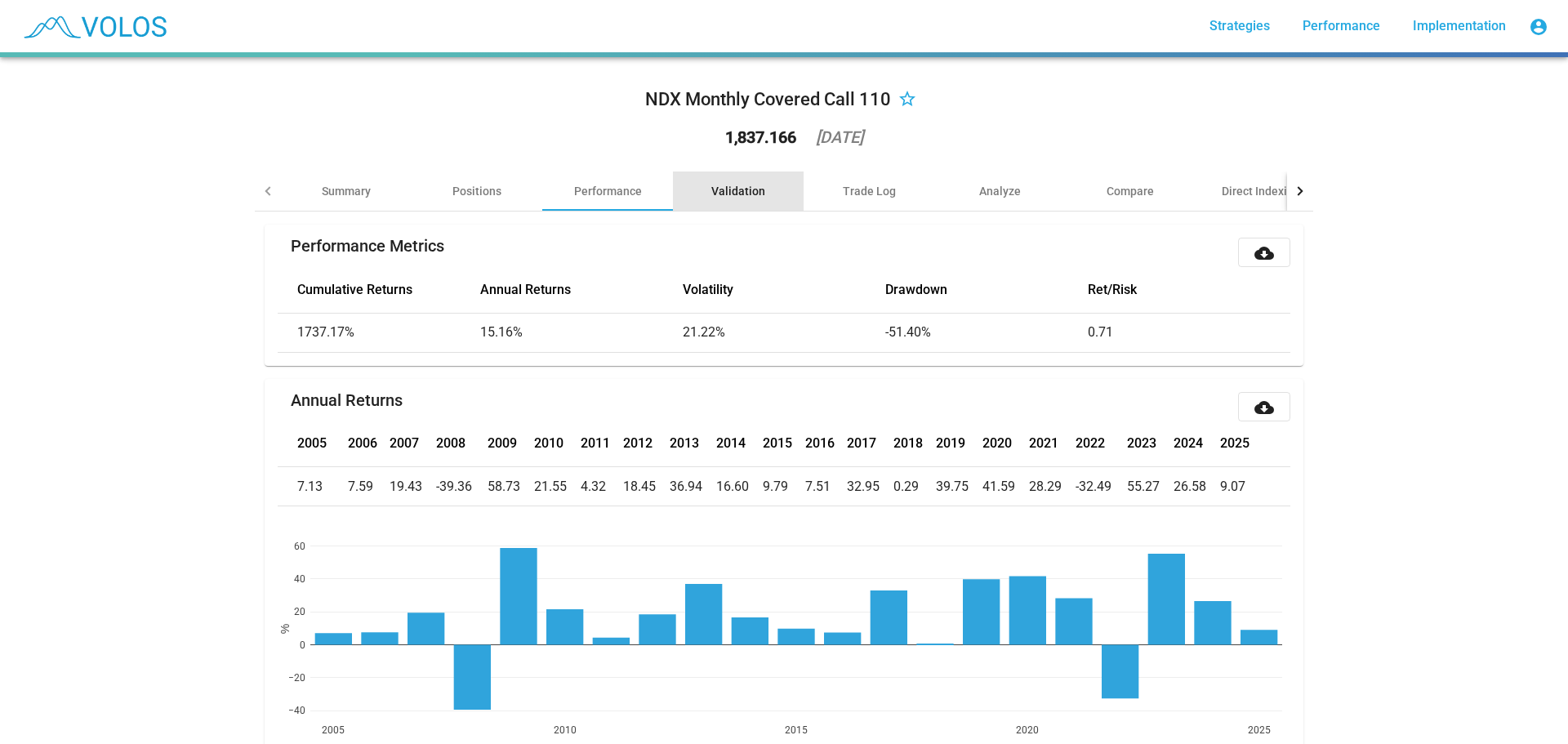
click at [736, 182] on div "Validation" at bounding box center [738, 191] width 131 height 39
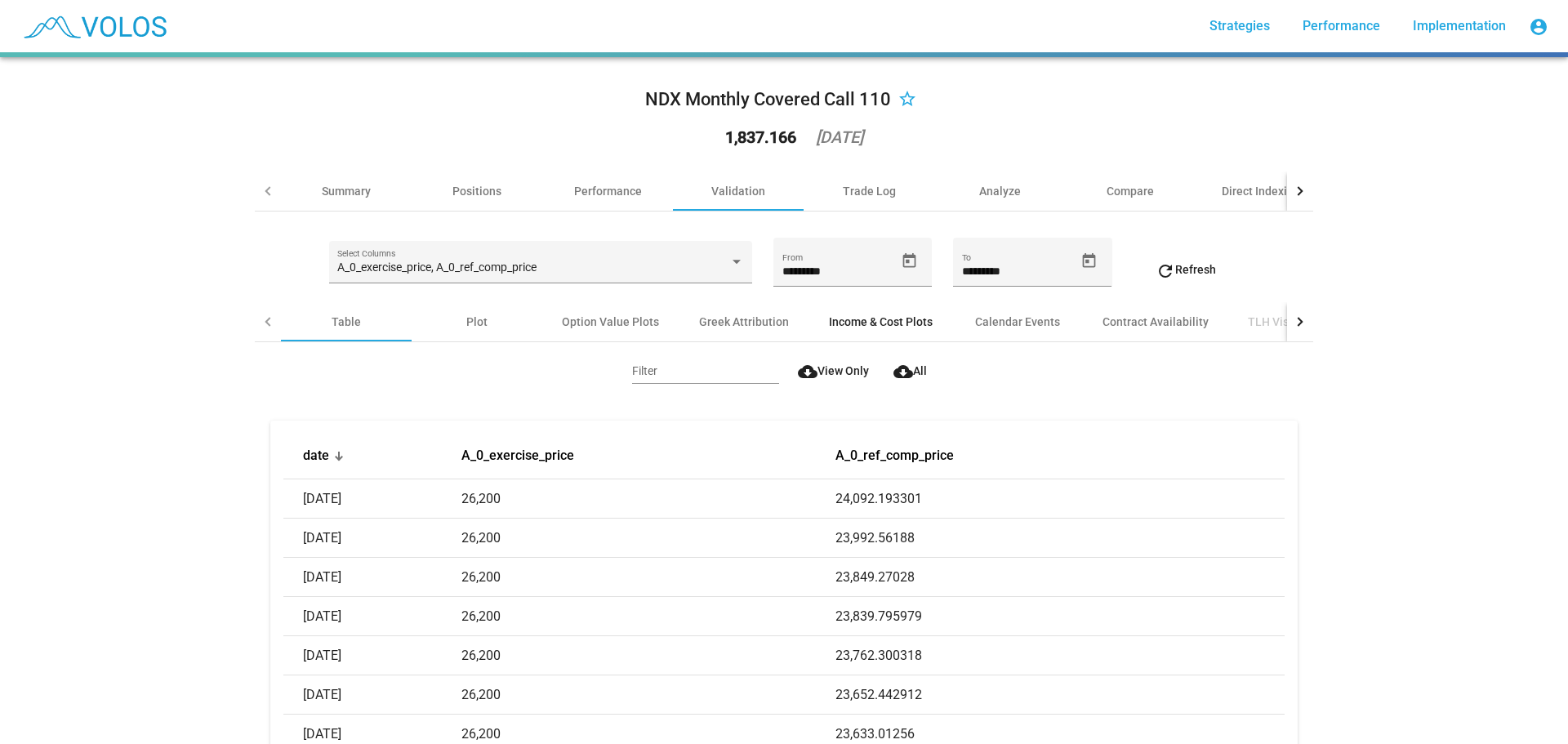
click at [842, 319] on div "Income & Cost Plots" at bounding box center [880, 321] width 103 height 17
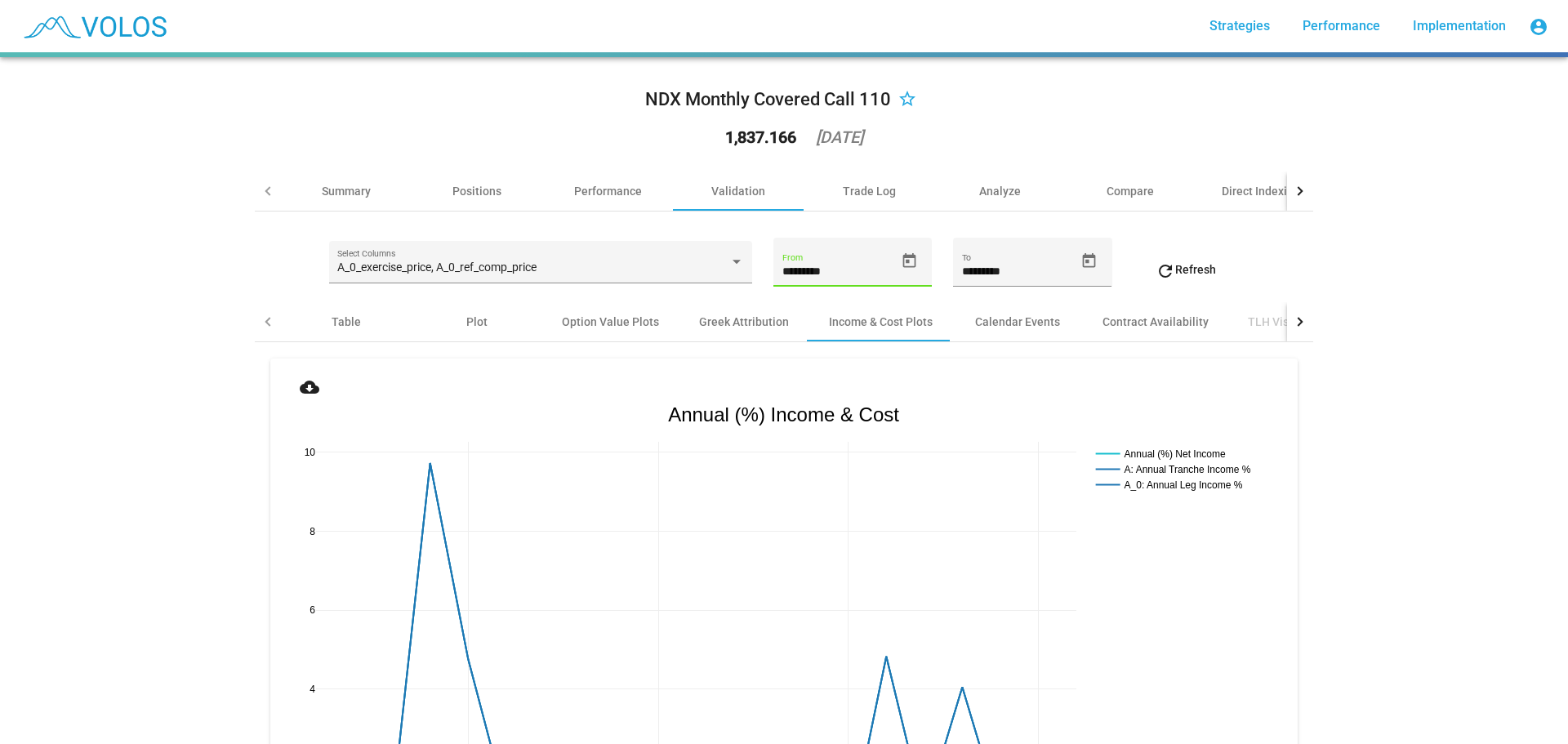
click at [782, 269] on input "*********" at bounding box center [839, 272] width 113 height 13
drag, startPoint x: 836, startPoint y: 272, endPoint x: 733, endPoint y: 273, distance: 103.0
click at [733, 273] on div "A_0_exercise_price, A_0_ref_comp_price Select Columns ********* From ********* …" at bounding box center [784, 269] width 1059 height 64
type input "*********"
click at [1180, 265] on span "refresh Refresh" at bounding box center [1186, 269] width 60 height 13
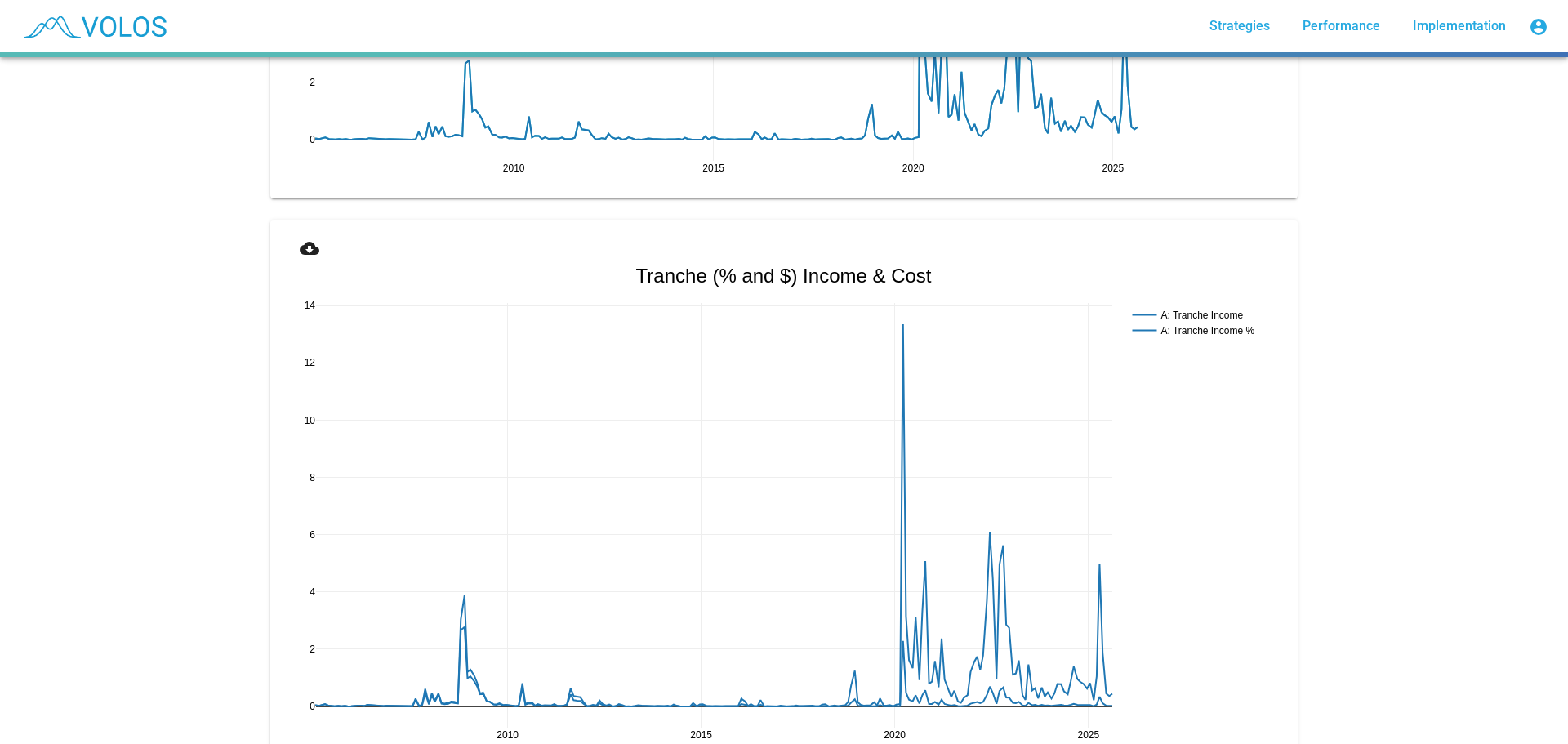
scroll to position [2425, 0]
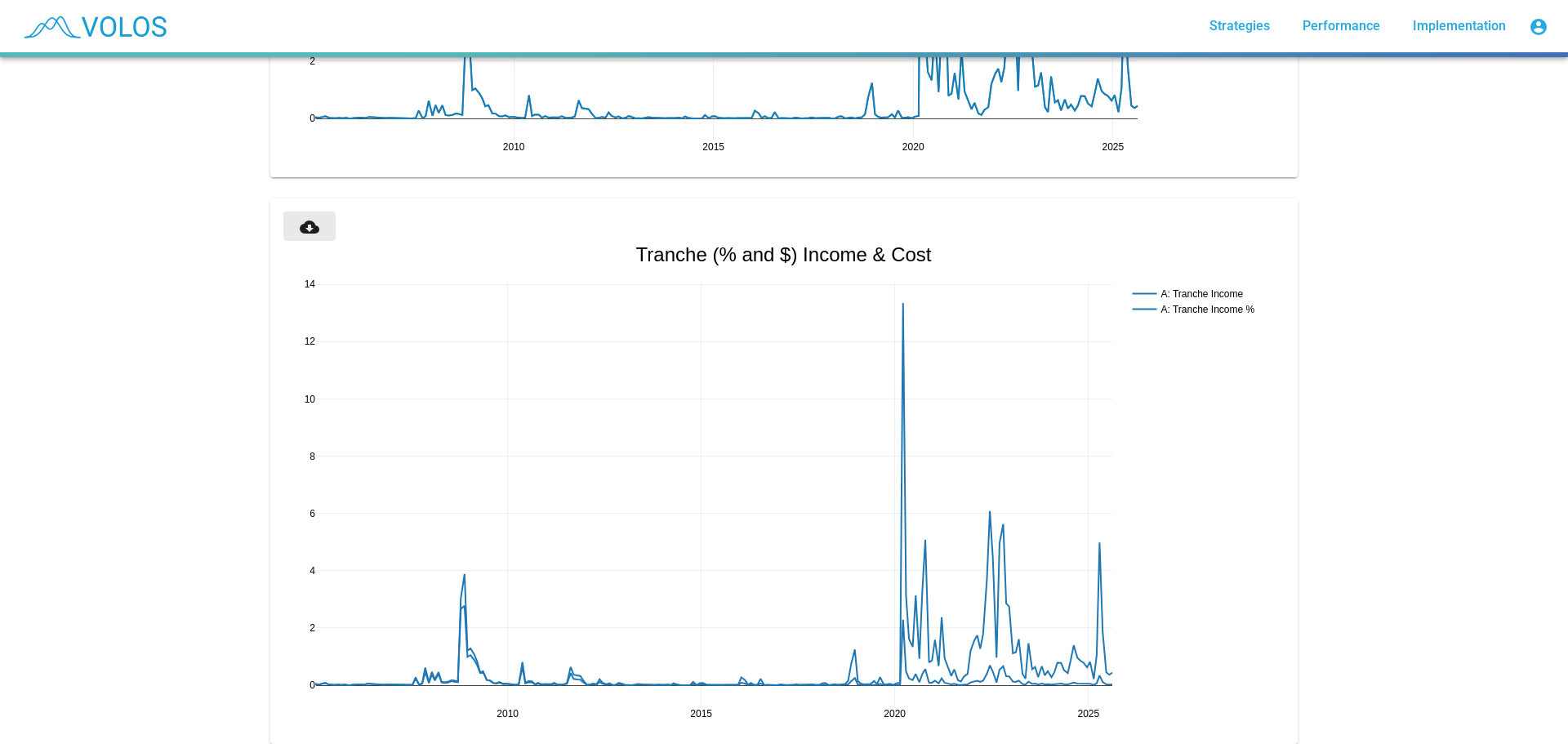
click at [300, 225] on mat-icon "cloud_download" at bounding box center [309, 227] width 19 height 19
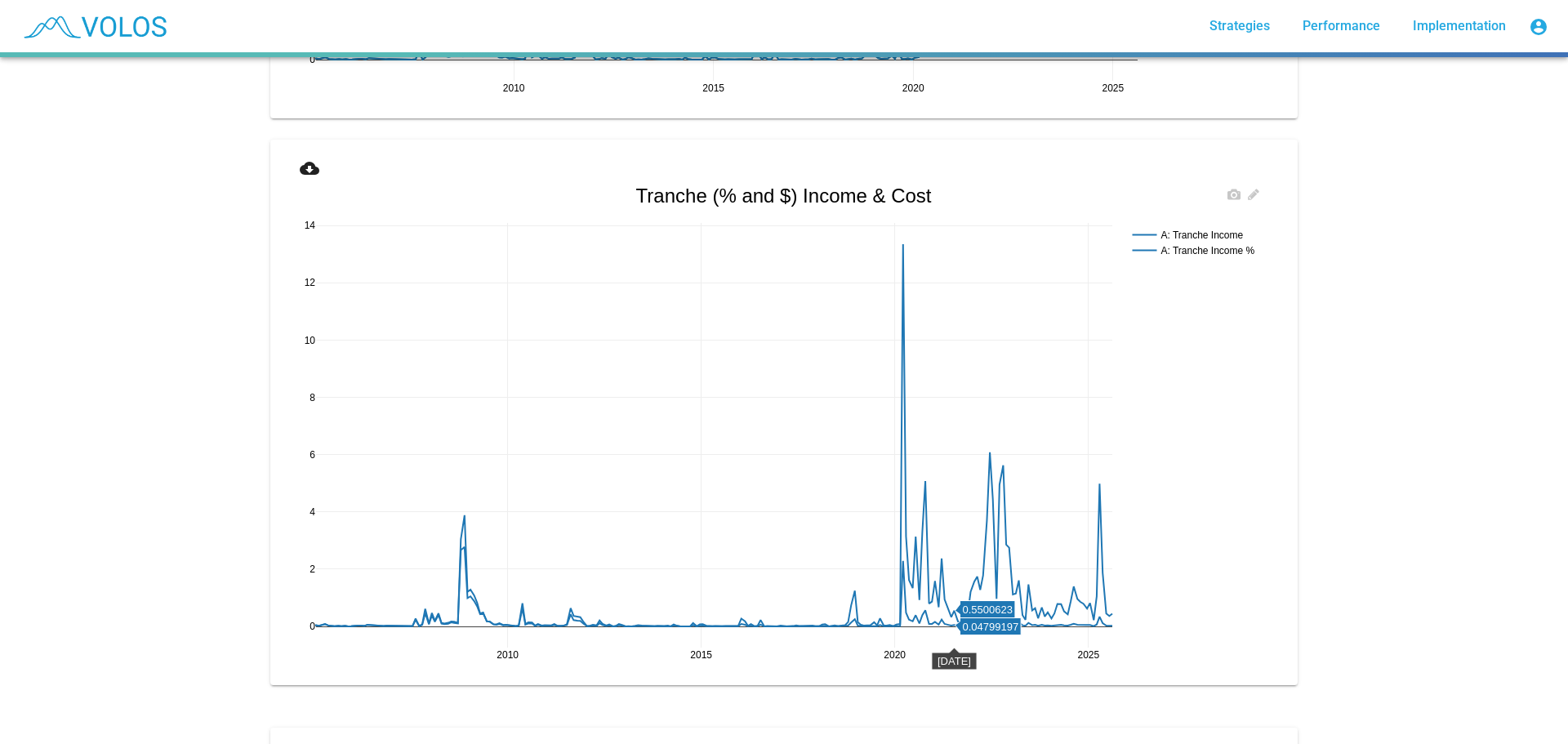
scroll to position [2507, 0]
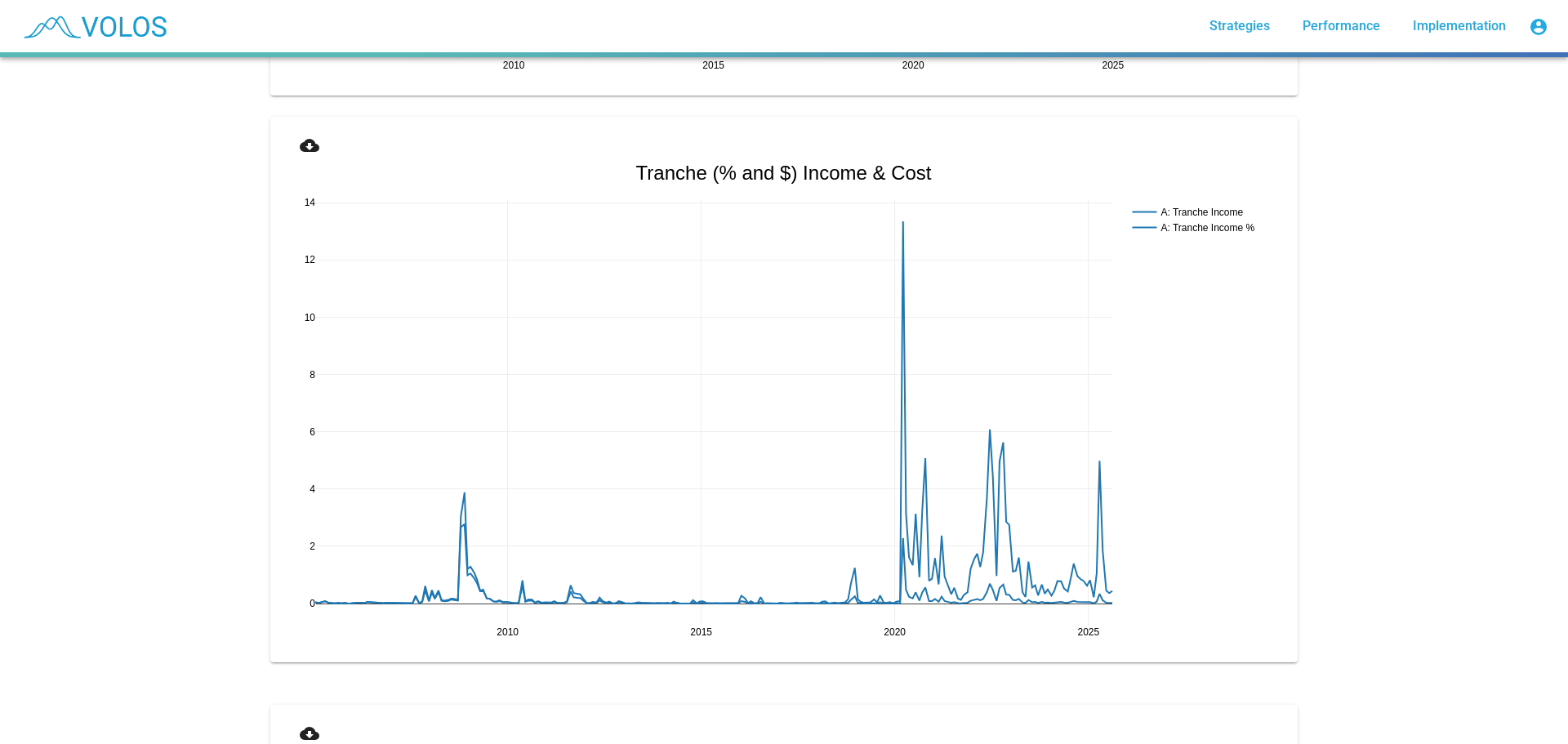
click at [299, 145] on mat-icon "cloud_download" at bounding box center [309, 146] width 19 height 19
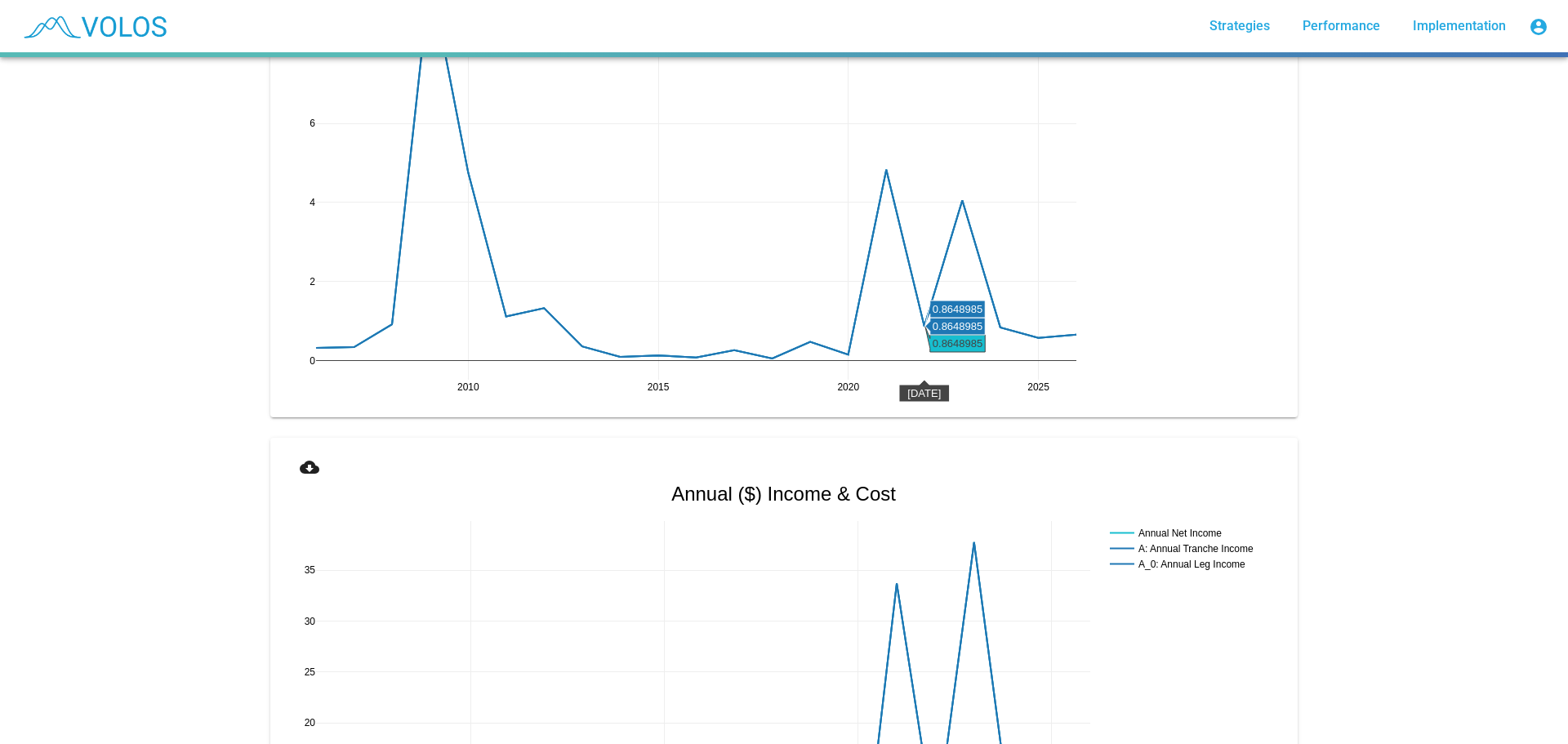
scroll to position [327, 0]
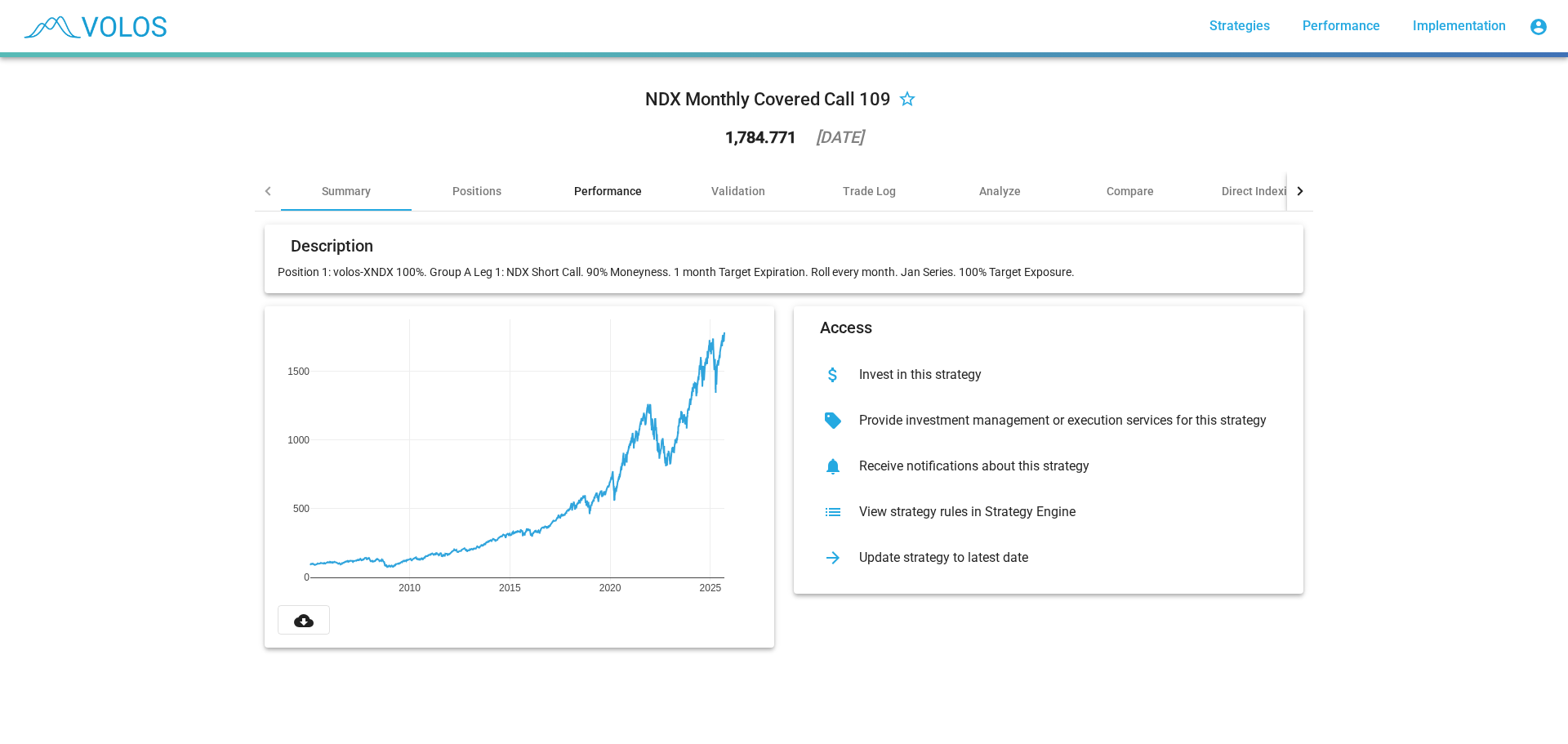
click at [613, 189] on div "Performance" at bounding box center [607, 191] width 68 height 17
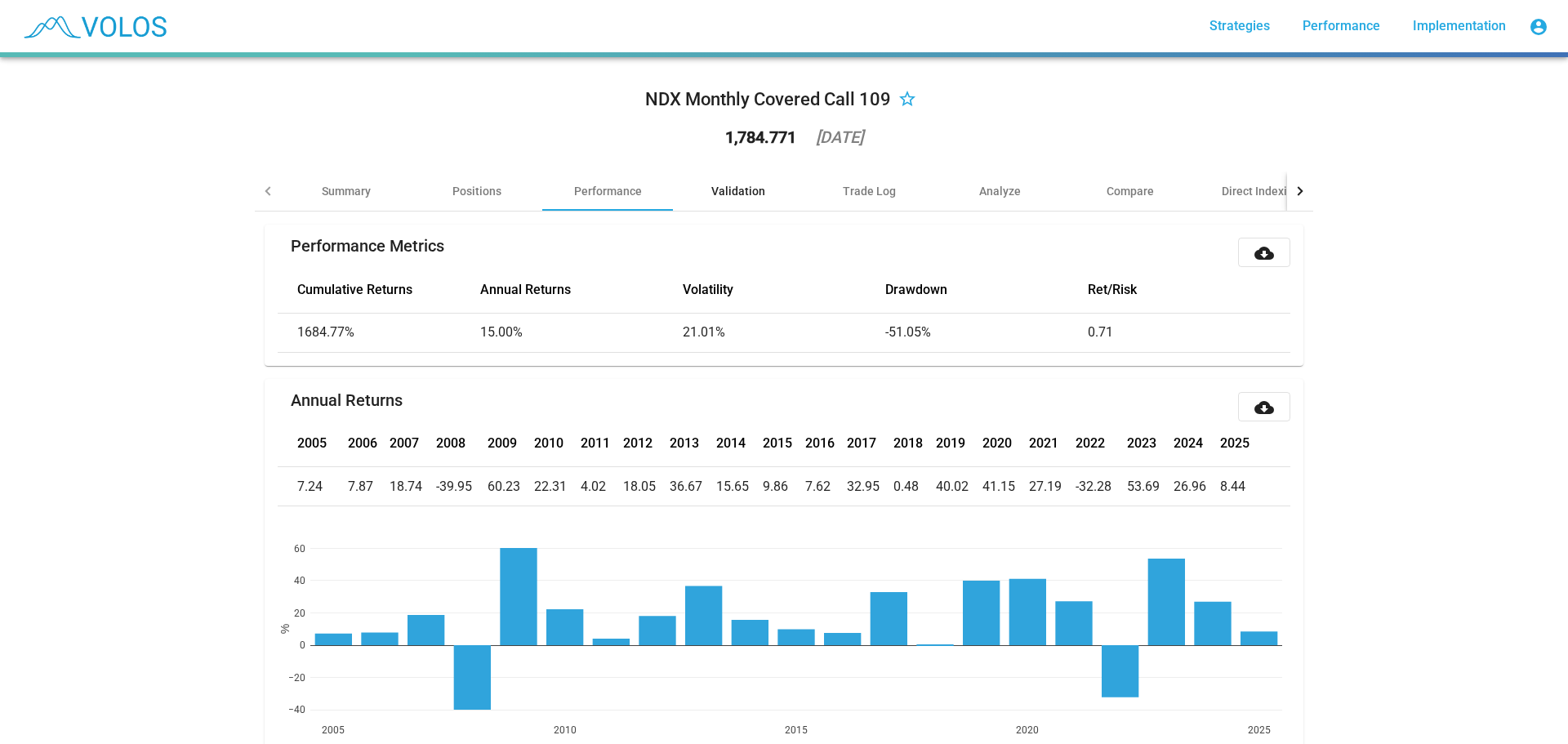
click at [713, 190] on div "Validation" at bounding box center [738, 191] width 54 height 17
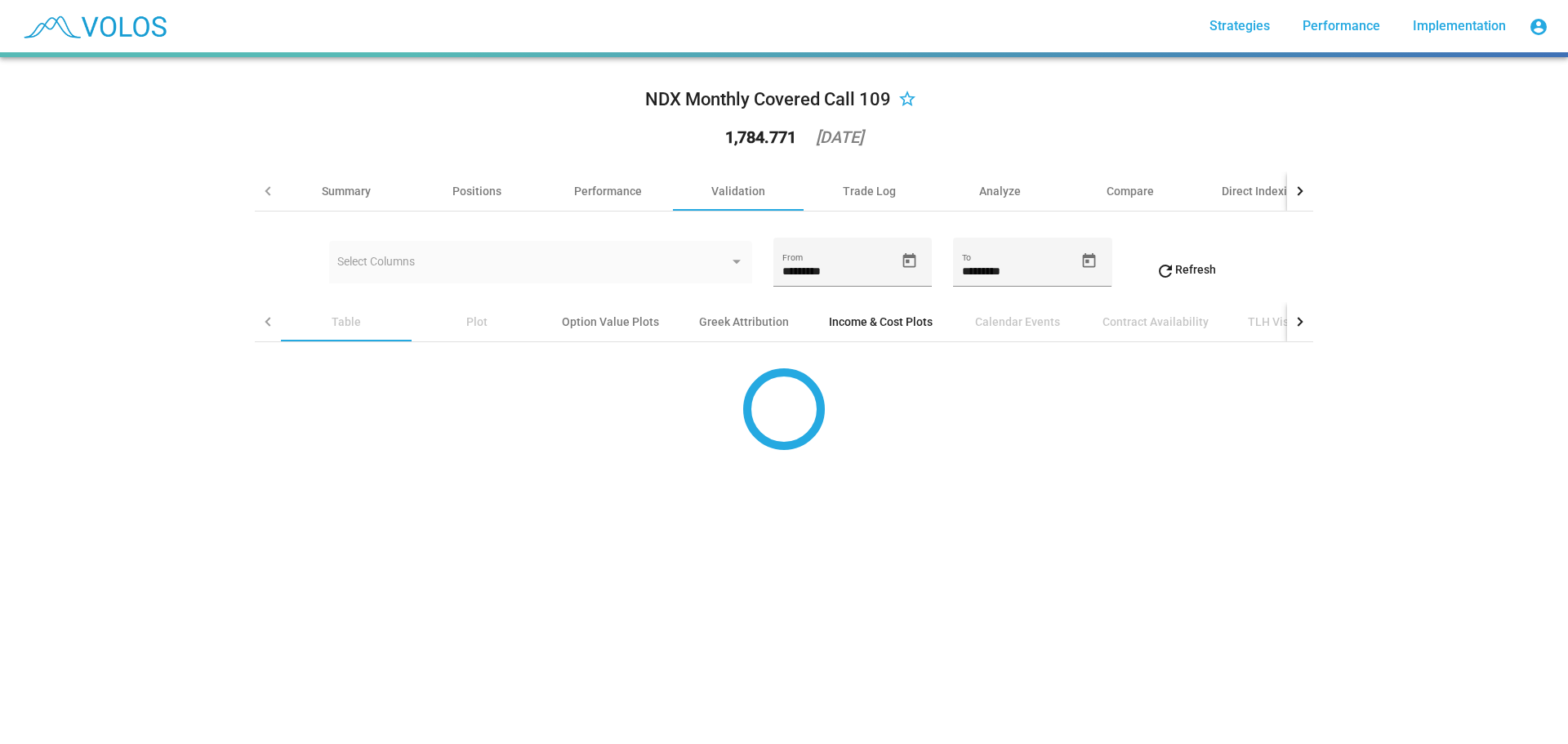
click at [855, 312] on div "Income & Cost Plots" at bounding box center [881, 321] width 143 height 39
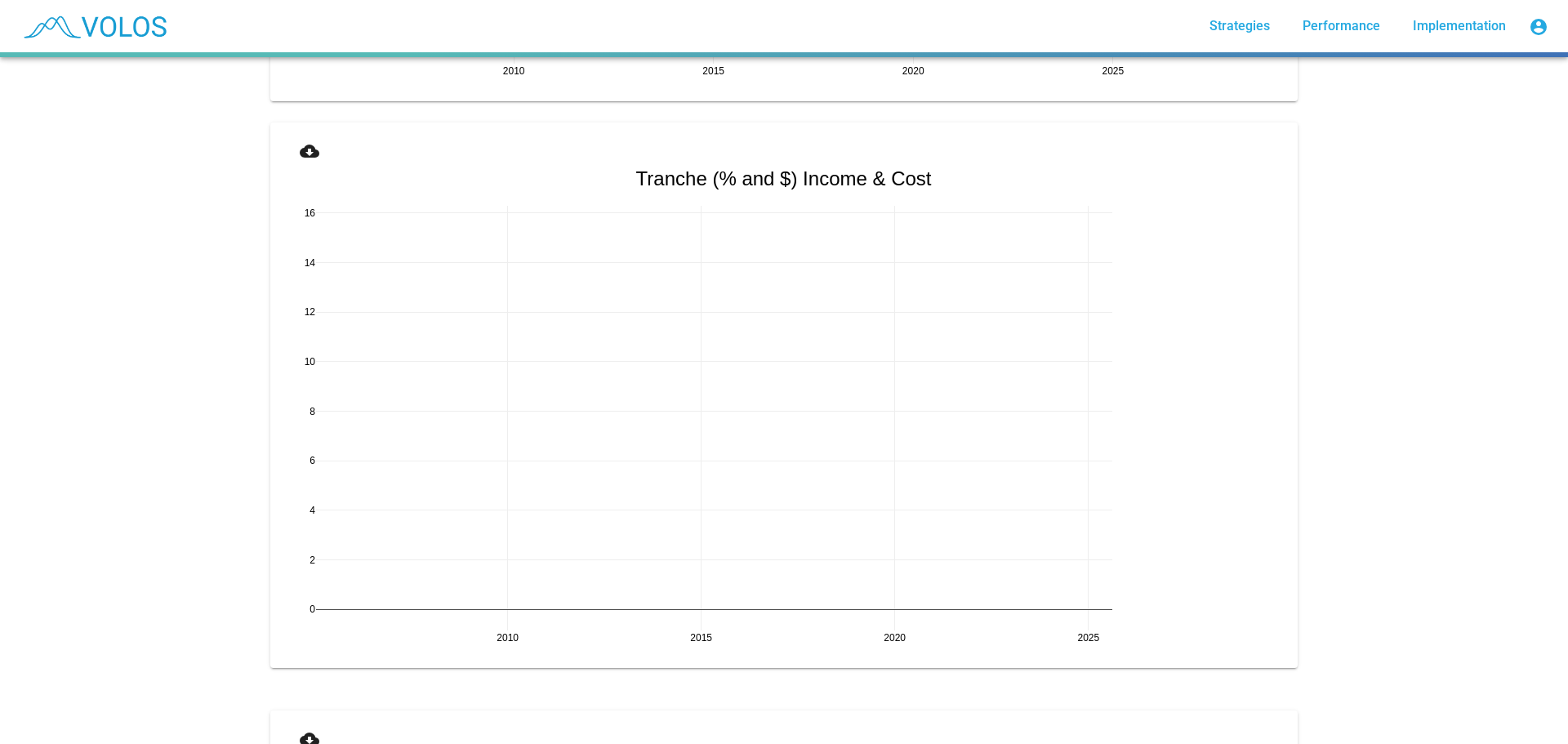
scroll to position [2531, 0]
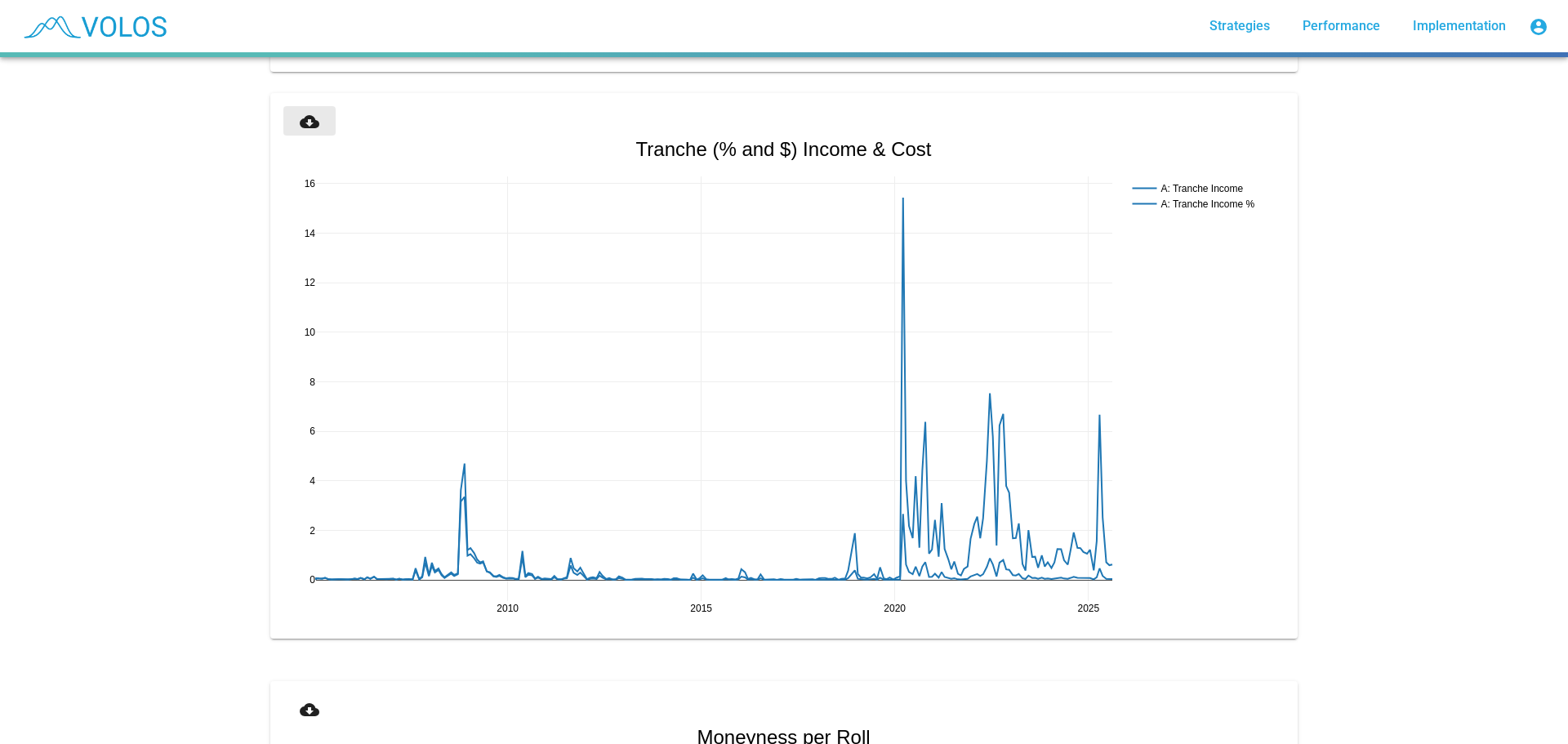
click at [304, 119] on mat-icon "cloud_download" at bounding box center [309, 122] width 19 height 19
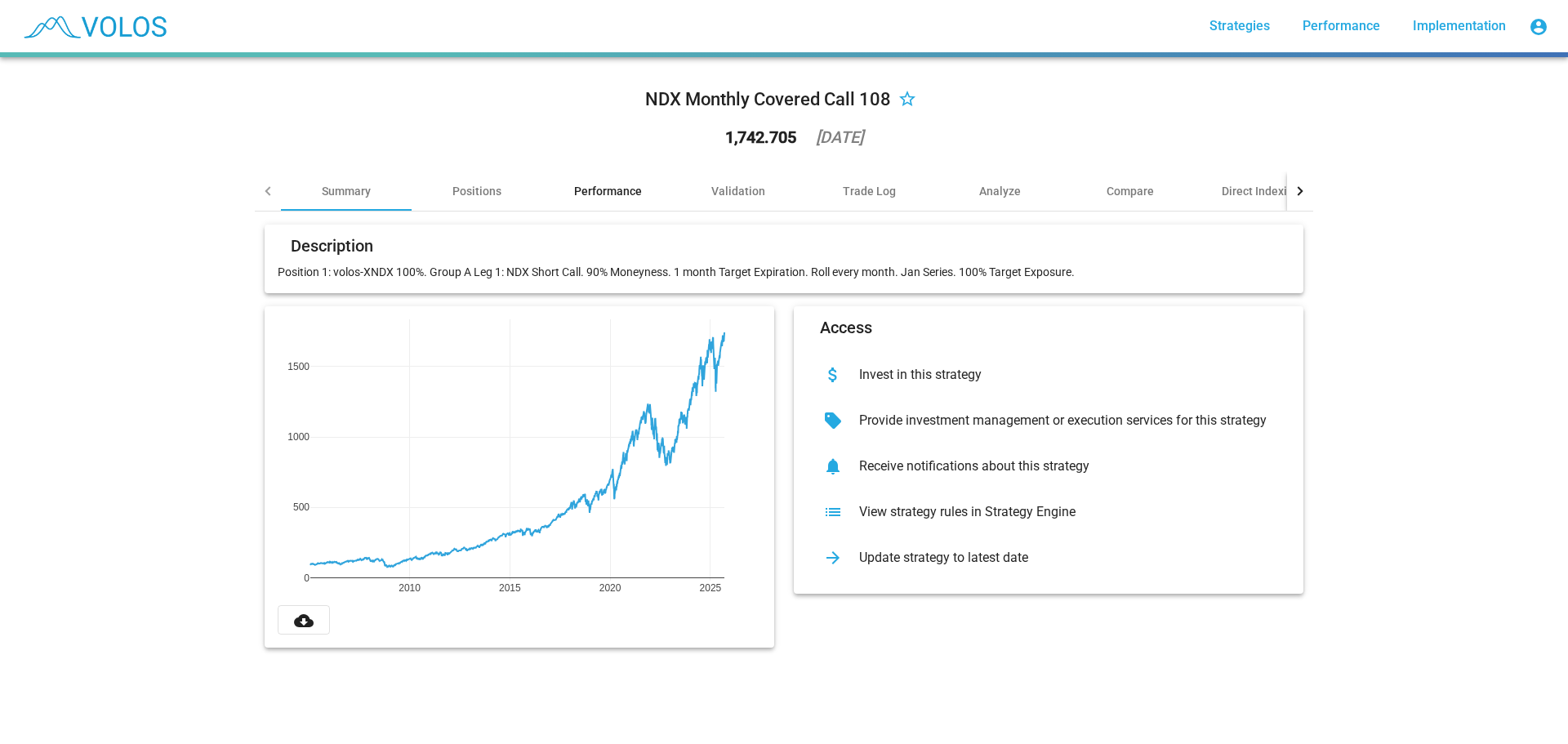
click at [606, 195] on div "Performance" at bounding box center [607, 191] width 68 height 17
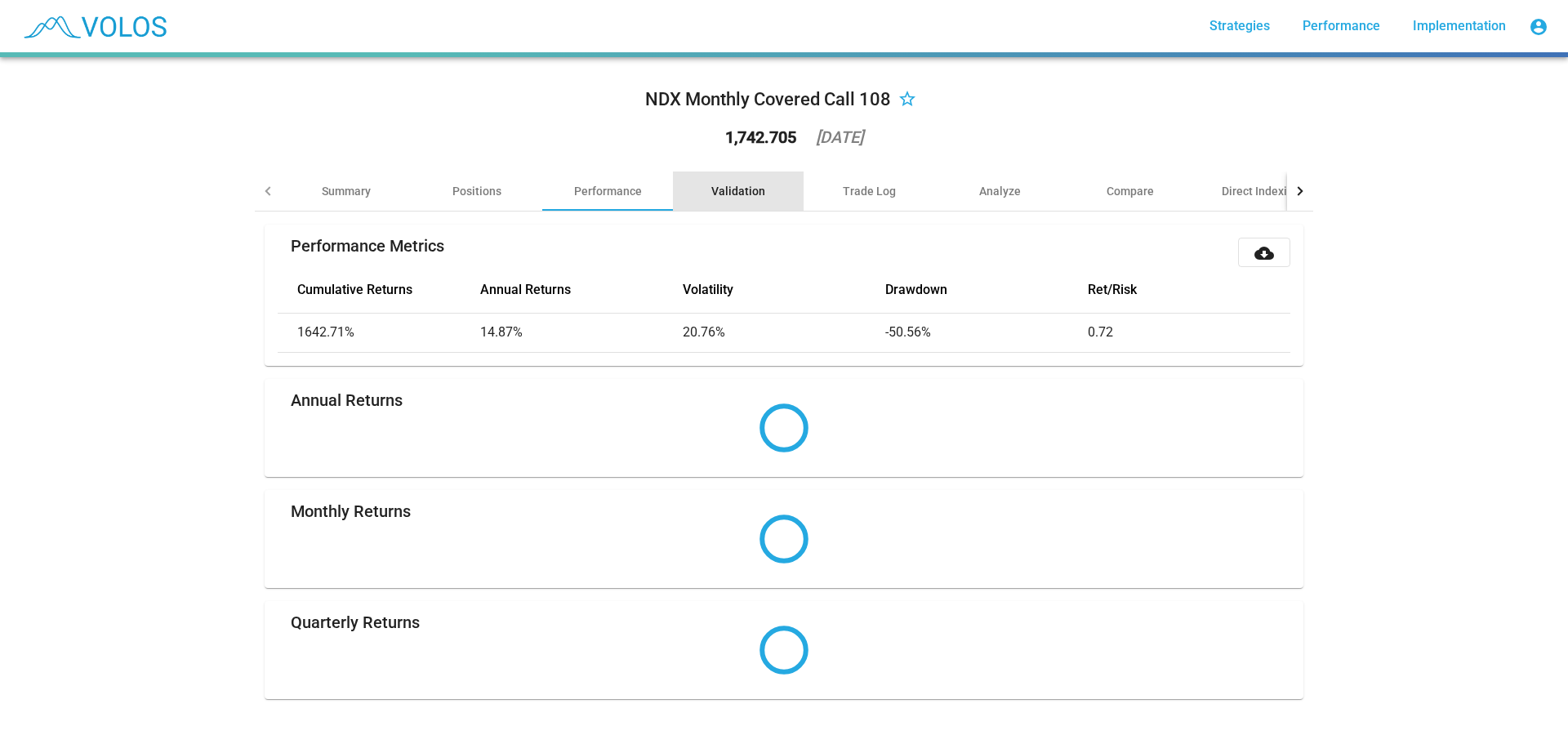
click at [745, 191] on div "Validation" at bounding box center [738, 191] width 54 height 17
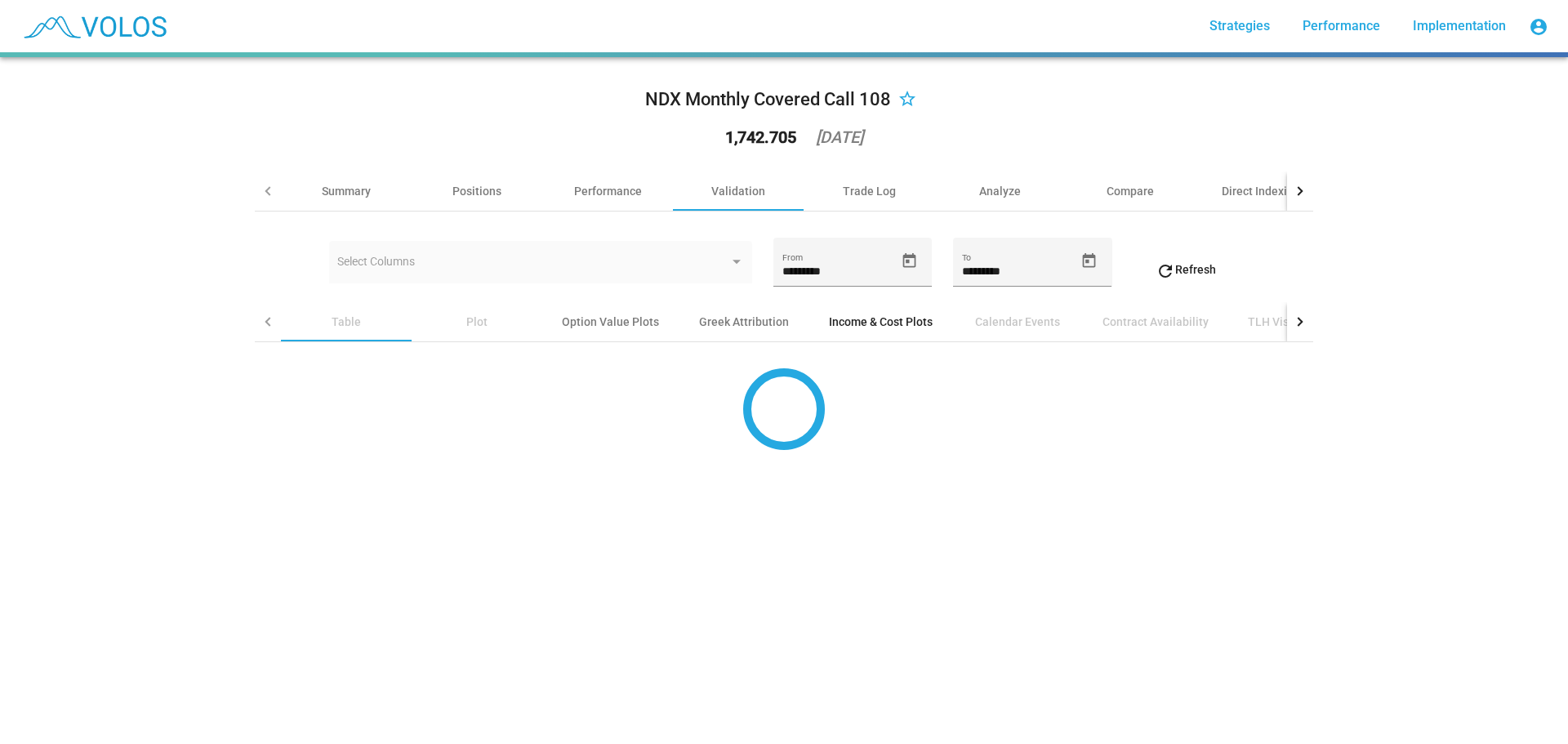
click at [906, 311] on div "Income & Cost Plots" at bounding box center [881, 321] width 143 height 39
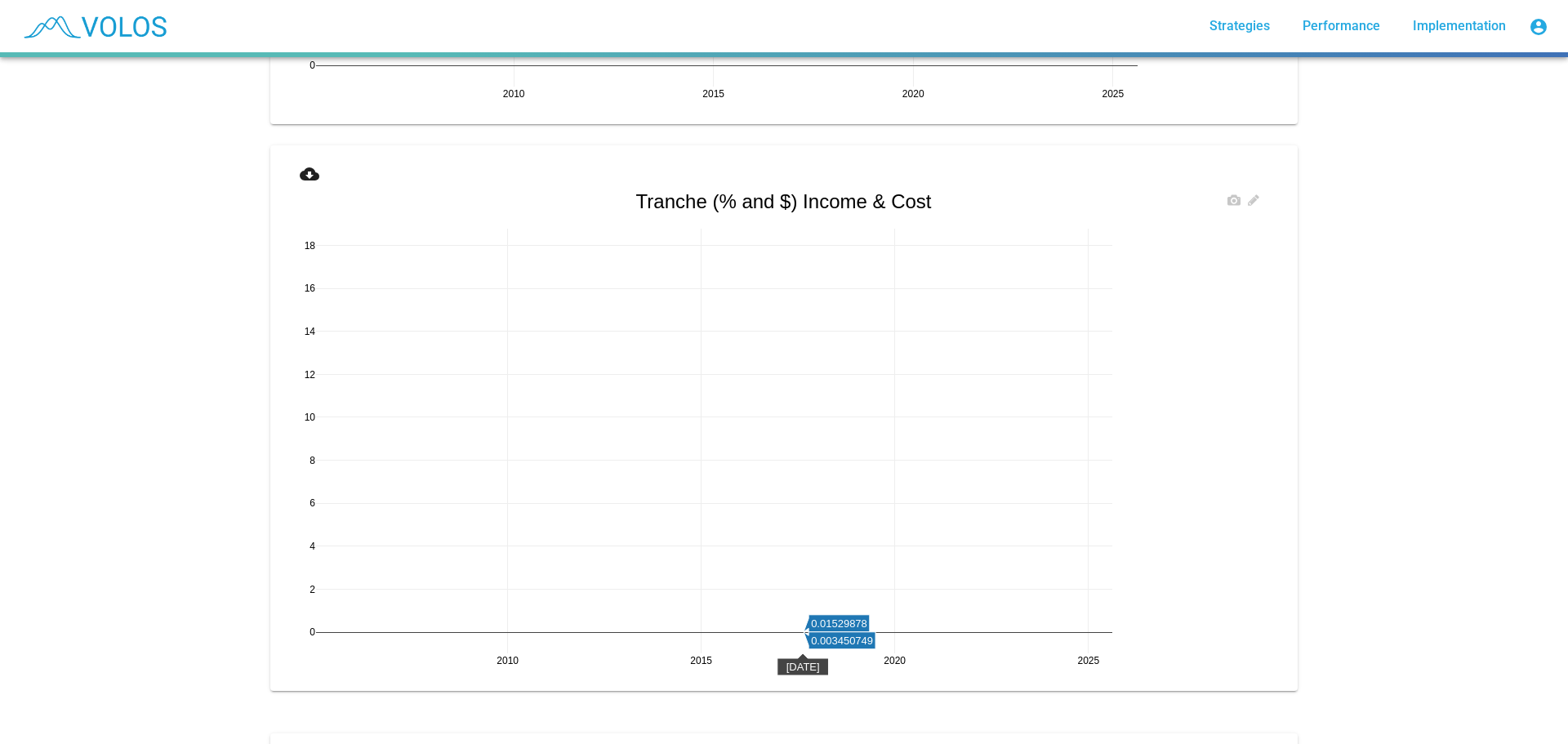
scroll to position [2449, 0]
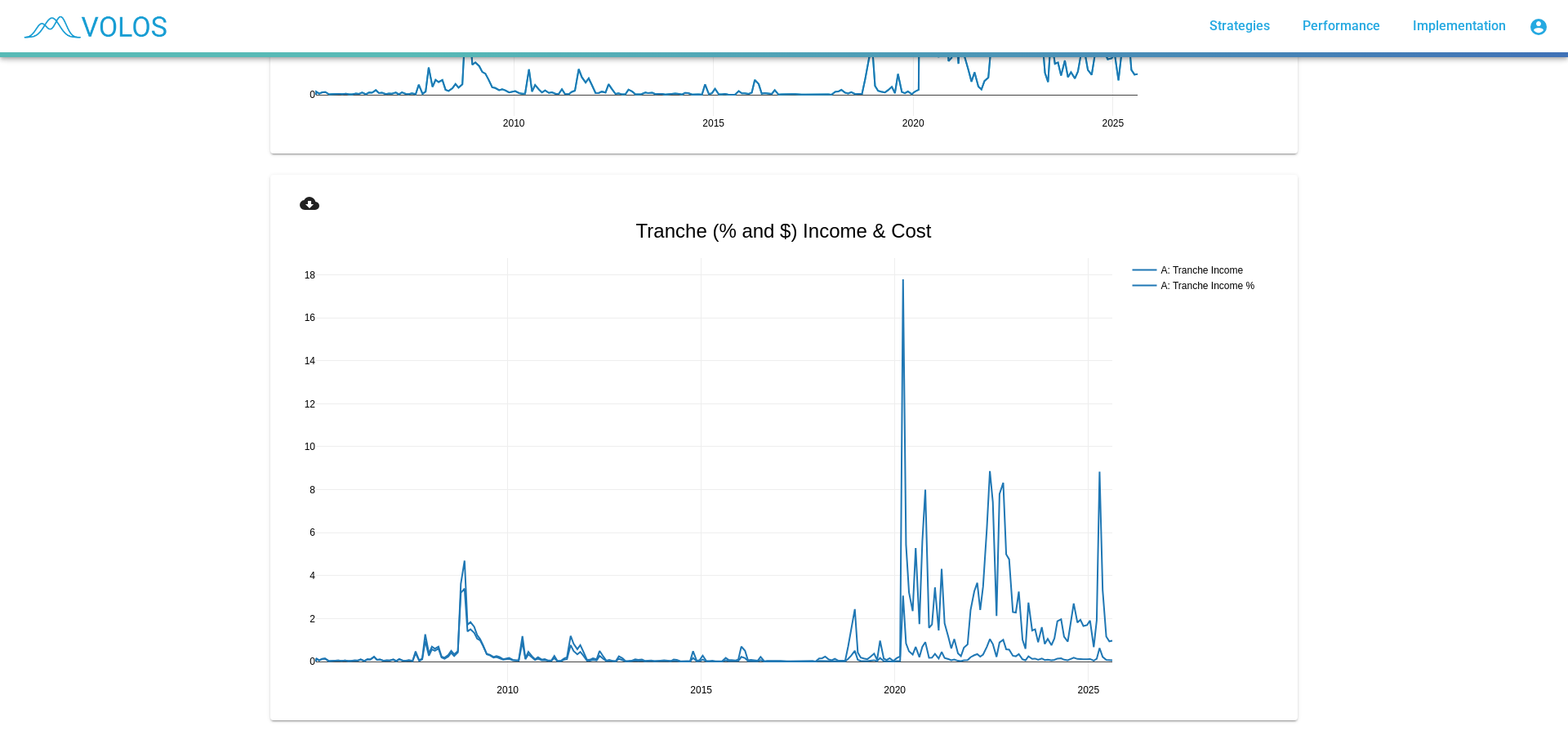
click at [313, 201] on mat-icon "cloud_download" at bounding box center [309, 203] width 19 height 19
